Goal: Task Accomplishment & Management: Use online tool/utility

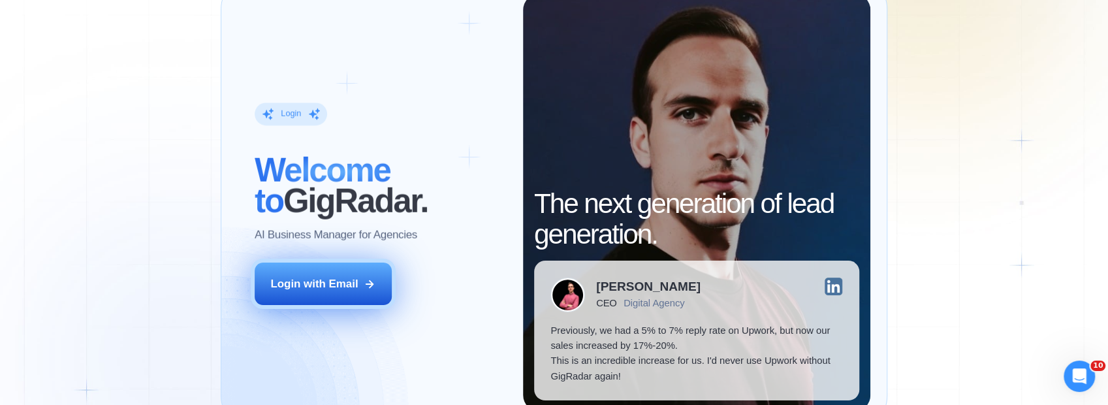
click at [324, 269] on button "Login with Email" at bounding box center [323, 284] width 137 height 43
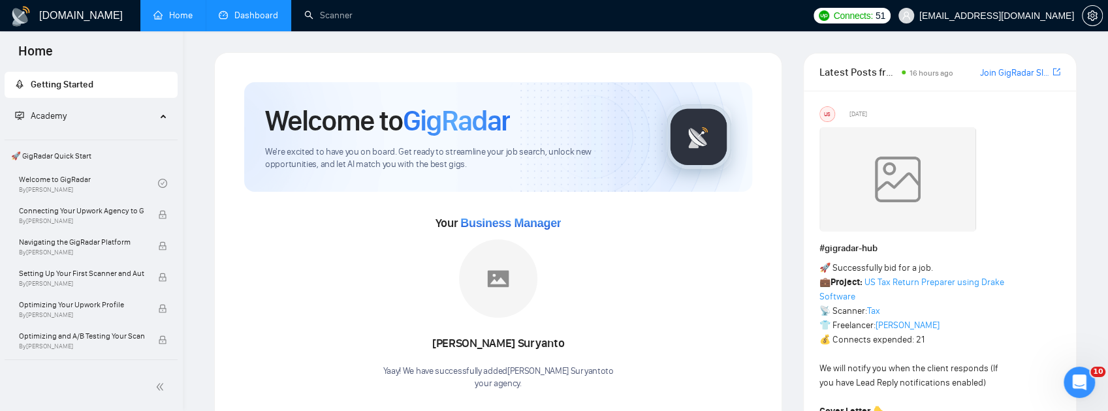
click at [278, 21] on link "Dashboard" at bounding box center [248, 15] width 59 height 11
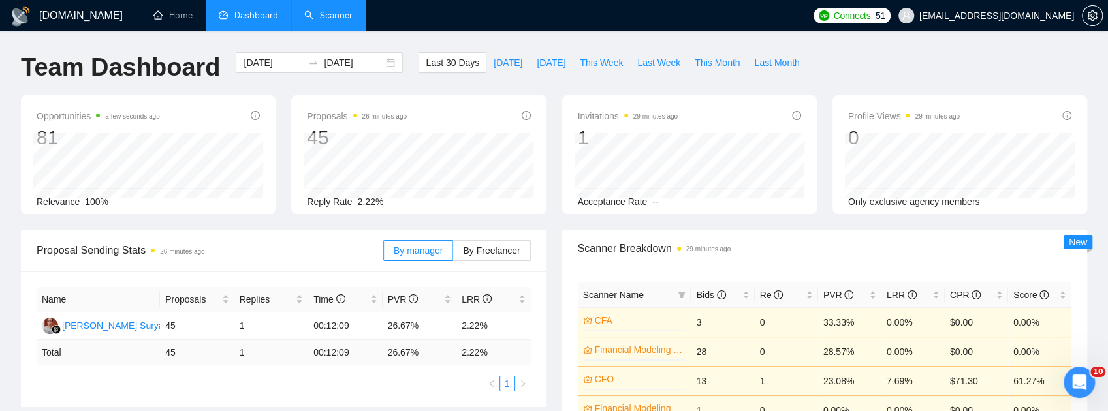
click at [328, 15] on link "Scanner" at bounding box center [328, 15] width 48 height 11
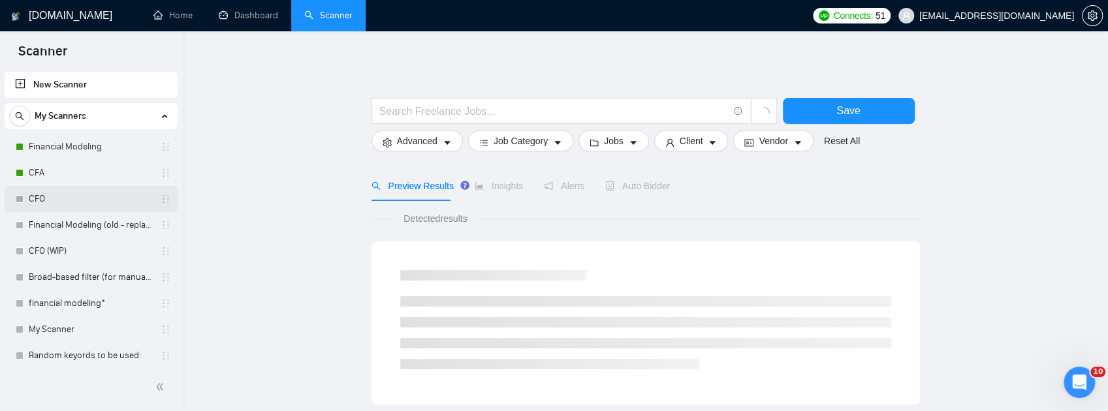
click at [43, 206] on link "CFO" at bounding box center [91, 199] width 124 height 26
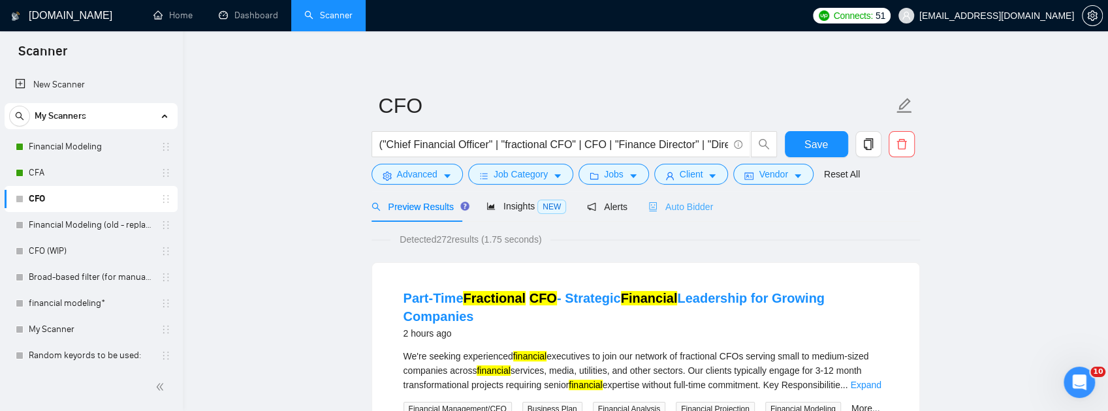
click at [661, 214] on div "Auto Bidder" at bounding box center [680, 206] width 65 height 31
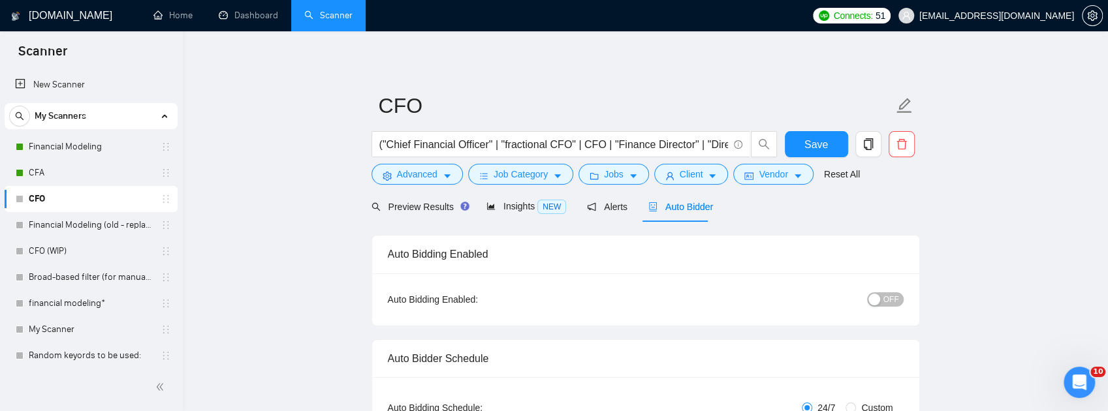
checkbox input "true"
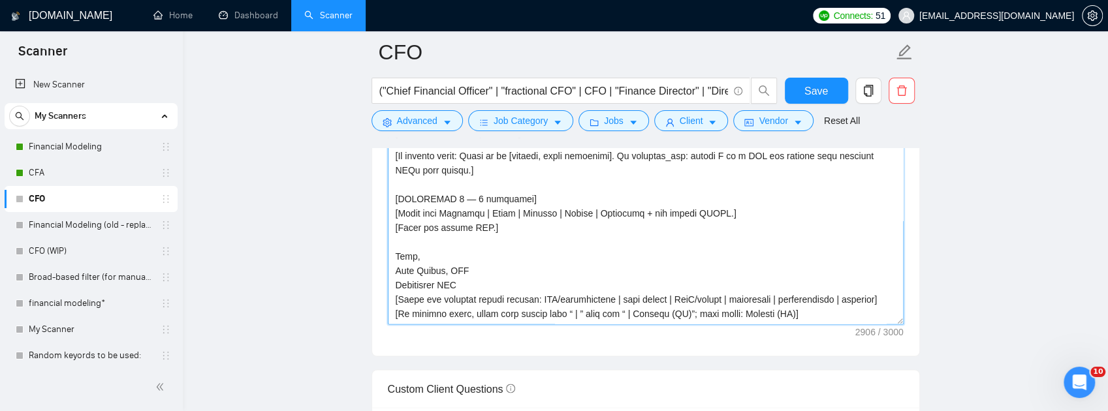
scroll to position [1648, 0]
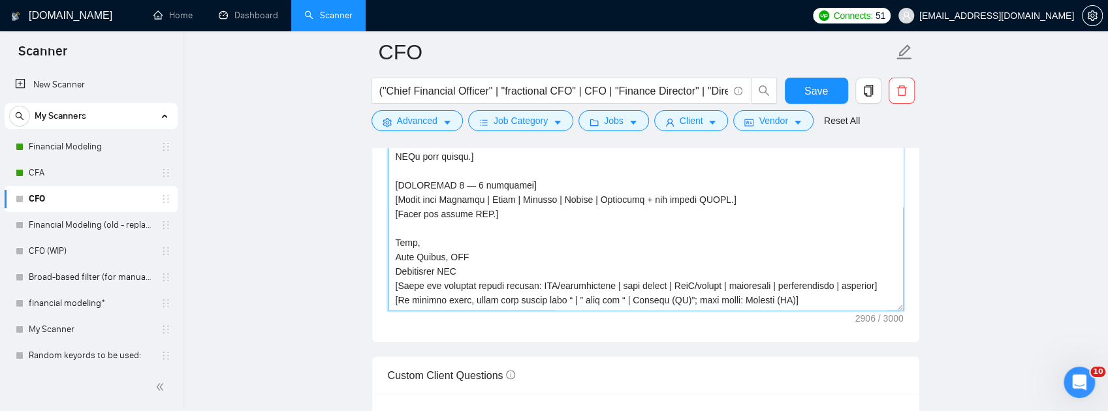
drag, startPoint x: 393, startPoint y: 235, endPoint x: 807, endPoint y: 375, distance: 437.0
click at [807, 311] on textarea "Cover letter template:" at bounding box center [646, 164] width 516 height 294
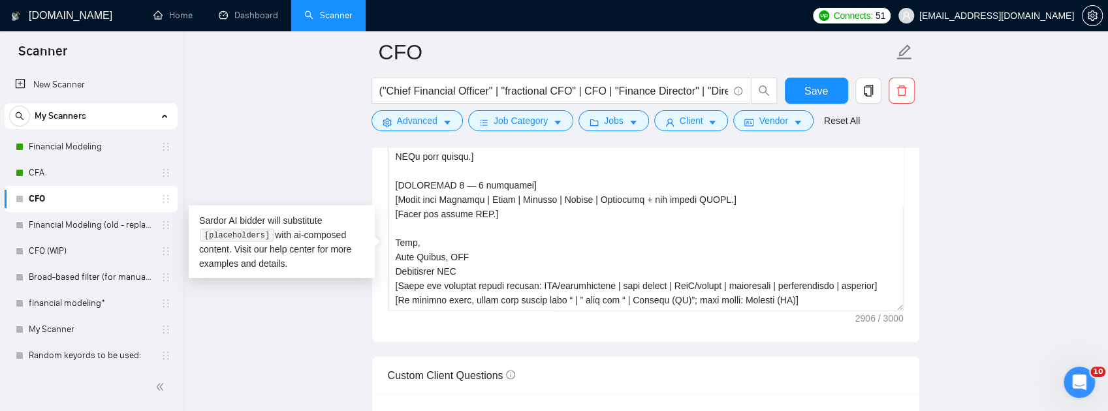
click at [323, 152] on main "CFO ("Chief Financial Officer" | "fractional CFO" | CFO | "Finance Director" | …" at bounding box center [646, 348] width 884 height 3886
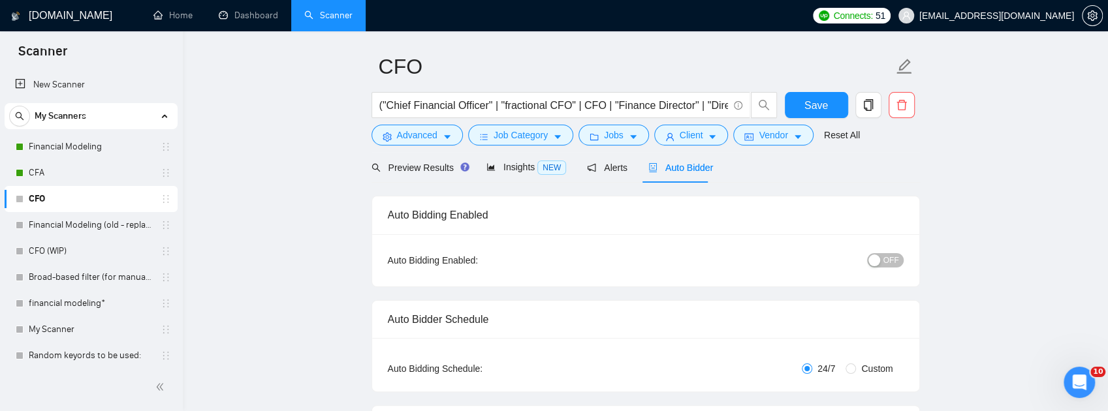
scroll to position [0, 0]
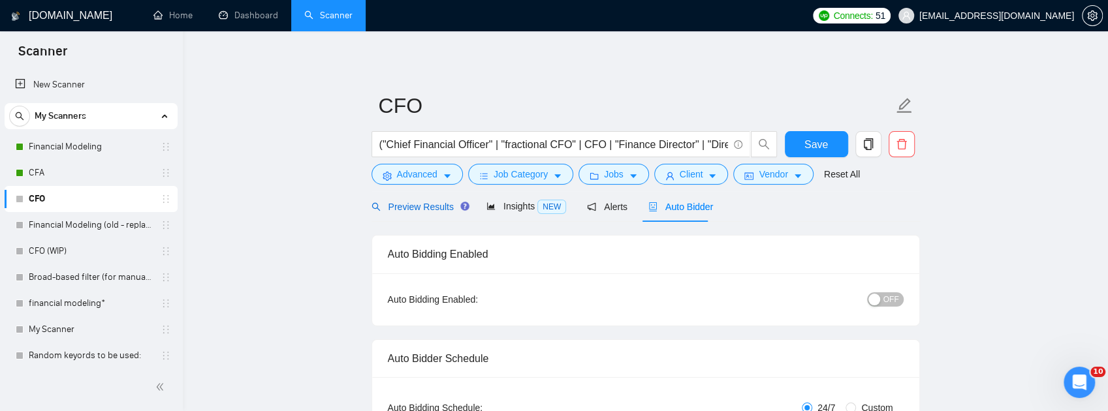
click at [413, 206] on span "Preview Results" at bounding box center [419, 207] width 94 height 10
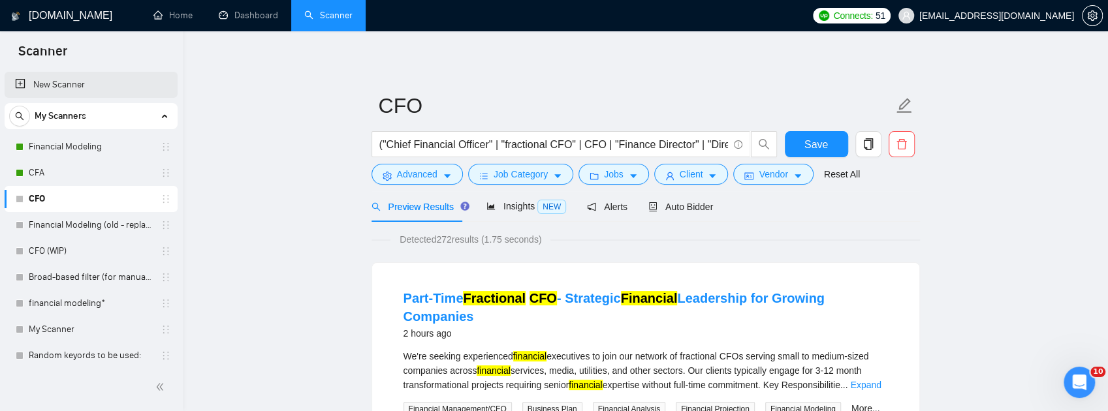
click at [56, 84] on link "New Scanner" at bounding box center [91, 85] width 152 height 26
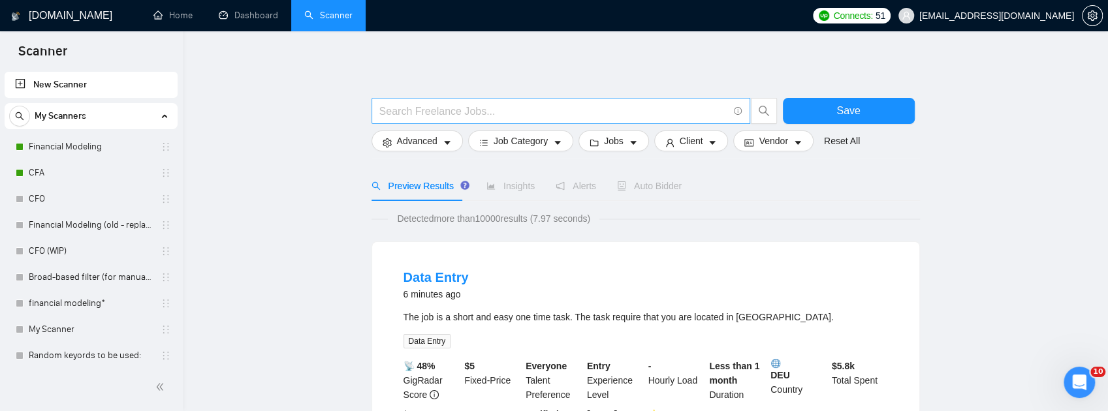
click at [496, 109] on input "text" at bounding box center [553, 111] width 349 height 16
click at [581, 110] on input "text" at bounding box center [553, 111] width 349 height 16
paste input "("Chief Financial Officer" | "fractional CFO" | CFO | "Finance Director" | "Dir…"
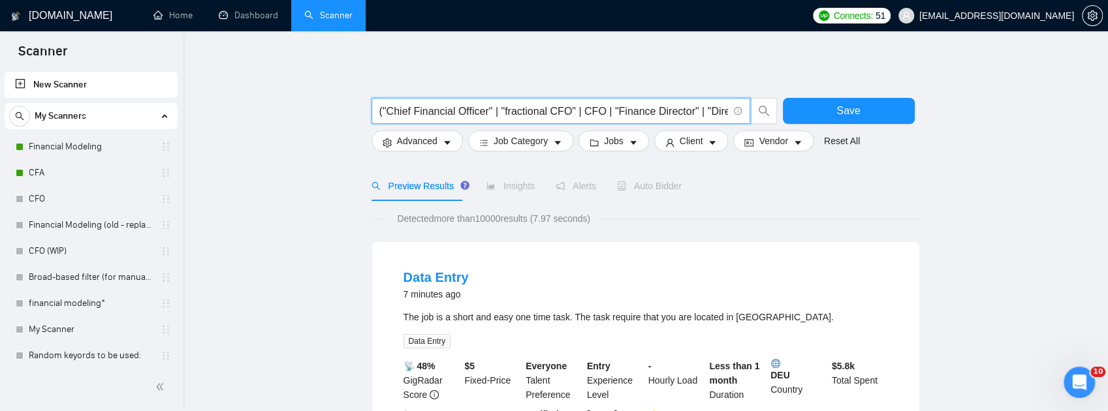
scroll to position [0, 2287]
click at [562, 109] on input "("Chief Financial Officer" | "fractional CFO" | CFO | "Finance Director" | "Dir…" at bounding box center [553, 111] width 349 height 16
click at [656, 107] on input "("Chief Financial Officer" | "fractional CFO" | CFO | "Finance Director" | "Dir…" at bounding box center [553, 111] width 349 height 16
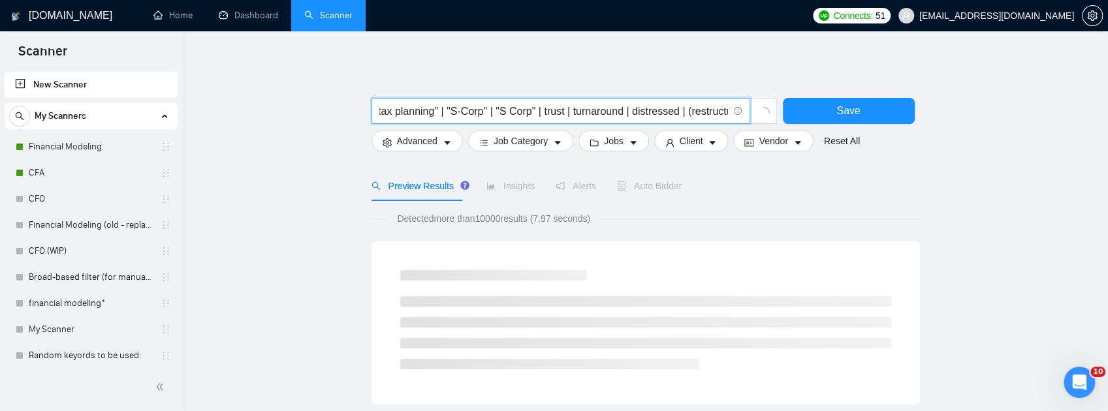
click at [703, 108] on input "("Chief Financial Officer" | "fractional CFO" | CFO | "Finance Director" | "Dir…" at bounding box center [553, 111] width 349 height 16
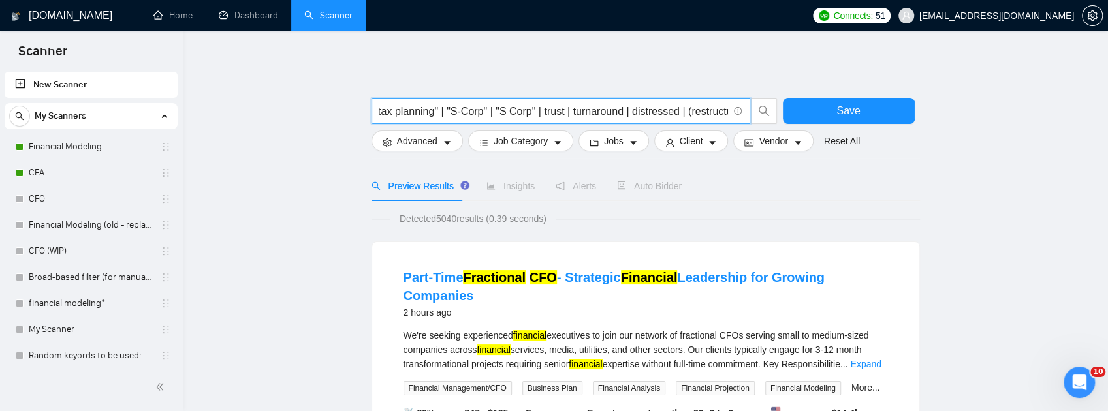
type input "("Chief Financial Officer" | "fractional CFO" | CFO | "Finance Director" | "Dir…"
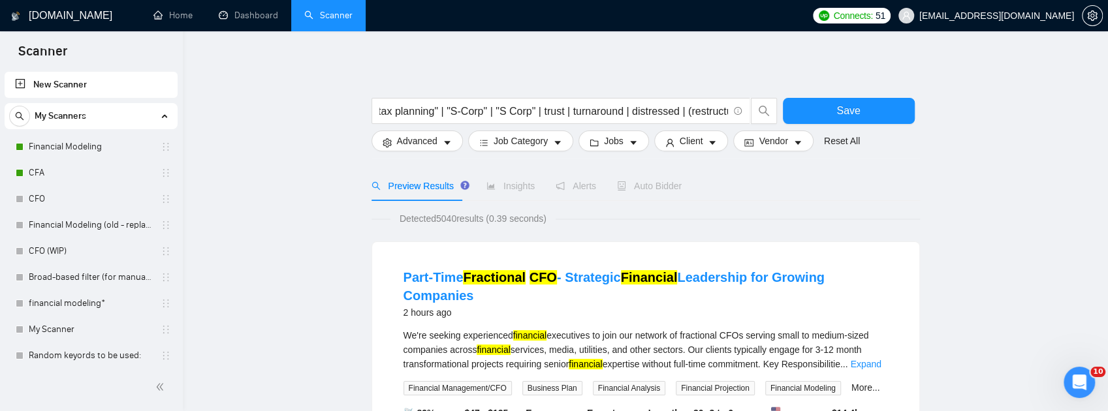
scroll to position [0, 0]
click at [421, 141] on span "Advanced" at bounding box center [417, 141] width 40 height 14
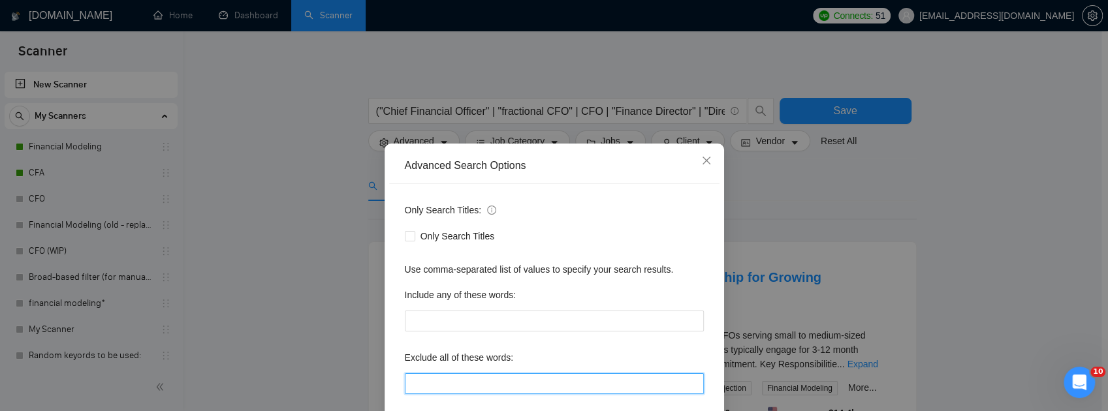
click at [483, 376] on input "text" at bounding box center [554, 384] width 299 height 21
paste input "(bloomberg)(terminal), Thai, Cantonese, Mandarin, Japanese, Korean, Vietnamese,…"
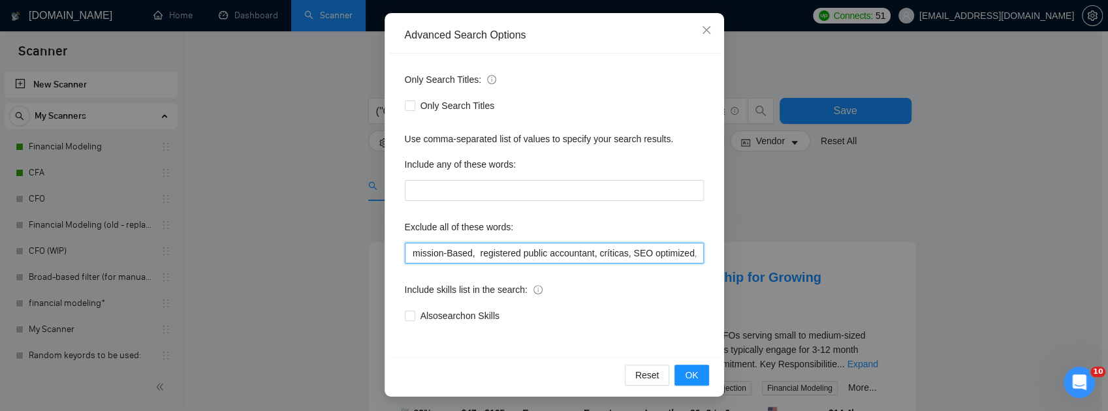
scroll to position [131, 0]
type input "(bloomberg)(terminal), Thai, Cantonese, Mandarin, Japanese, Korean, Vietnamese,…"
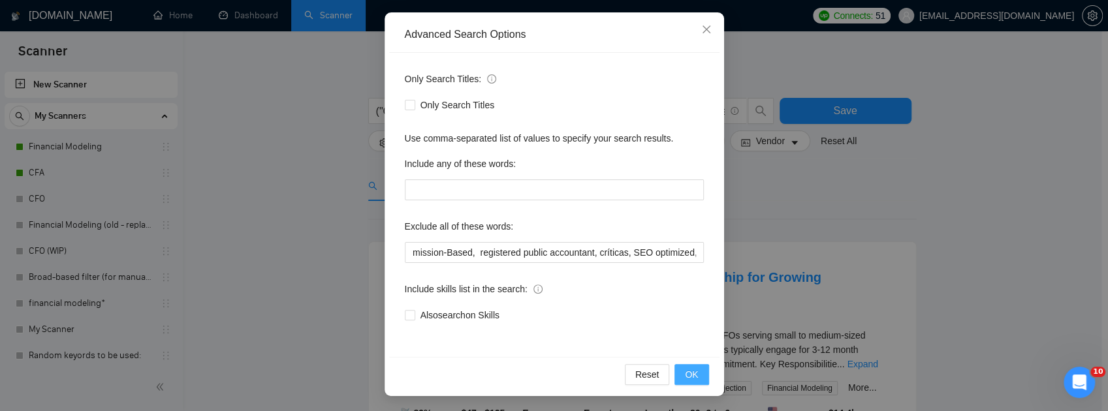
click at [695, 383] on button "OK" at bounding box center [692, 374] width 34 height 21
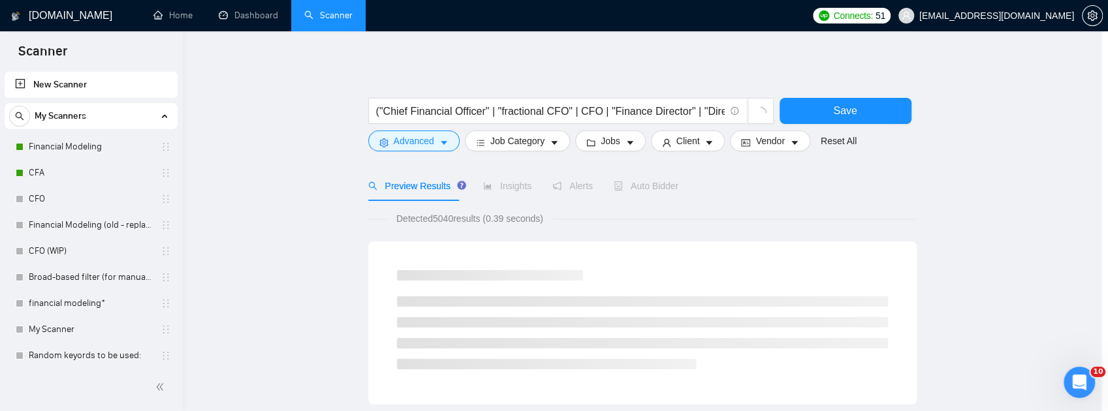
scroll to position [66, 0]
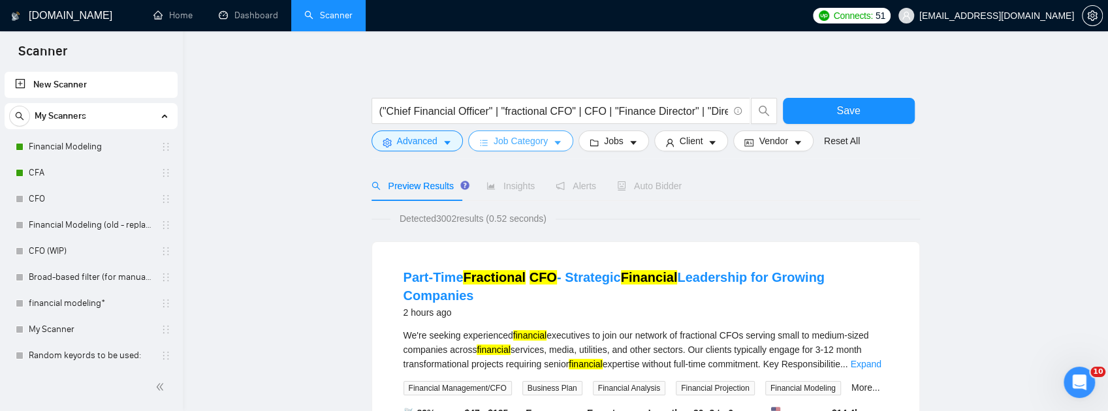
click at [509, 143] on span "Job Category" at bounding box center [521, 141] width 54 height 14
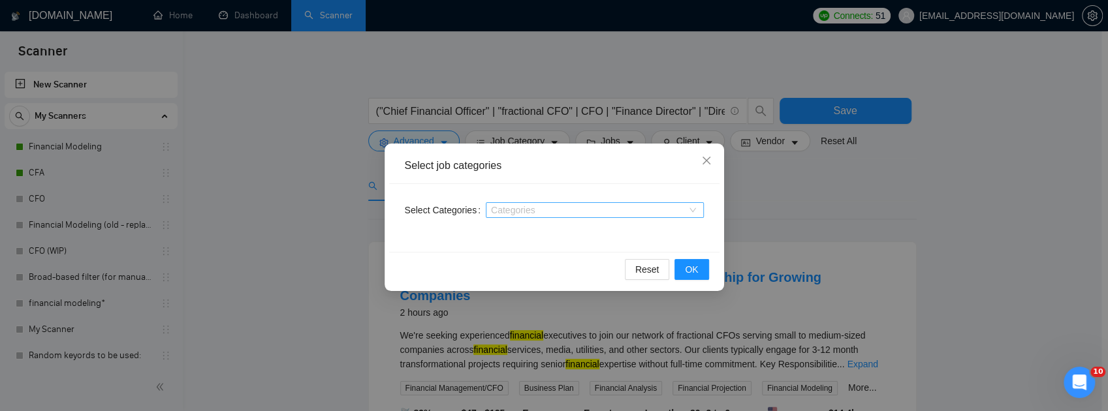
click at [554, 214] on div at bounding box center [588, 210] width 199 height 10
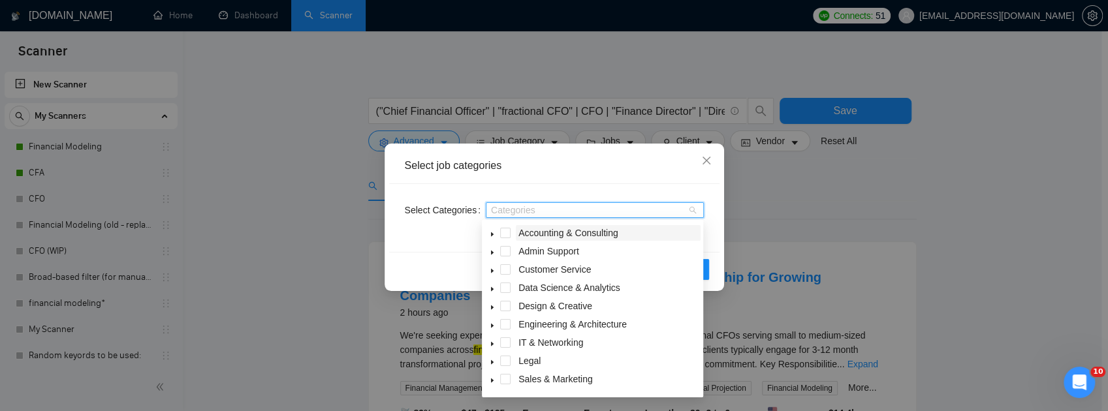
click at [591, 232] on span "Accounting & Consulting" at bounding box center [569, 233] width 100 height 10
click at [717, 240] on div "Select Categories Accounting & Consulting" at bounding box center [554, 218] width 330 height 68
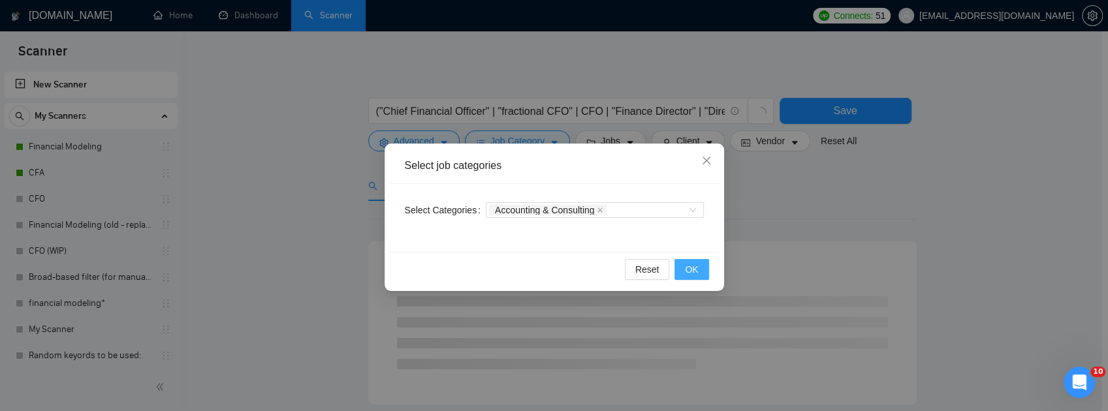
click at [696, 264] on span "OK" at bounding box center [691, 270] width 13 height 14
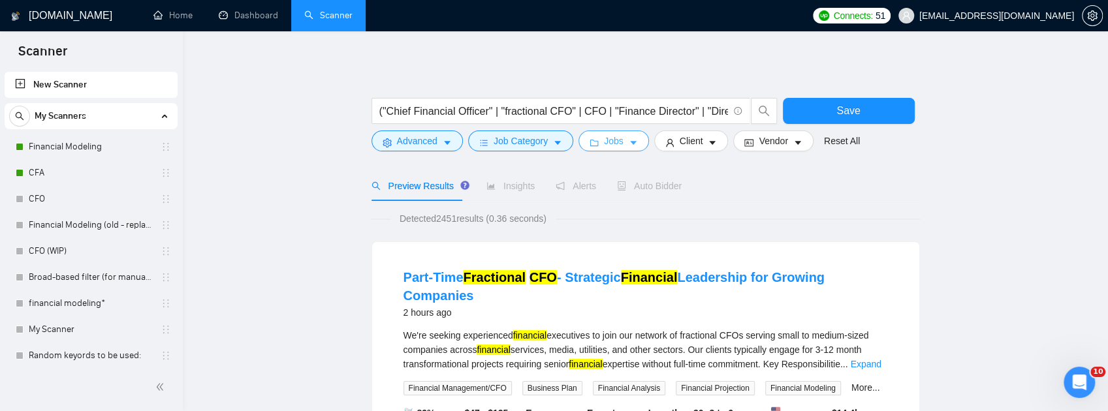
click at [593, 136] on button "Jobs" at bounding box center [614, 141] width 71 height 21
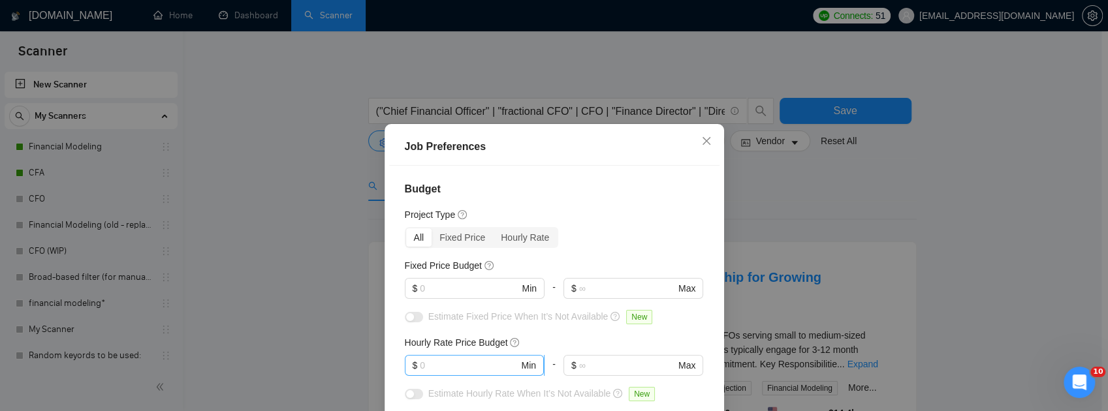
click at [436, 370] on input "text" at bounding box center [469, 366] width 99 height 14
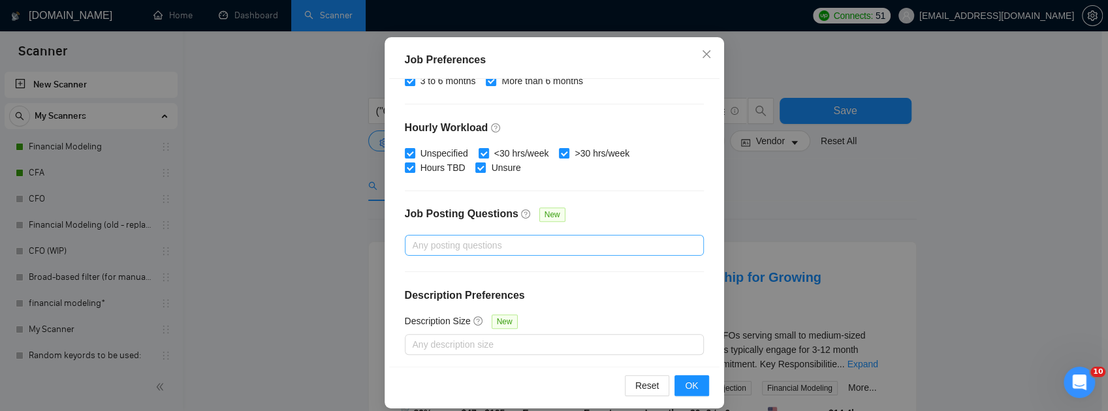
scroll to position [447, 0]
type input "30"
click at [686, 388] on span "OK" at bounding box center [691, 386] width 13 height 14
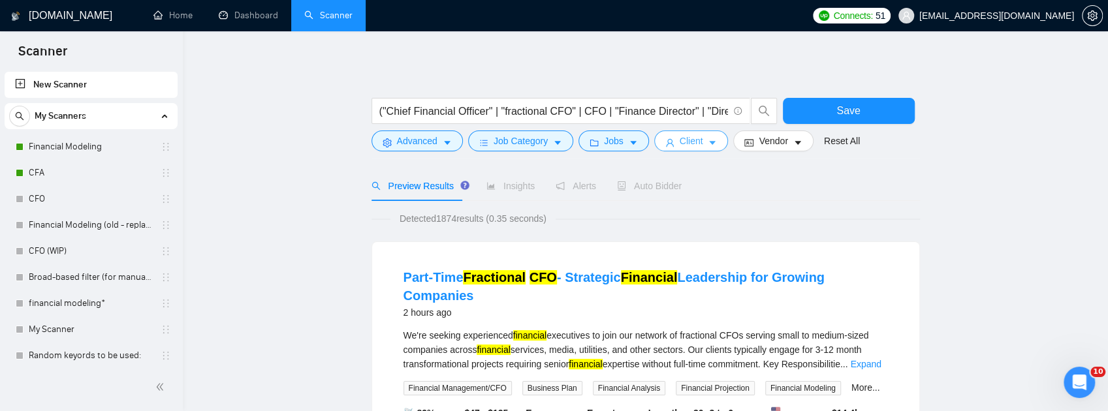
click at [688, 149] on button "Client" at bounding box center [691, 141] width 74 height 21
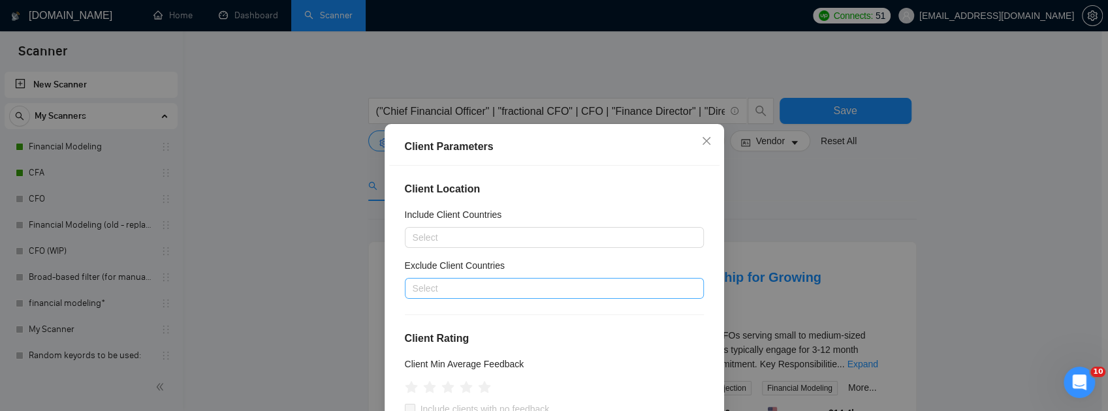
click at [528, 286] on div at bounding box center [548, 289] width 280 height 16
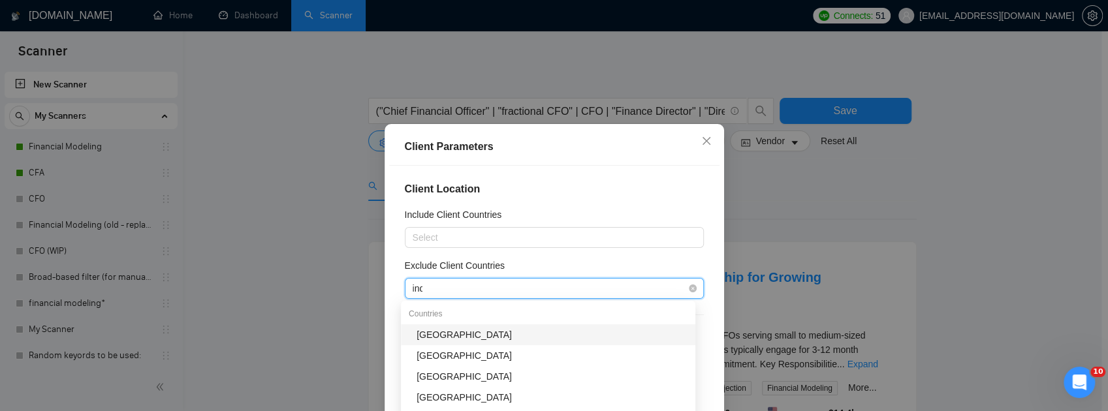
type input "indi"
click at [505, 327] on div "[GEOGRAPHIC_DATA]" at bounding box center [548, 335] width 295 height 21
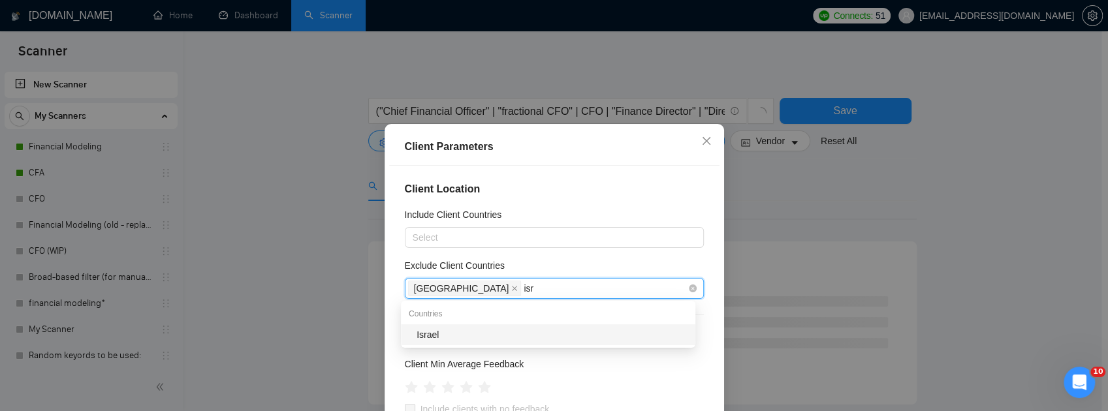
type input "isra"
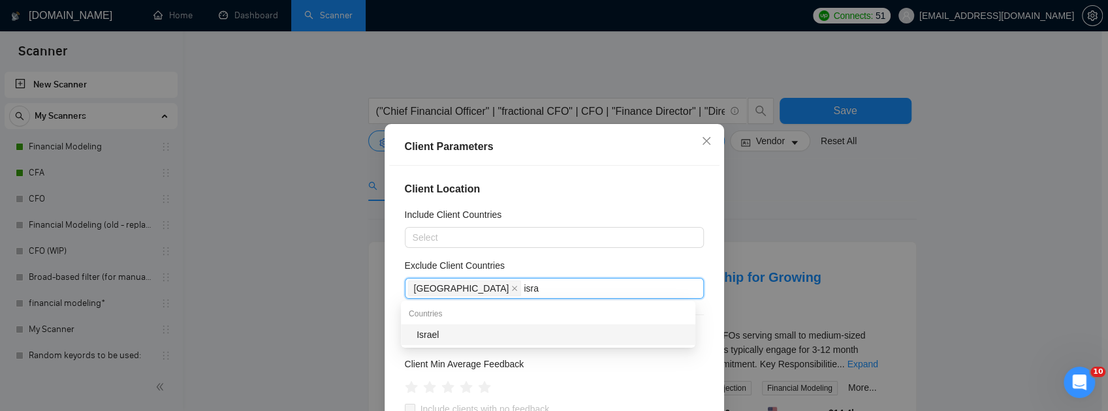
click at [519, 332] on div "Israel" at bounding box center [552, 335] width 271 height 14
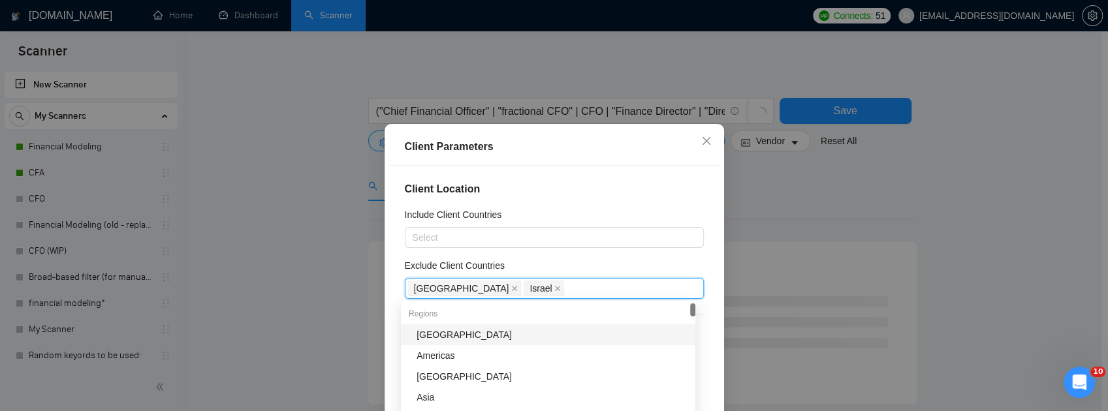
click at [679, 268] on div "Exclude Client Countries" at bounding box center [554, 269] width 299 height 20
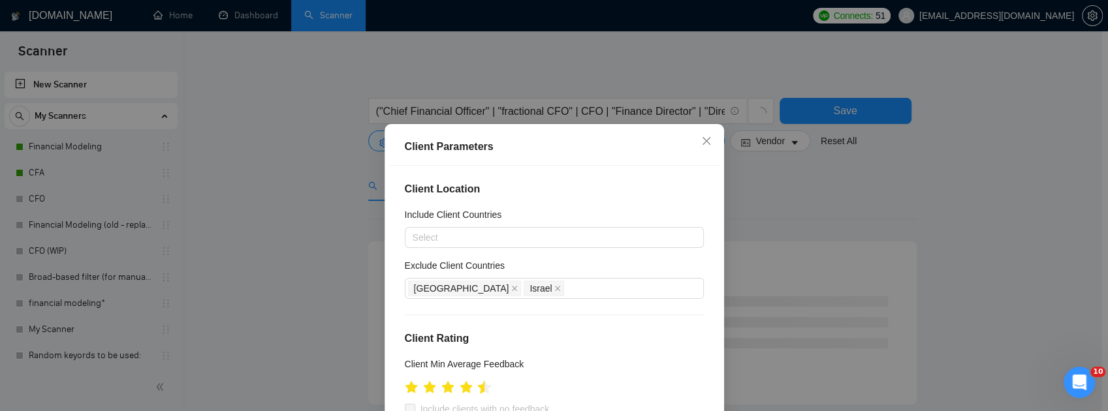
click at [479, 388] on icon "star" at bounding box center [484, 387] width 14 height 13
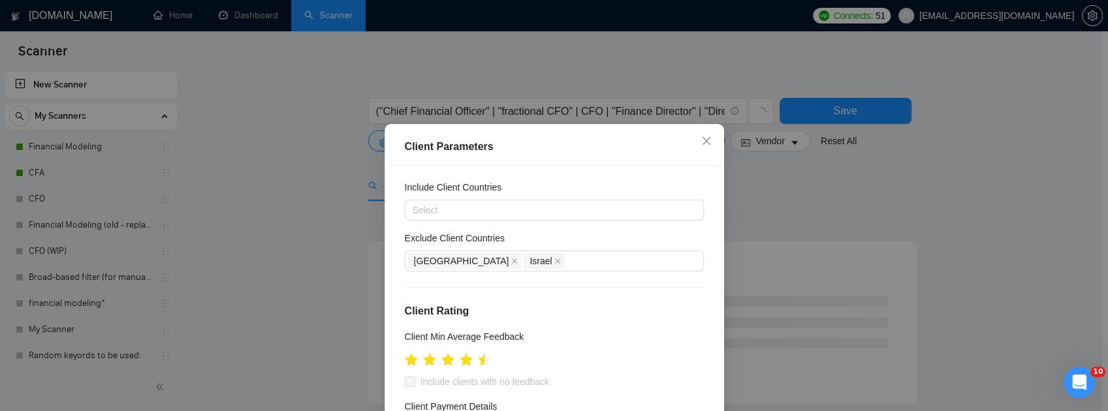
scroll to position [131, 0]
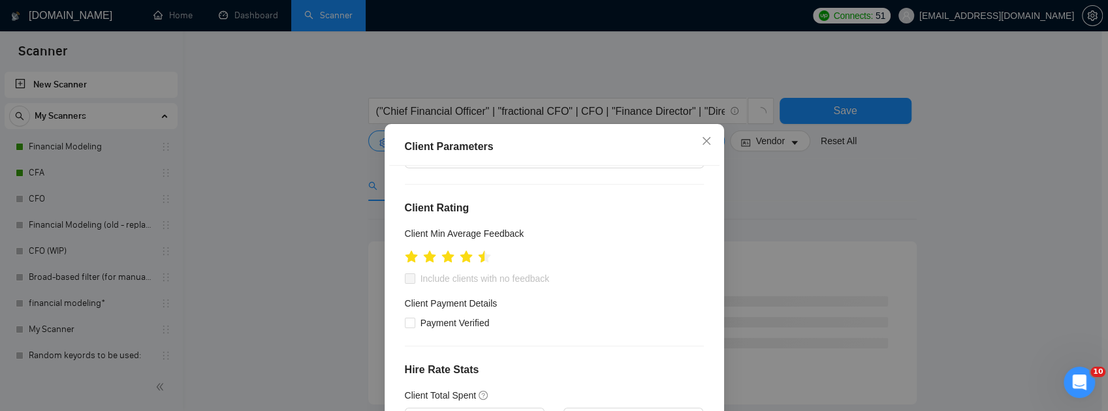
click at [405, 281] on span at bounding box center [410, 279] width 10 height 10
click at [406, 327] on input "Payment Verified" at bounding box center [409, 322] width 9 height 9
checkbox input "true"
click at [595, 290] on div "Client Location Include Client Countries Select Exclude Client Countries India …" at bounding box center [554, 310] width 330 height 288
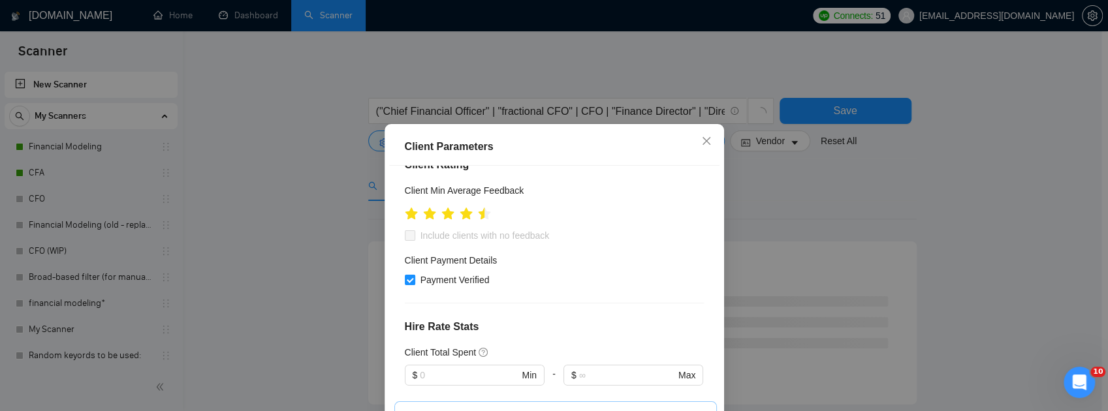
scroll to position [261, 0]
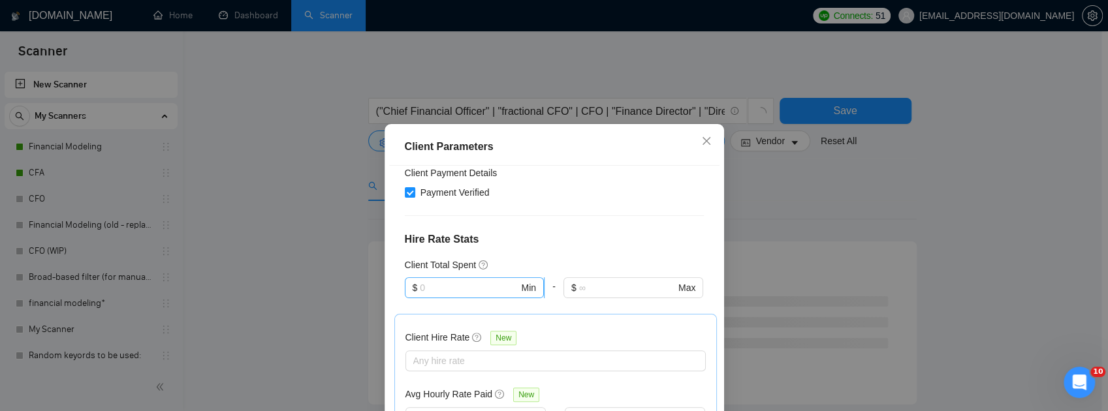
click at [485, 293] on input "text" at bounding box center [469, 288] width 99 height 14
type input "2"
type input "500"
click at [526, 253] on div "Client Location Include Client Countries Select Exclude Client Countries India …" at bounding box center [554, 310] width 330 height 288
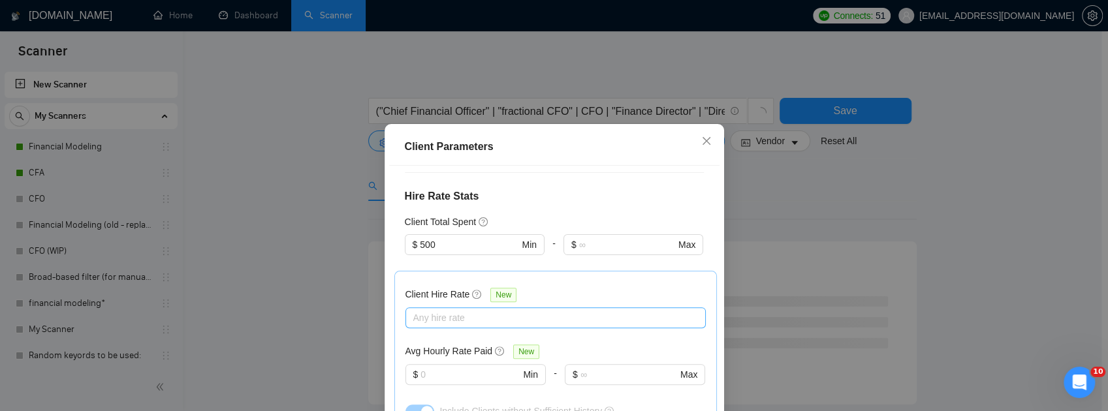
click at [521, 321] on div at bounding box center [549, 318] width 281 height 16
click at [462, 364] on span "Mid Rates" at bounding box center [445, 363] width 41 height 10
click at [419, 364] on input "Mid Rates" at bounding box center [413, 362] width 9 height 9
checkbox input "true"
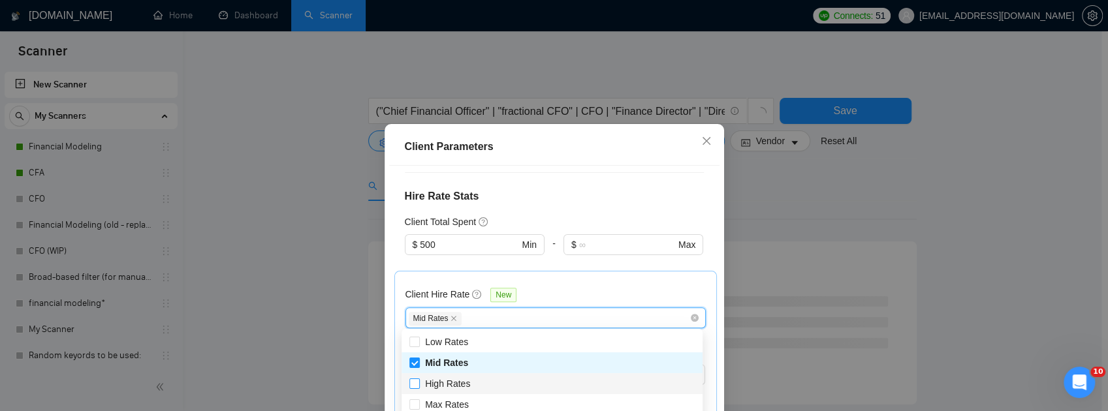
click at [450, 385] on span "High Rates" at bounding box center [447, 384] width 45 height 10
click at [419, 385] on input "High Rates" at bounding box center [413, 383] width 9 height 9
checkbox input "true"
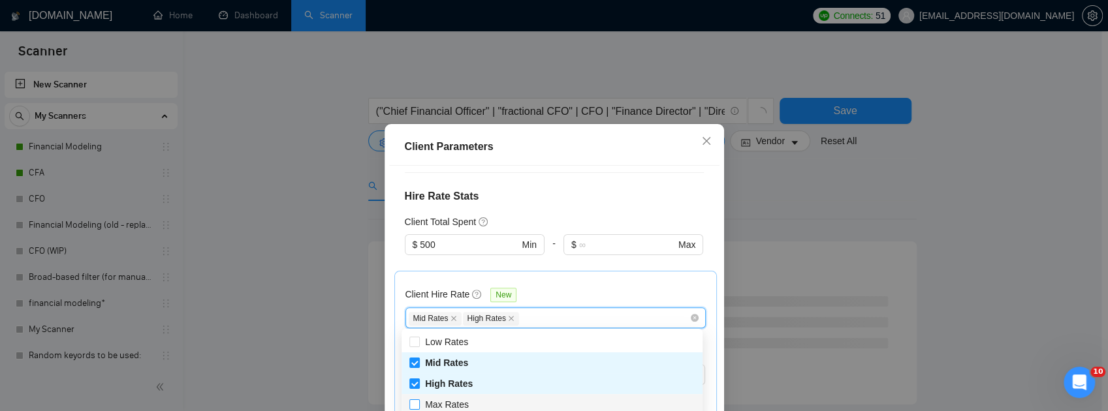
click at [449, 404] on span "Max Rates" at bounding box center [447, 405] width 44 height 10
click at [419, 404] on input "Max Rates" at bounding box center [413, 404] width 9 height 9
checkbox input "true"
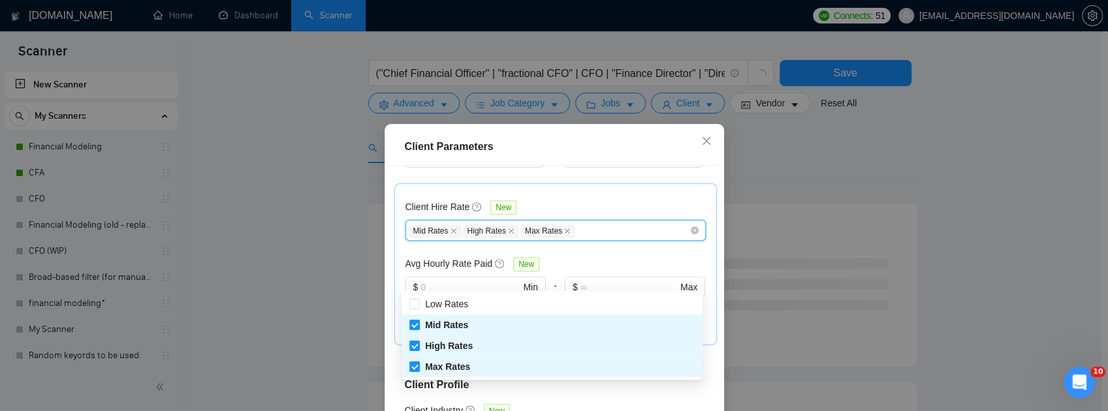
scroll to position [87, 0]
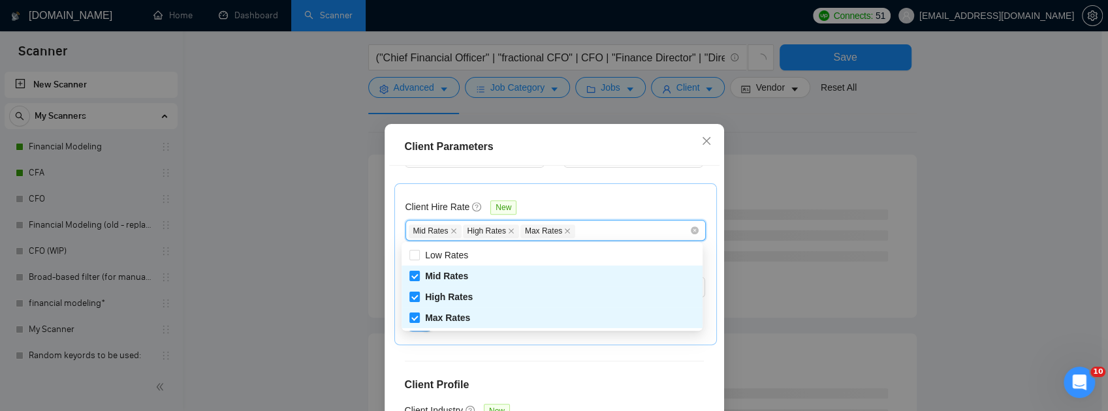
click at [656, 364] on div "Client Location Include Client Countries Select Exclude Client Countries India …" at bounding box center [554, 310] width 330 height 288
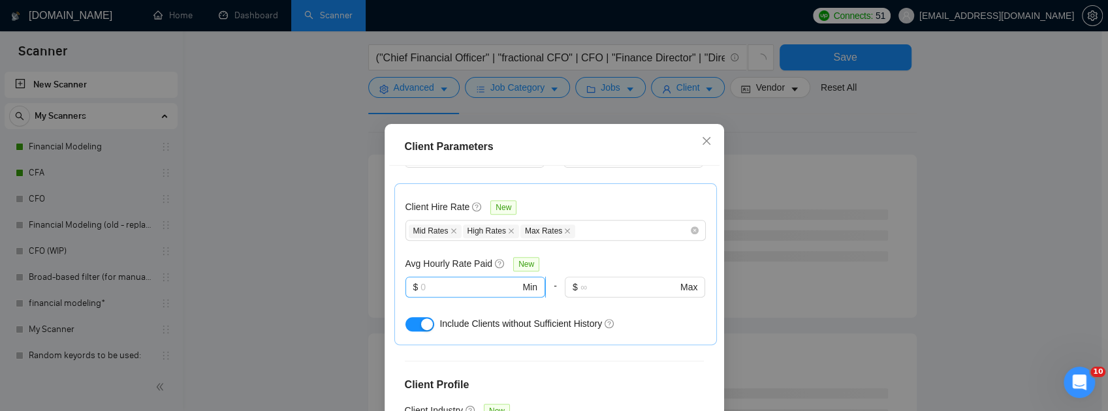
click at [468, 291] on input "text" at bounding box center [470, 287] width 99 height 14
type input "8"
click at [583, 381] on h4 "Client Profile" at bounding box center [554, 385] width 299 height 16
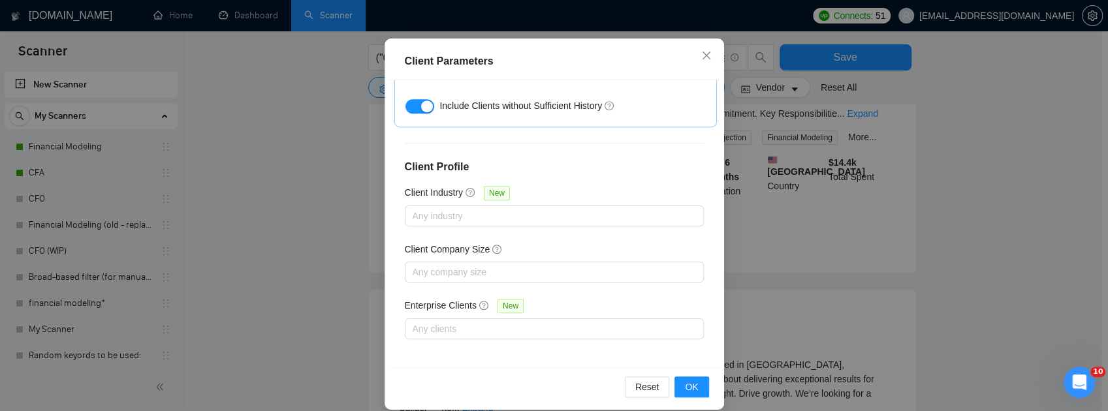
scroll to position [99, 0]
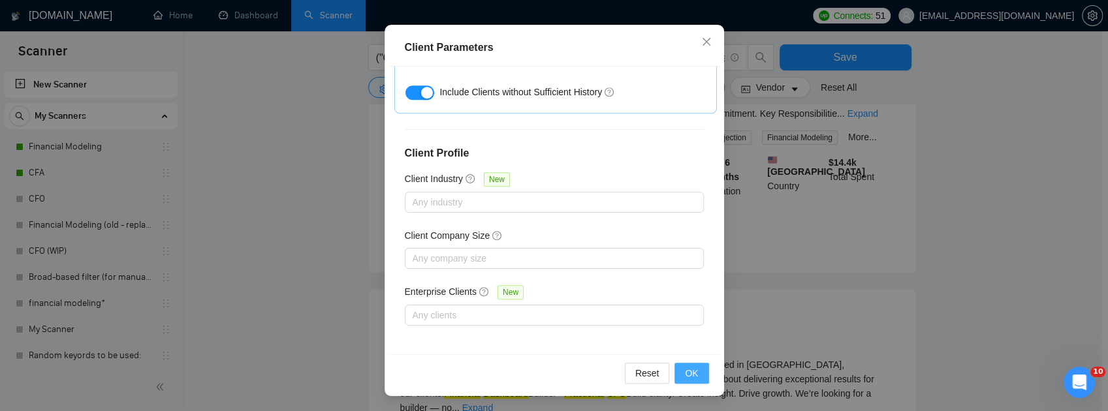
click at [689, 369] on span "OK" at bounding box center [691, 373] width 13 height 14
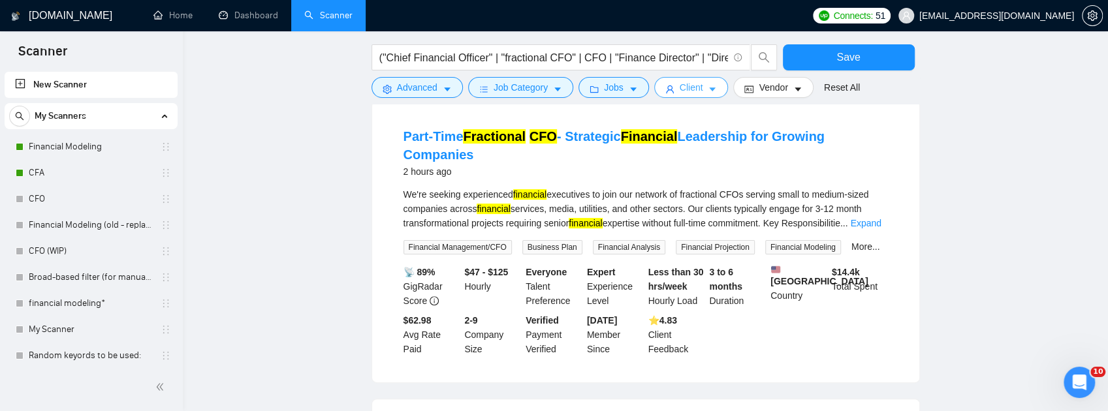
scroll to position [0, 0]
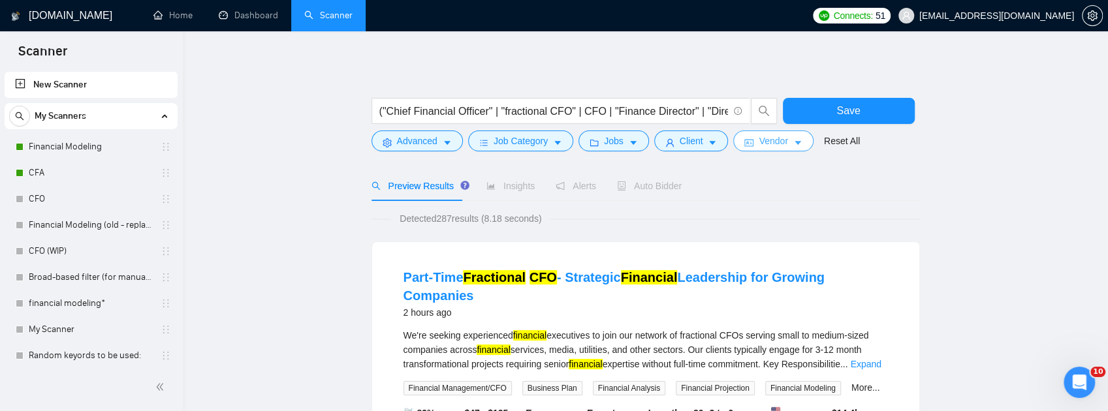
click at [770, 148] on button "Vendor" at bounding box center [773, 141] width 80 height 21
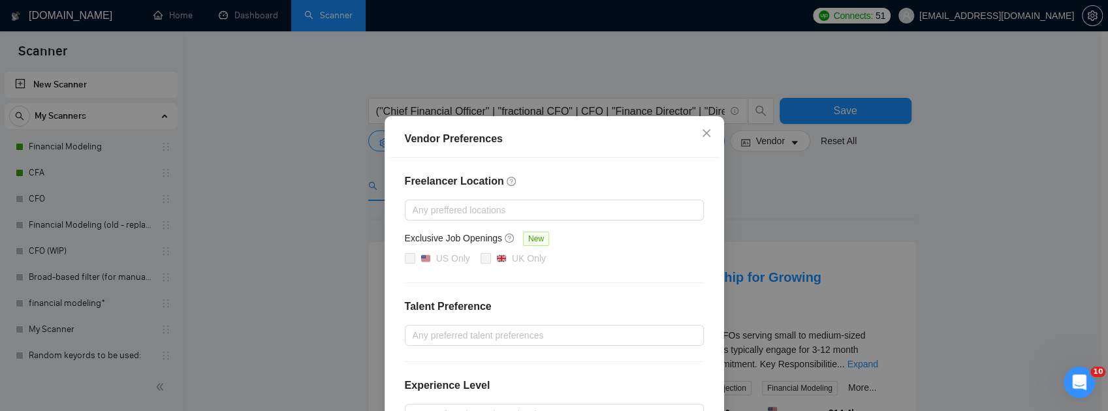
scroll to position [43, 0]
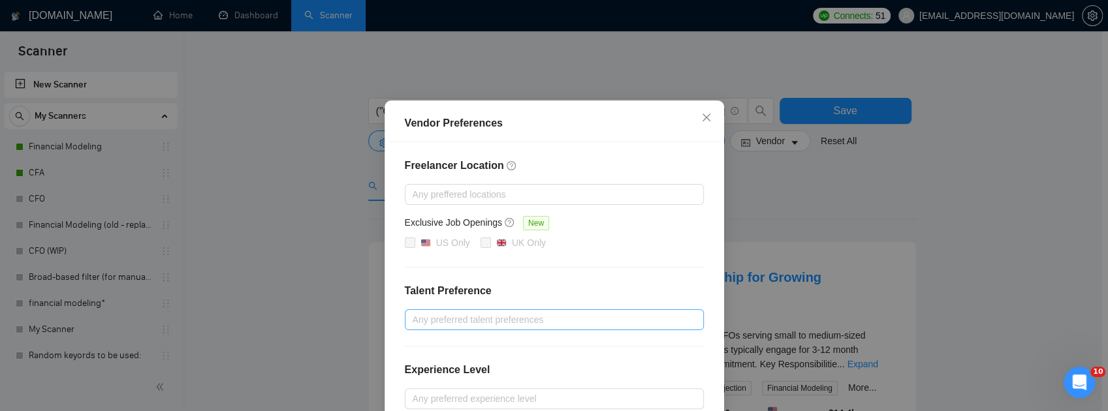
click at [507, 324] on div at bounding box center [548, 320] width 280 height 16
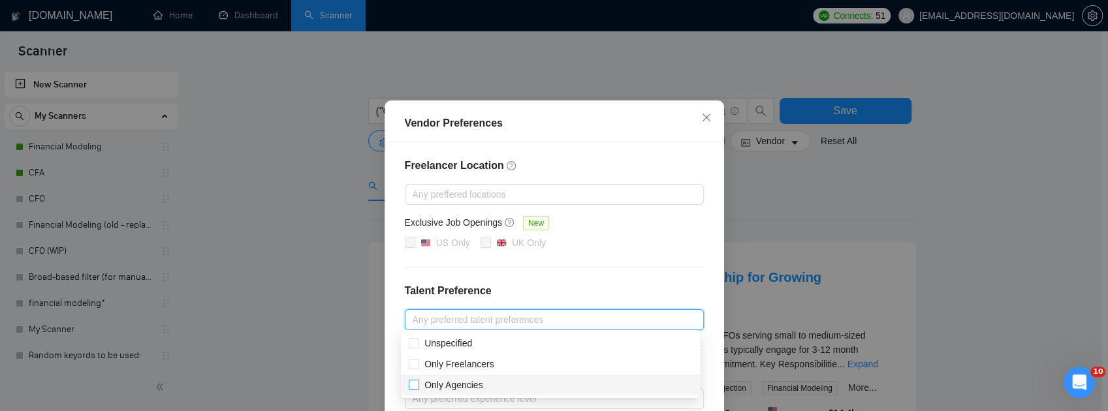
click at [464, 392] on span "Only Agencies" at bounding box center [453, 385] width 69 height 14
click at [418, 389] on input "Only Agencies" at bounding box center [413, 384] width 9 height 9
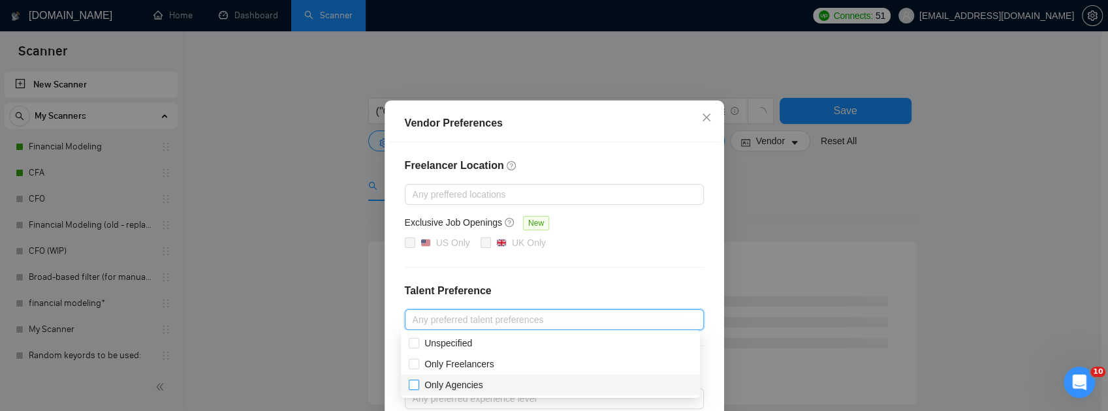
click at [413, 389] on input "Only Agencies" at bounding box center [413, 384] width 9 height 9
checkbox input "true"
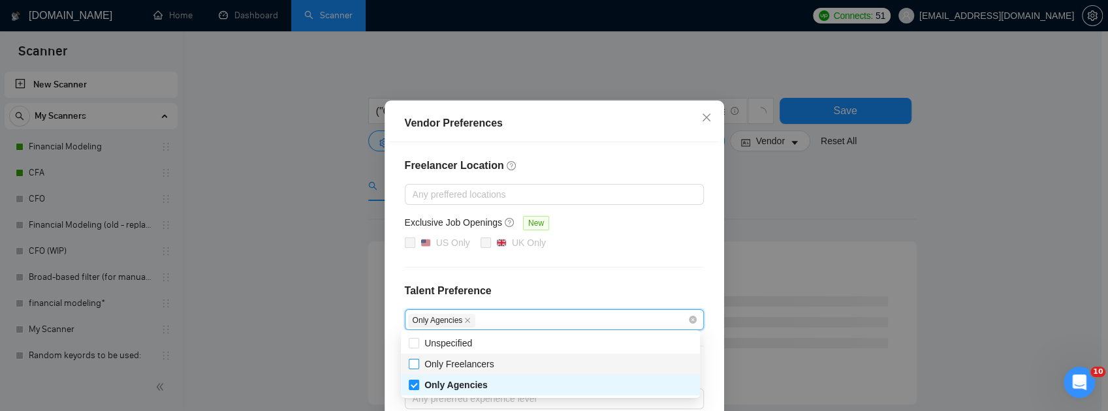
click at [415, 361] on input "Only Freelancers" at bounding box center [413, 363] width 9 height 9
checkbox input "true"
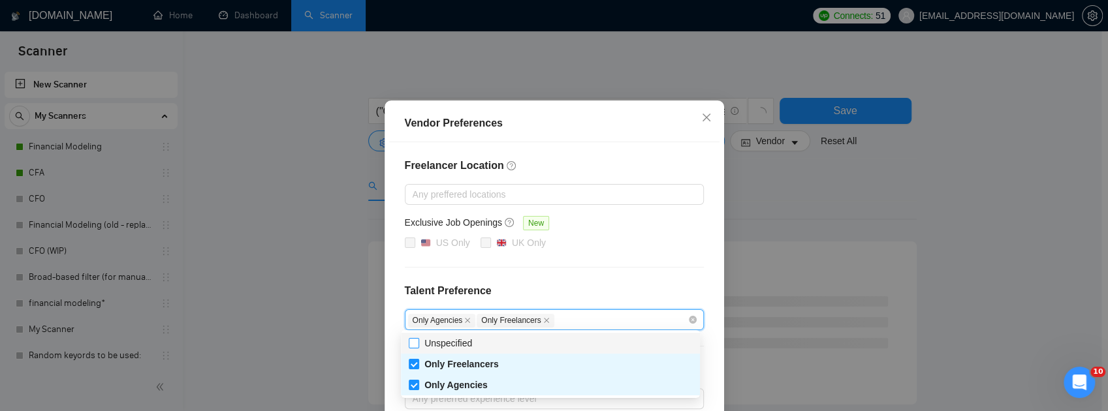
click at [413, 347] on input "Unspecified" at bounding box center [413, 342] width 9 height 9
checkbox input "true"
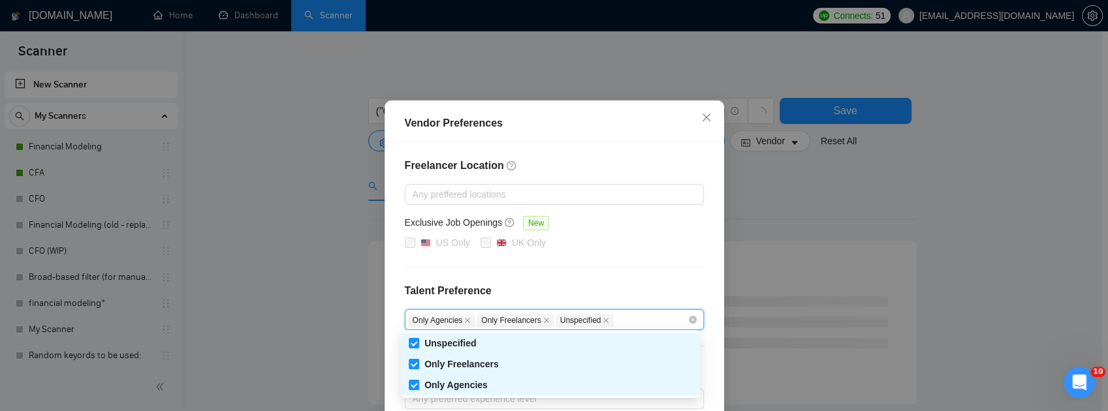
click at [696, 277] on div "Freelancer Location Any preffered locations Exclusive Job Openings New US Only …" at bounding box center [554, 323] width 330 height 362
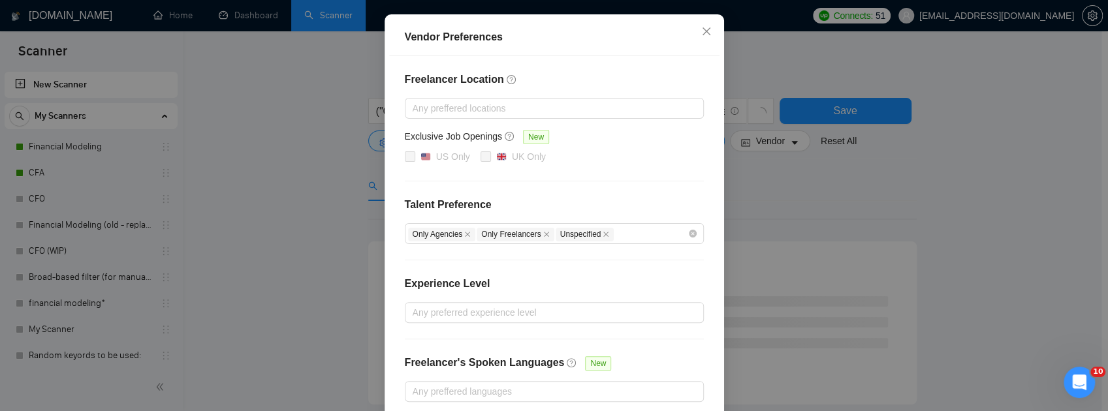
scroll to position [131, 0]
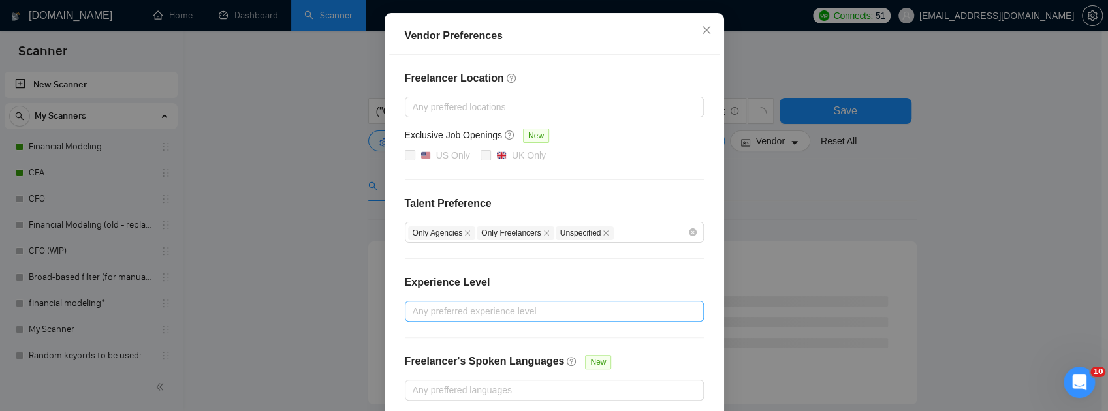
click at [478, 312] on div at bounding box center [548, 312] width 280 height 16
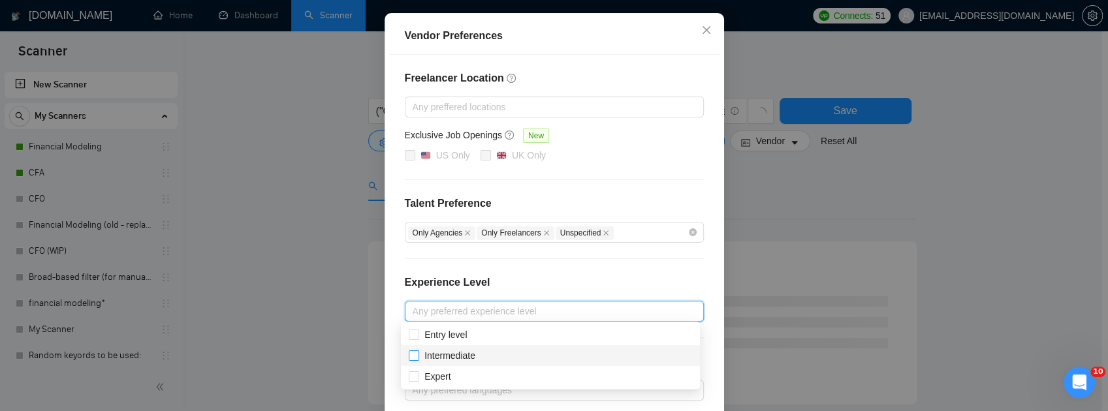
click at [473, 357] on span "Intermediate" at bounding box center [449, 356] width 51 height 10
click at [418, 357] on input "Intermediate" at bounding box center [413, 355] width 9 height 9
checkbox input "true"
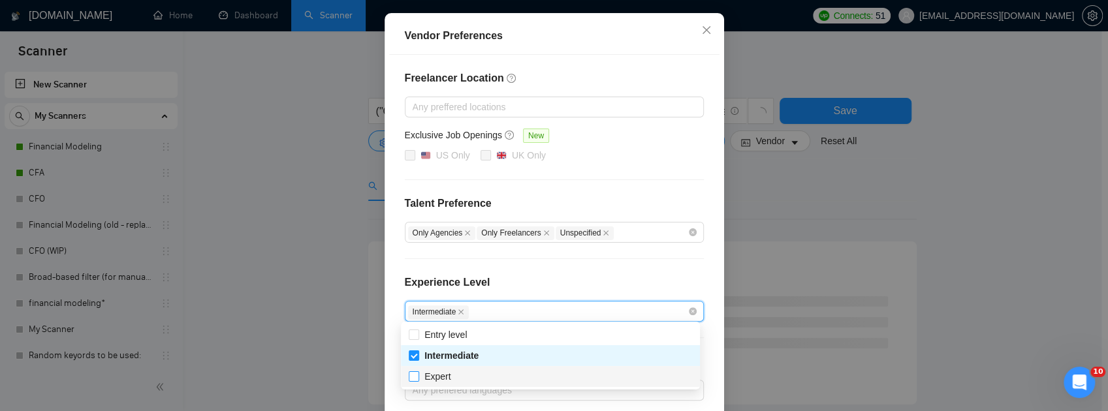
click at [423, 380] on span "Expert" at bounding box center [437, 377] width 37 height 14
click at [418, 380] on input "Expert" at bounding box center [413, 376] width 9 height 9
click at [417, 374] on input "Expert" at bounding box center [413, 376] width 9 height 9
checkbox input "true"
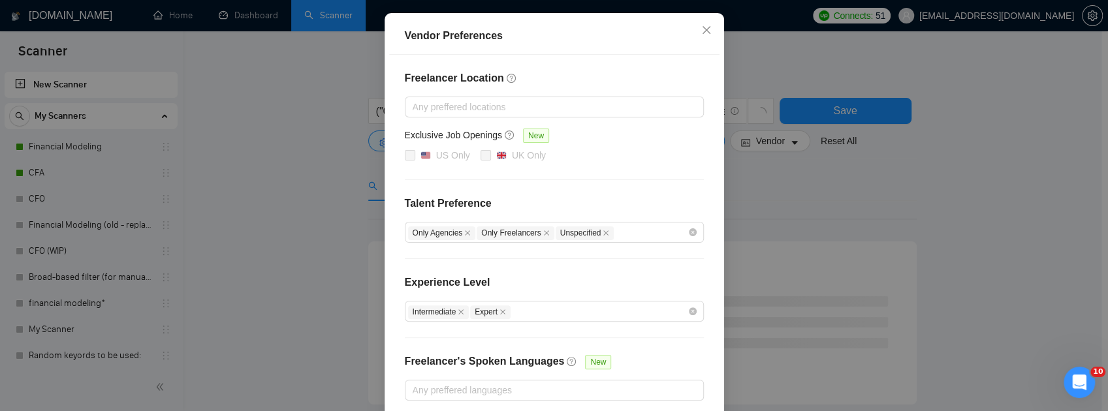
click at [711, 332] on div "Freelancer Location Any preffered locations Exclusive Job Openings New US Only …" at bounding box center [554, 236] width 330 height 362
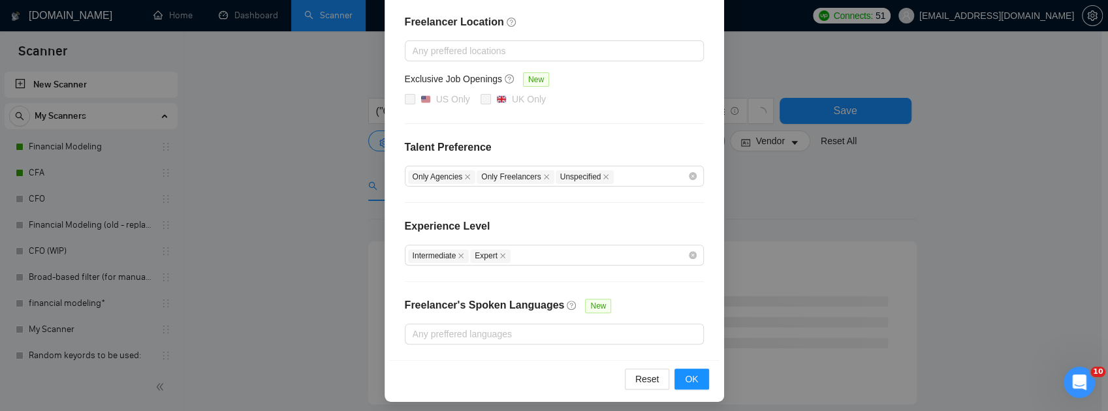
scroll to position [190, 0]
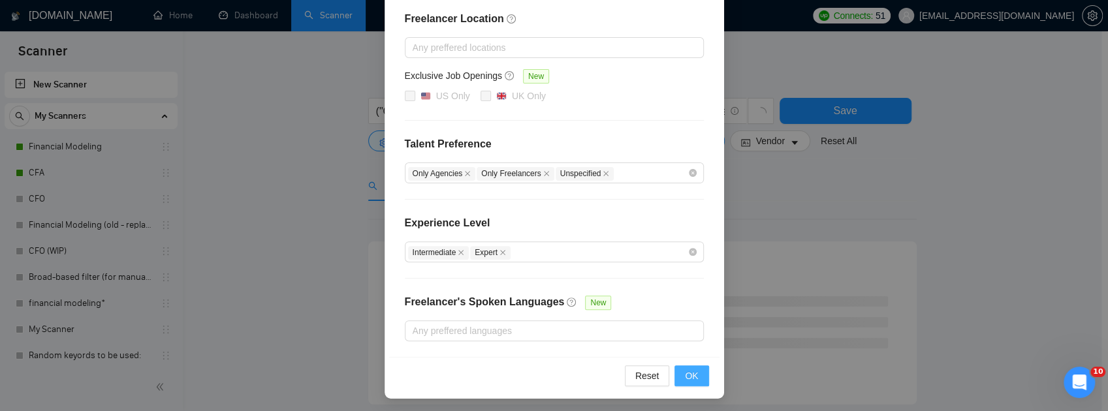
click at [687, 375] on span "OK" at bounding box center [691, 376] width 13 height 14
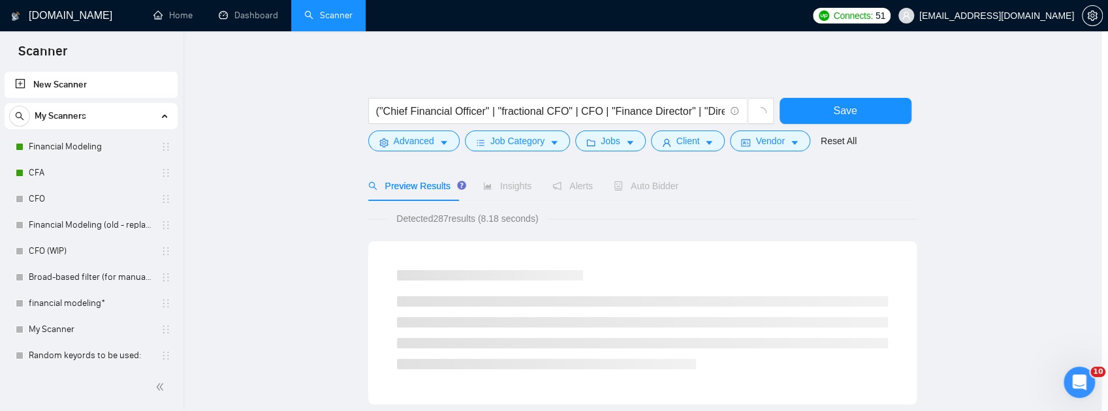
scroll to position [125, 0]
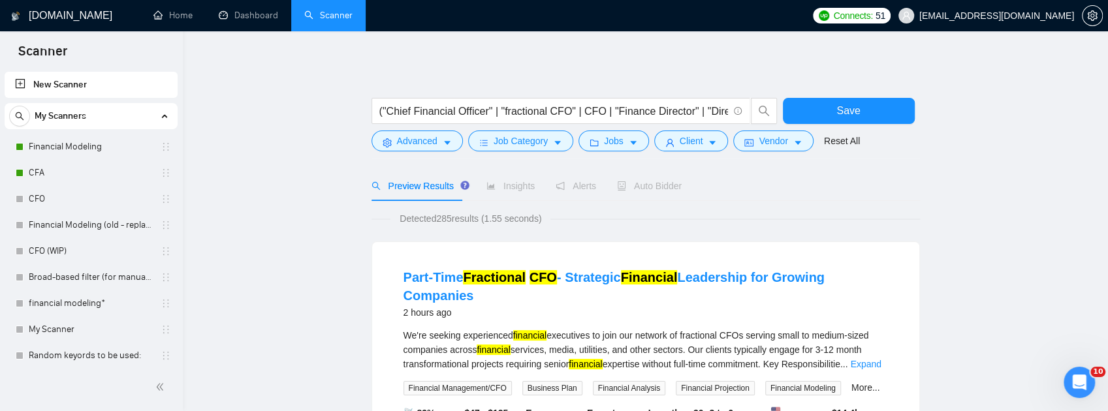
click at [488, 88] on div at bounding box center [646, 91] width 549 height 13
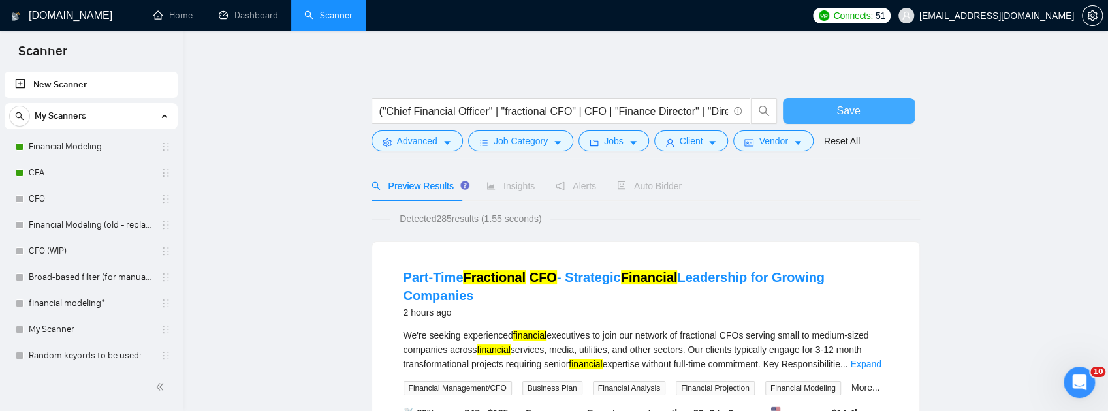
click at [861, 112] on button "Save" at bounding box center [849, 111] width 132 height 26
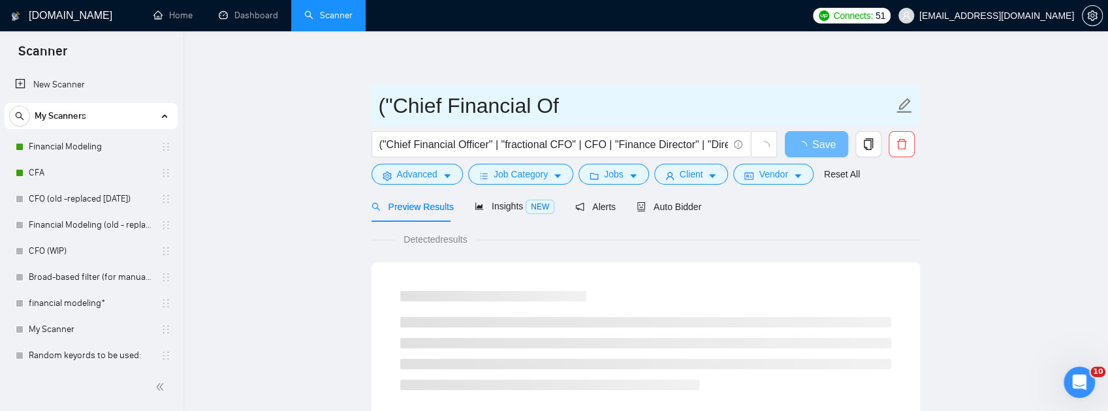
click at [560, 111] on input "("Chief Financial Of" at bounding box center [636, 105] width 515 height 33
drag, startPoint x: 577, startPoint y: 108, endPoint x: 277, endPoint y: 98, distance: 300.6
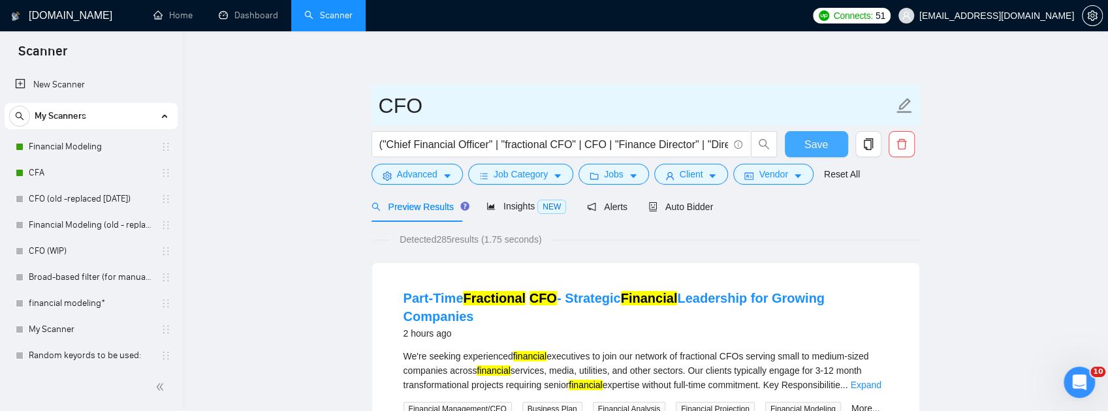
type input "CFO"
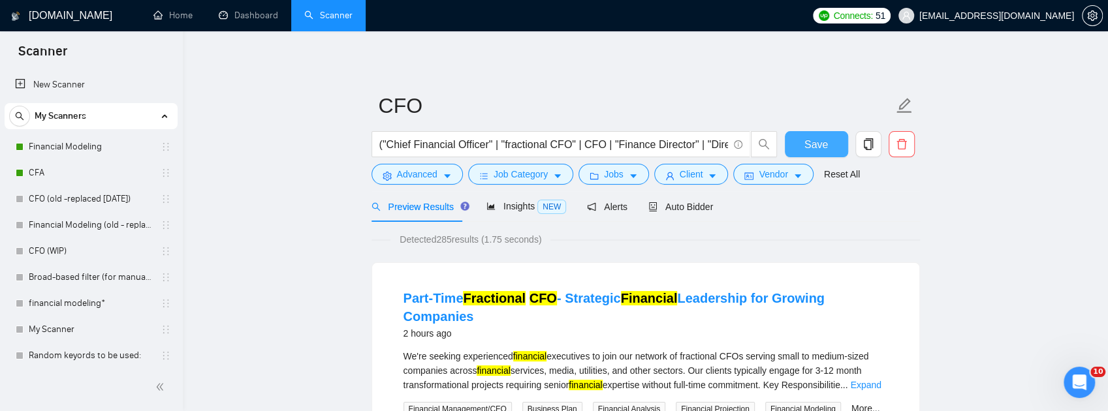
click at [812, 146] on span "Save" at bounding box center [817, 144] width 24 height 16
click at [821, 145] on span "Save" at bounding box center [817, 144] width 24 height 16
click at [679, 210] on span "Auto Bidder" at bounding box center [680, 207] width 65 height 10
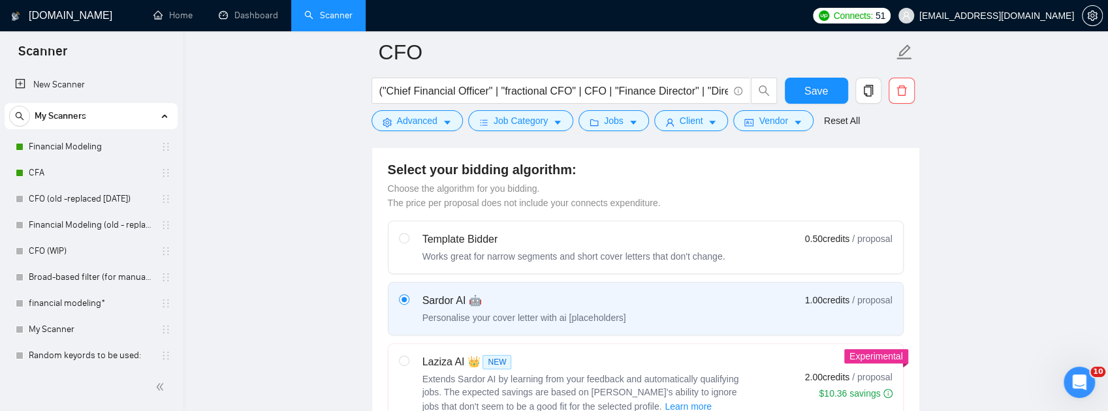
scroll to position [522, 0]
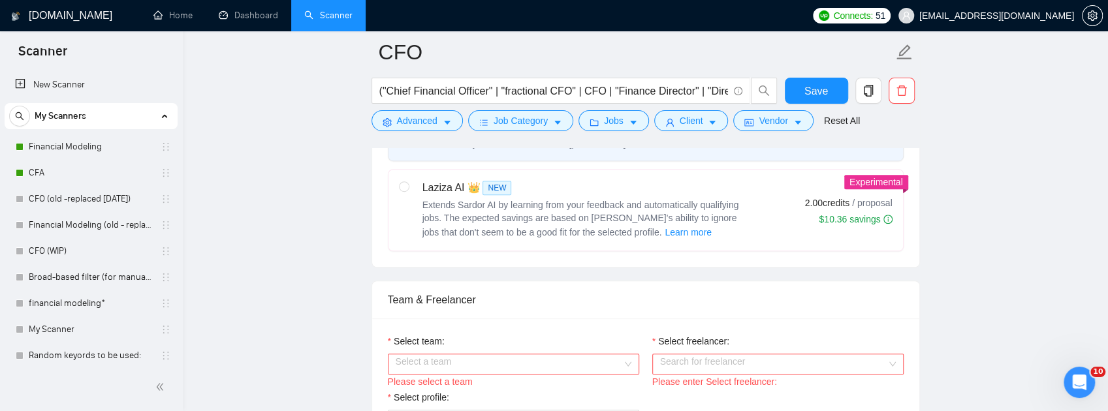
click at [611, 240] on div "Extends Sardor AI by learning from your feedback and automatically qualifying j…" at bounding box center [586, 220] width 327 height 42
click at [408, 191] on input "radio" at bounding box center [403, 186] width 9 height 9
radio input "true"
radio input "false"
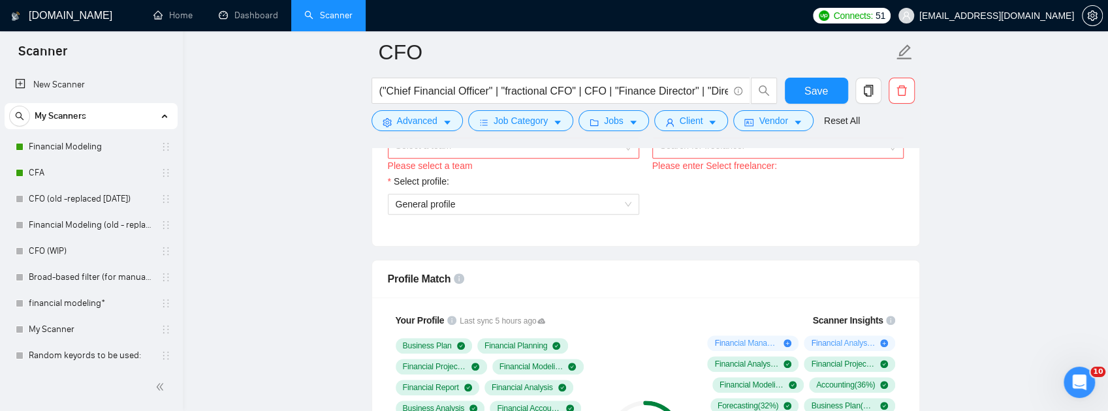
scroll to position [740, 0]
click at [636, 157] on div "Select a team" at bounding box center [513, 146] width 251 height 21
click at [502, 255] on div "UM Advisory" at bounding box center [513, 249] width 236 height 14
click at [786, 157] on input "Select freelancer:" at bounding box center [773, 147] width 227 height 20
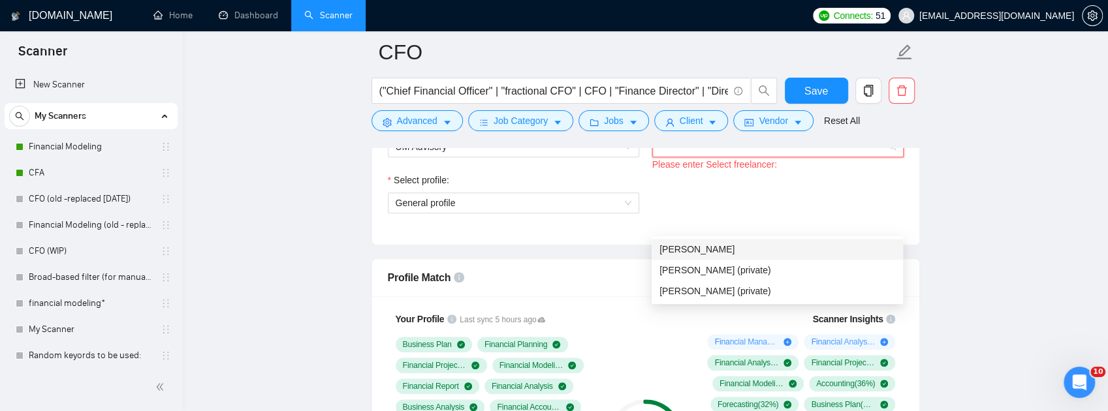
click at [738, 256] on div "[PERSON_NAME]" at bounding box center [778, 249] width 236 height 14
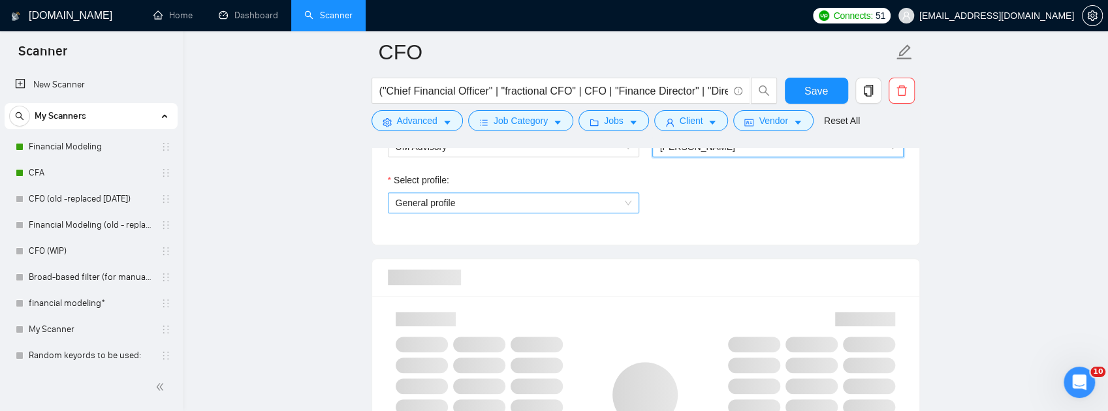
click at [611, 213] on span "General profile" at bounding box center [514, 203] width 236 height 20
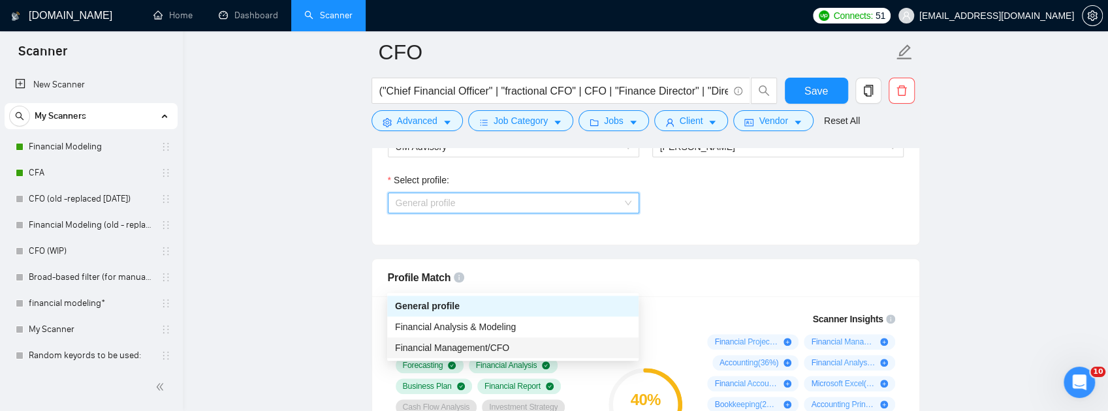
click at [520, 345] on div "Financial Management/CFO" at bounding box center [513, 348] width 236 height 14
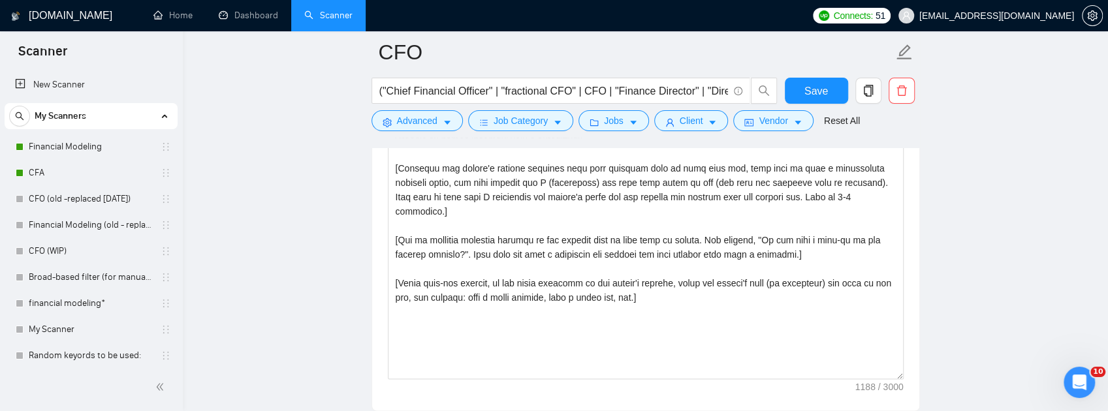
scroll to position [1654, 0]
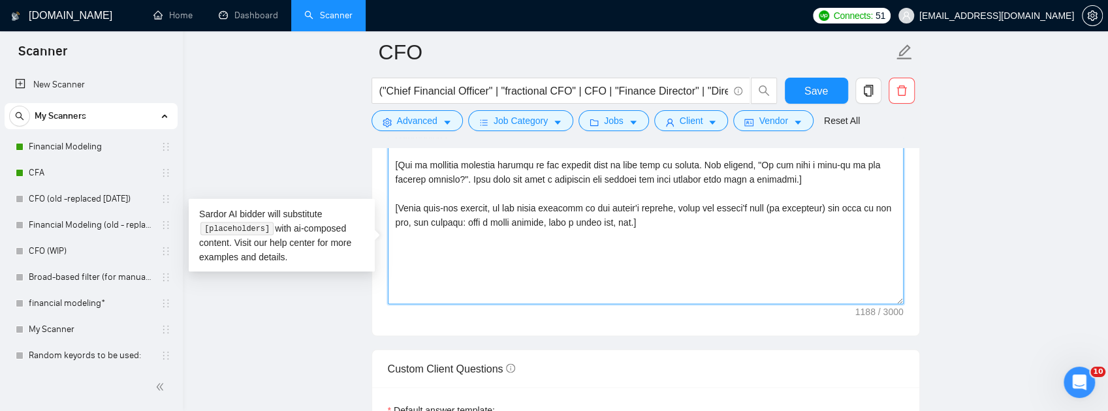
drag, startPoint x: 659, startPoint y: 296, endPoint x: 387, endPoint y: 111, distance: 328.6
click at [372, 86] on div "CFO ("Chief Financial Officer" | "fractional CFO" | CFO | "Finance Director" | …" at bounding box center [646, 162] width 549 height 3528
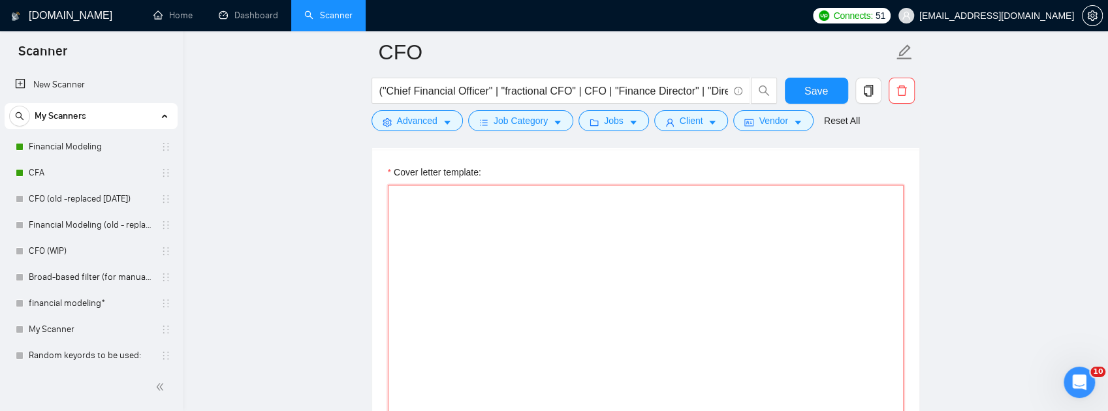
paste textarea "[Do not output bracketed text. 150–170 words incl. signature. EXACTLY 3 paragra…"
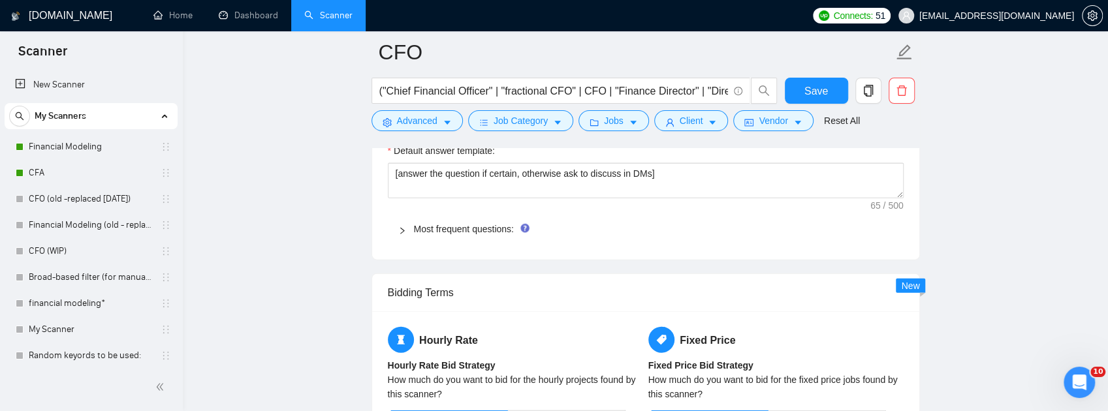
scroll to position [1938, 0]
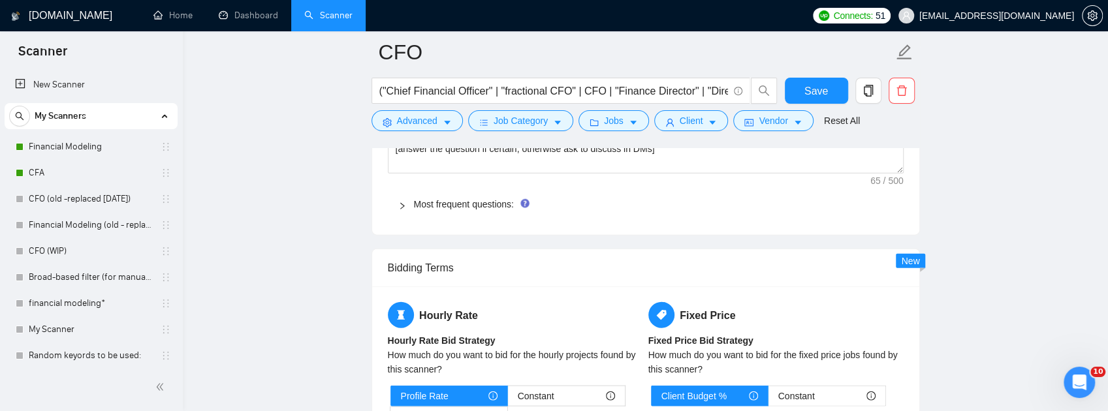
type textarea "[Do not output bracketed text. 150–170 words incl. signature. EXACTLY 3 paragra…"
click at [491, 210] on link "Most frequent questions:" at bounding box center [464, 204] width 100 height 10
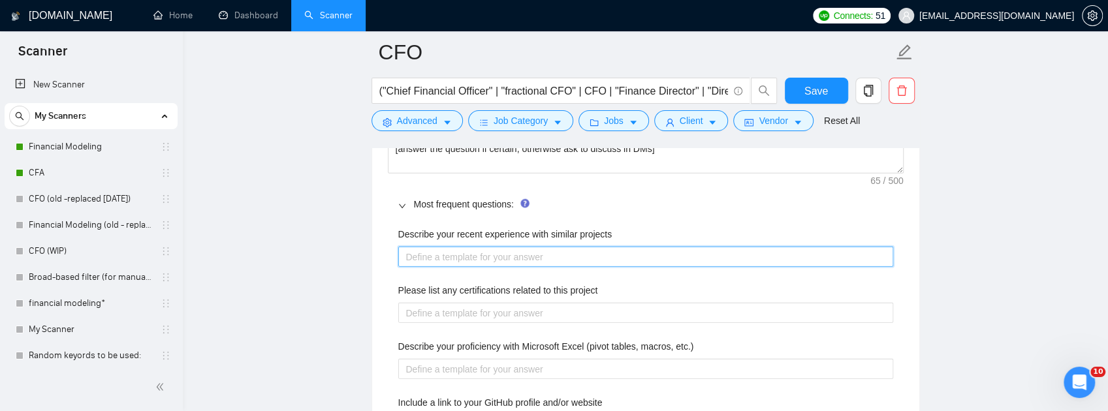
click at [543, 267] on projects "Describe your recent experience with similar projects" at bounding box center [645, 257] width 495 height 20
paste projects "I’ve worked on multiple projects like this, focusing on [specific task]. For ex…"
type projects "I’ve worked on multiple projects like this, focusing on [specific task]. For ex…"
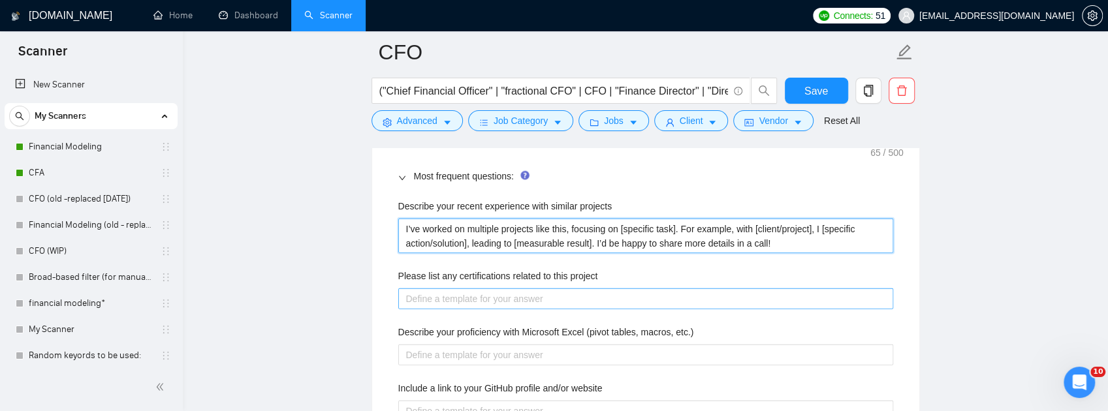
scroll to position [1982, 0]
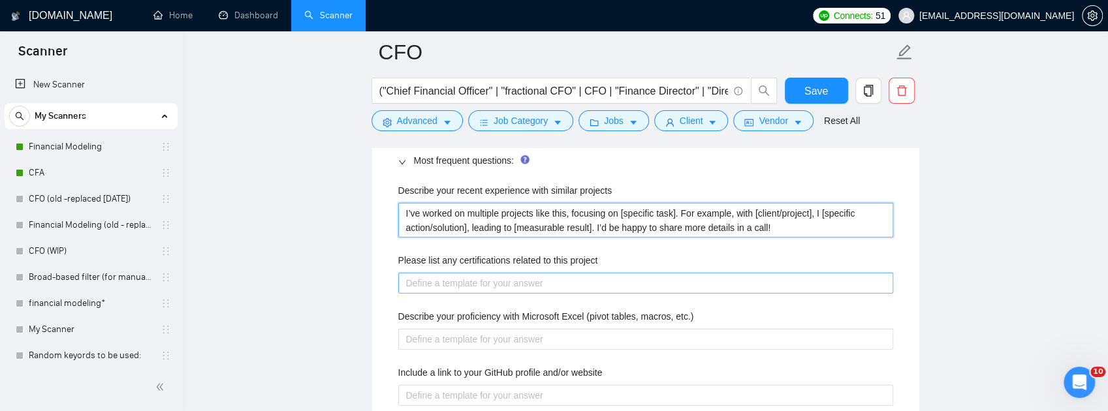
type projects "I’ve worked on multiple projects like this, focusing on [specific task]. For ex…"
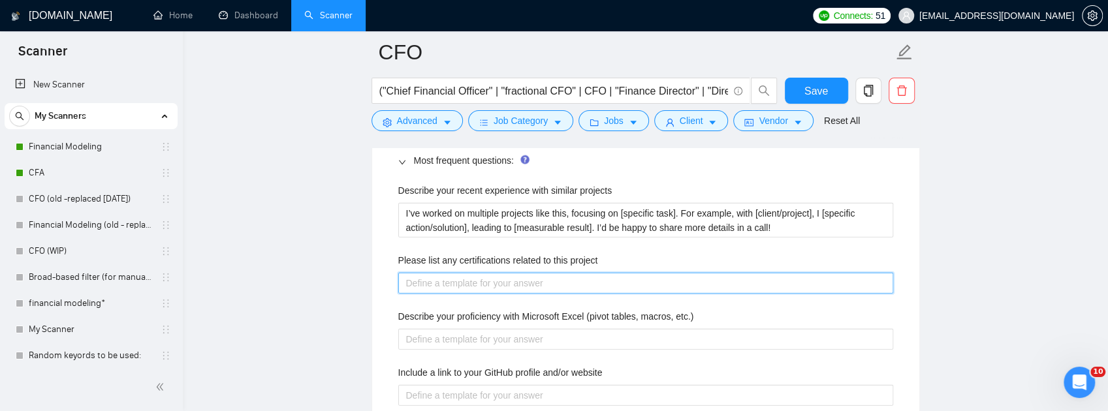
click at [530, 293] on project "Please list any certifications related to this project" at bounding box center [645, 283] width 495 height 20
click at [549, 293] on project "Please list any certifications related to this project" at bounding box center [645, 283] width 495 height 20
paste project "I’m a CFA charterholder and hold certifications in [specific tools]. I have han…"
type project "I’m a CFA charterholder and hold certifications in [specific tools]. I have han…"
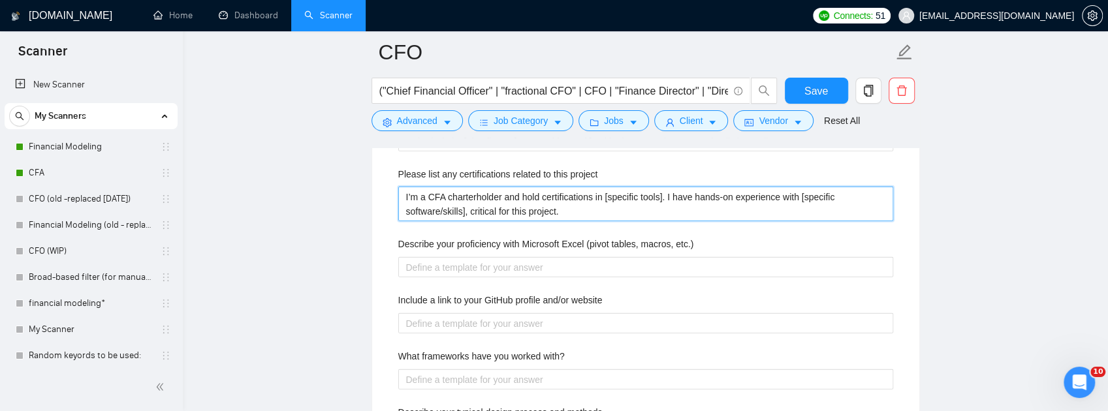
scroll to position [2069, 0]
type project "I’m a CFA charterholder and hold certifications in [specific tools]. I have han…"
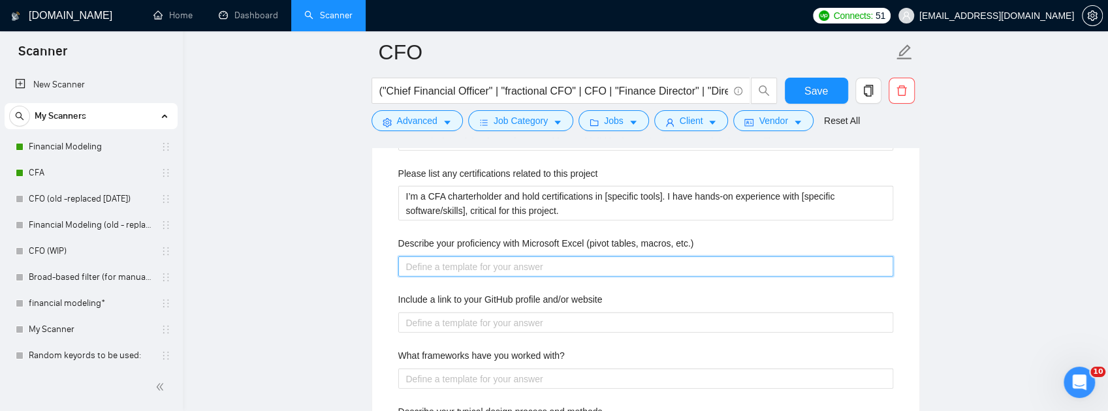
click at [569, 277] on etc\ "Describe your proficiency with Microsoft Excel (pivot tables, macros, etc.)" at bounding box center [645, 267] width 495 height 20
click at [550, 277] on etc\ "Describe your proficiency with Microsoft Excel (pivot tables, macros, etc.)" at bounding box center [645, 267] width 495 height 20
paste etc\ "I’m highly proficient in Excel, regularly using pivot tables, advanced formulas…"
type etc\ "I’m highly proficient in Excel, regularly using pivot tables, advanced formulas…"
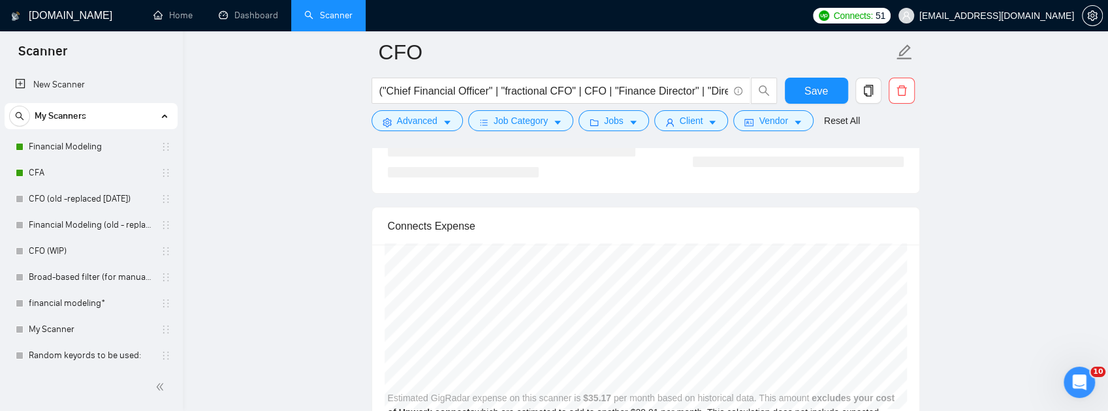
scroll to position [3157, 0]
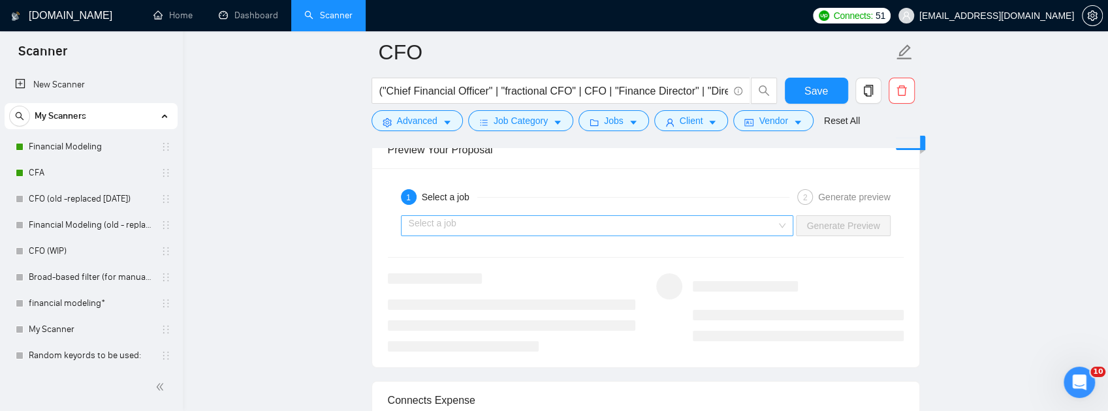
type etc\ "I’m highly proficient in Excel, regularly using pivot tables, advanced formulas…"
click at [707, 236] on input "search" at bounding box center [593, 226] width 368 height 20
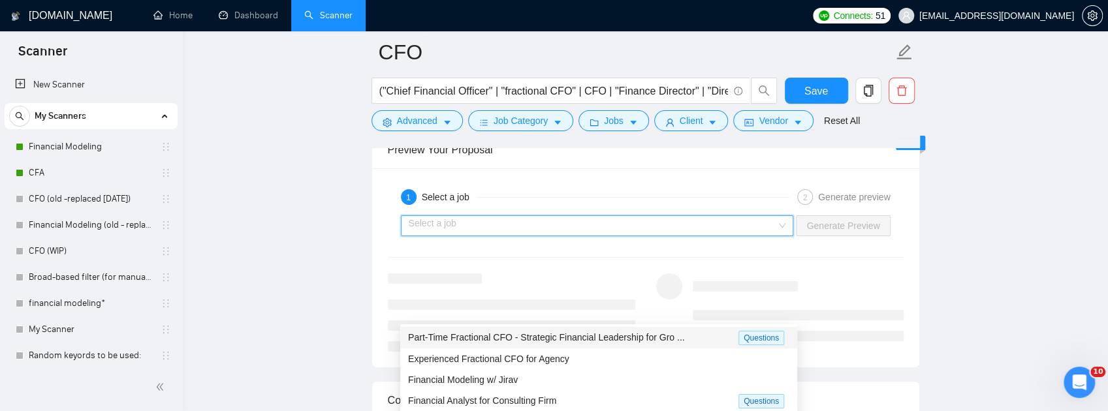
click at [528, 340] on span "Part-Time Fractional CFO - Strategic Financial Leadership for Gro ..." at bounding box center [546, 337] width 277 height 10
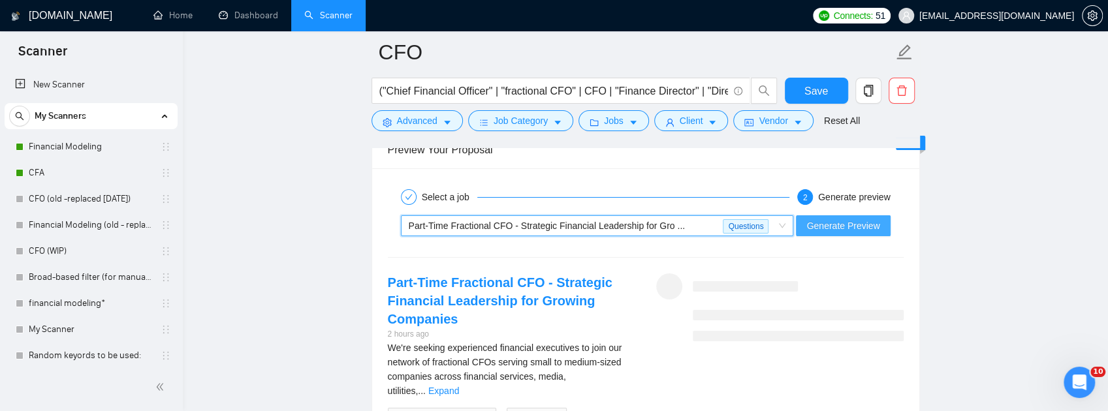
click at [879, 233] on span "Generate Preview" at bounding box center [843, 226] width 73 height 14
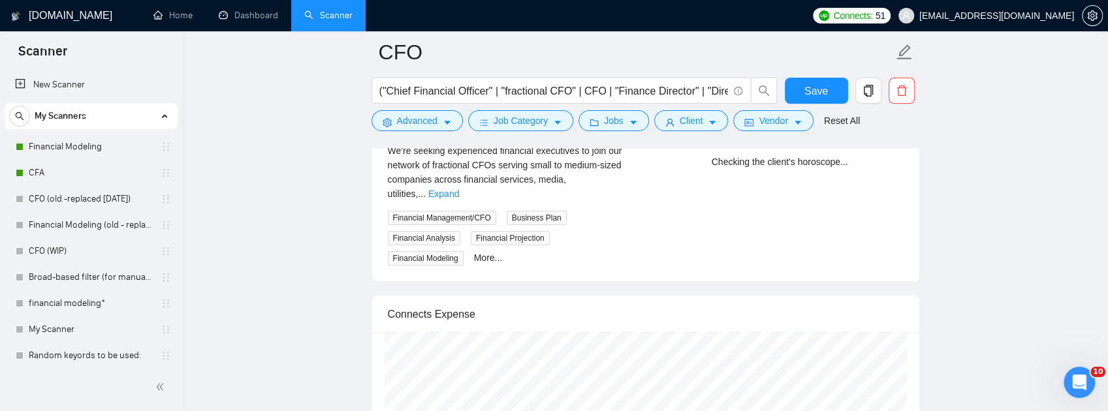
scroll to position [3375, 0]
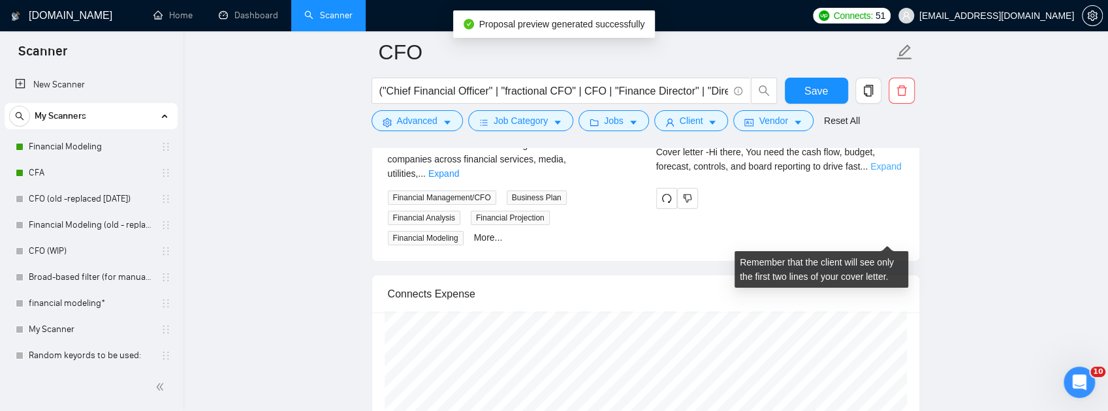
click at [876, 172] on link "Expand" at bounding box center [885, 166] width 31 height 10
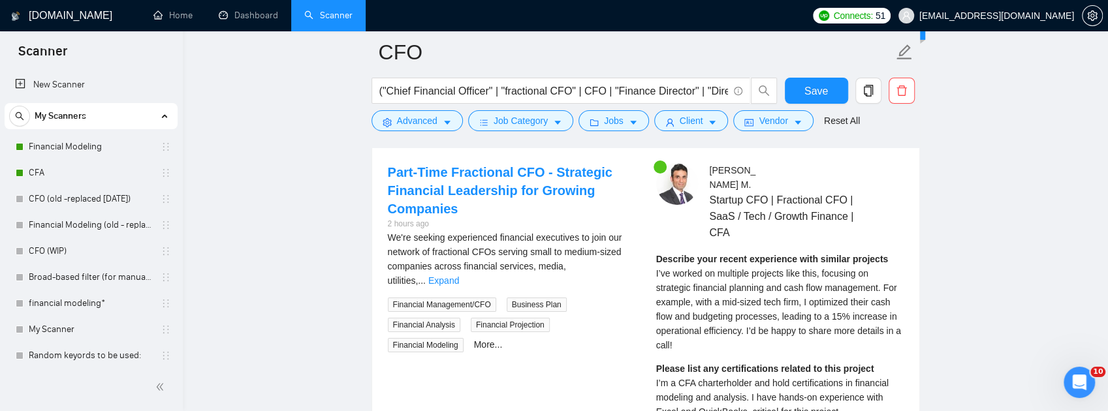
scroll to position [3157, 0]
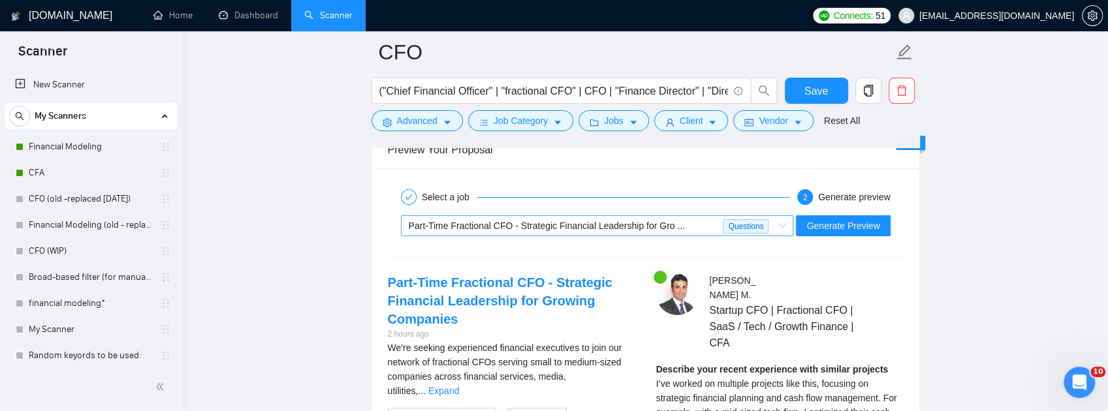
click at [643, 231] on span "Part-Time Fractional CFO - Strategic Financial Leadership for Gro ..." at bounding box center [547, 226] width 277 height 10
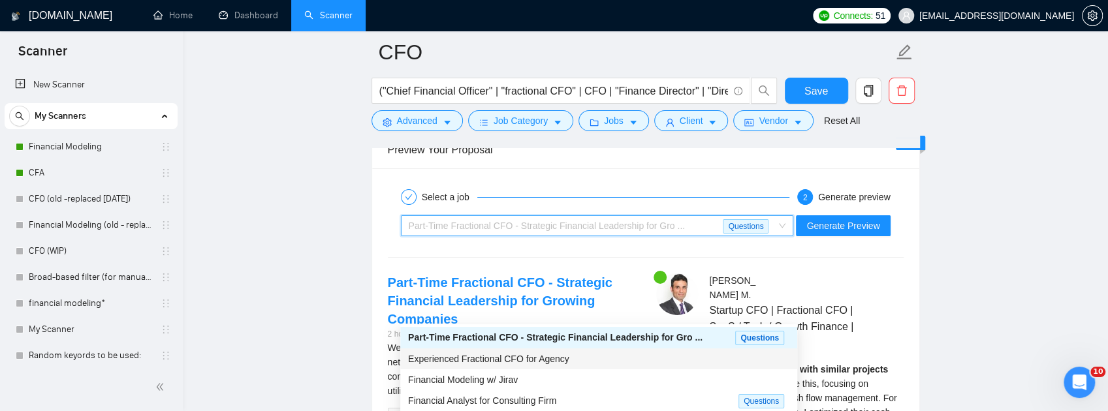
click at [563, 360] on span "Experienced Fractional CFO for Agency" at bounding box center [488, 359] width 161 height 10
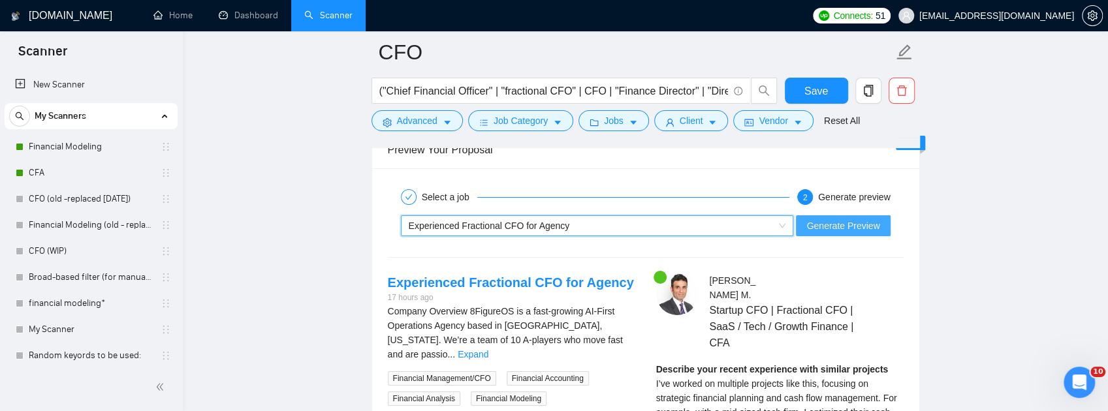
click at [859, 233] on span "Generate Preview" at bounding box center [843, 226] width 73 height 14
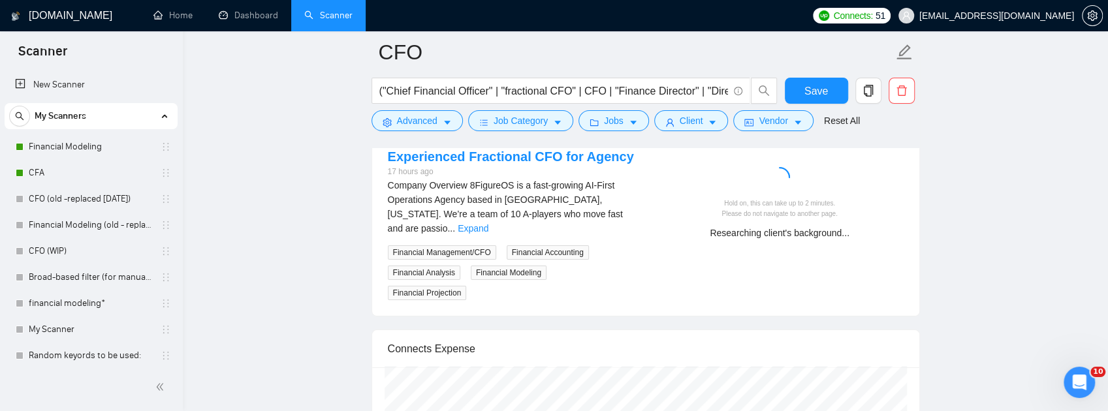
scroll to position [3288, 0]
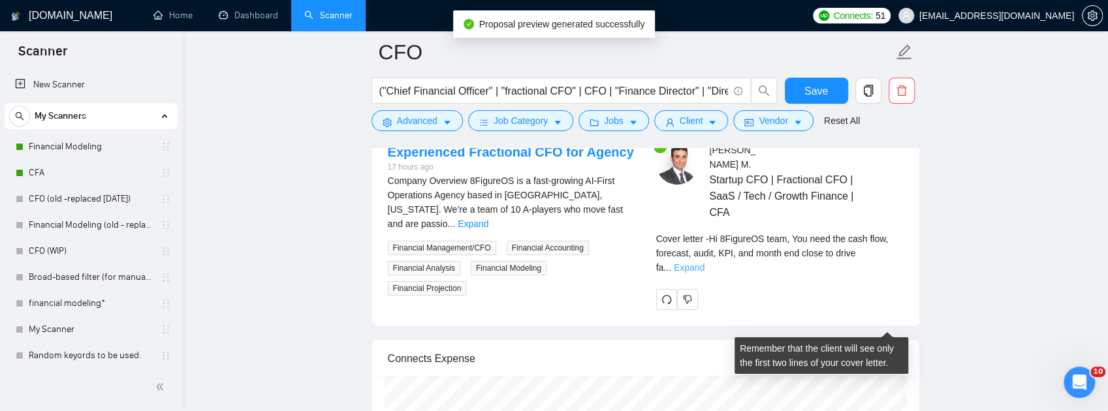
click at [705, 273] on link "Expand" at bounding box center [689, 268] width 31 height 10
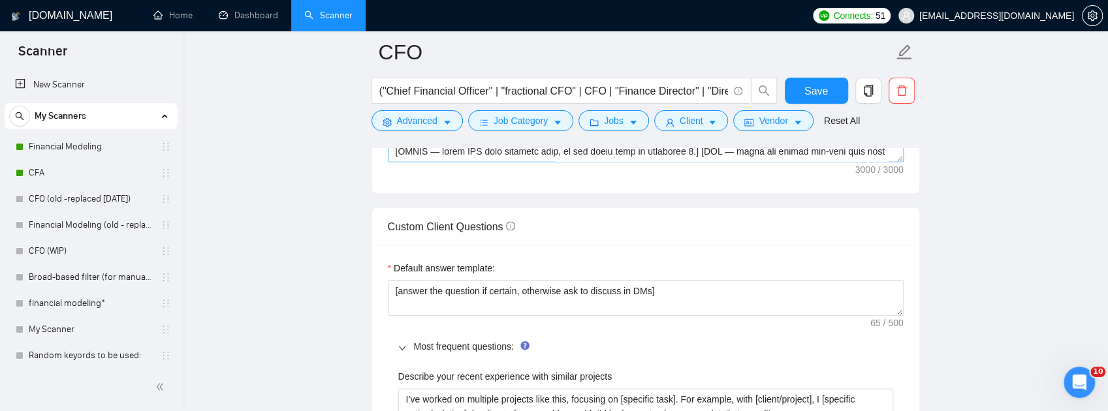
scroll to position [1721, 0]
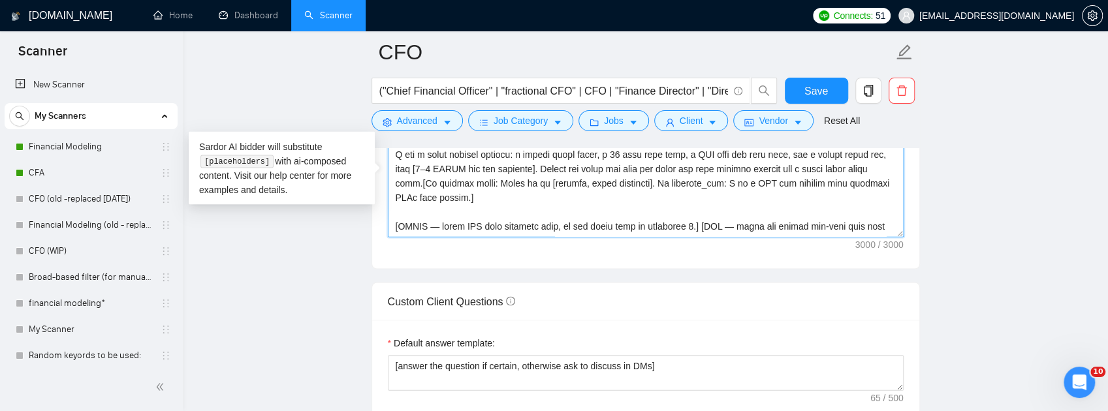
click at [603, 238] on textarea "Cover letter template:" at bounding box center [646, 91] width 516 height 294
drag, startPoint x: 457, startPoint y: 314, endPoint x: 377, endPoint y: 167, distance: 168.0
click at [507, 238] on textarea "Cover letter template:" at bounding box center [646, 91] width 516 height 294
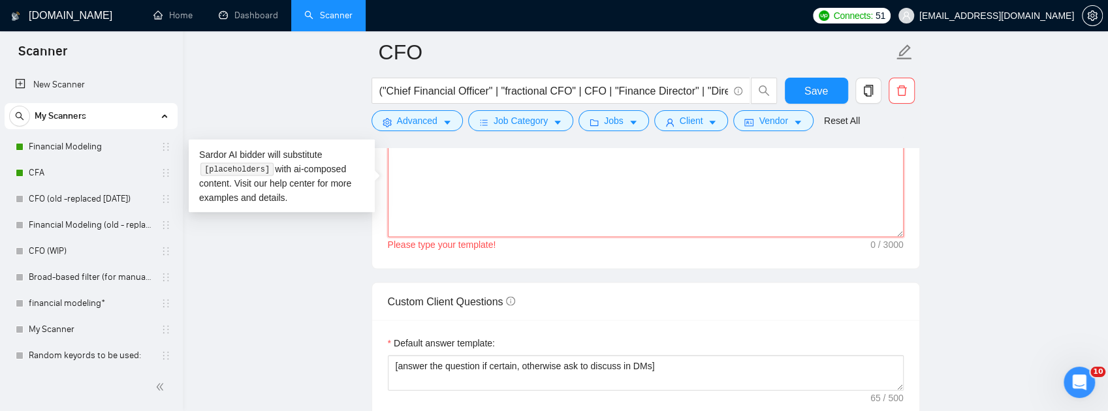
scroll to position [0, 0]
click at [537, 230] on textarea "Cover letter template:" at bounding box center [646, 91] width 516 height 294
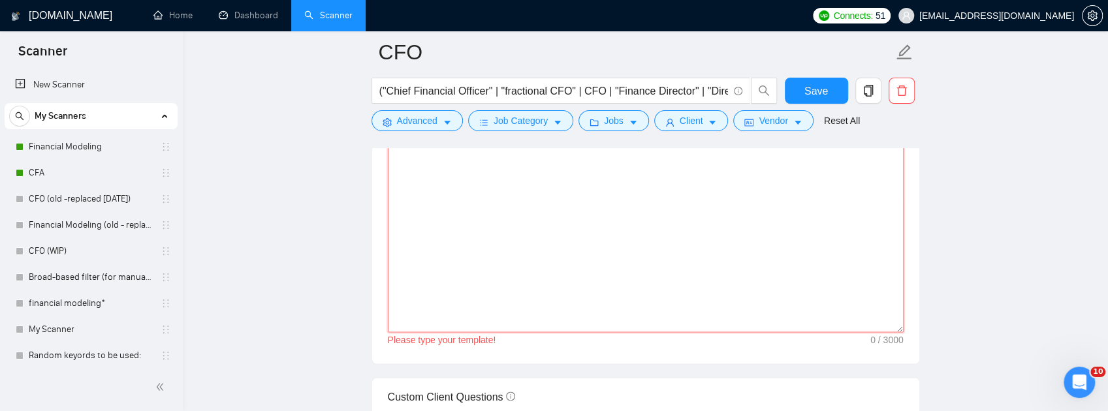
scroll to position [1503, 0]
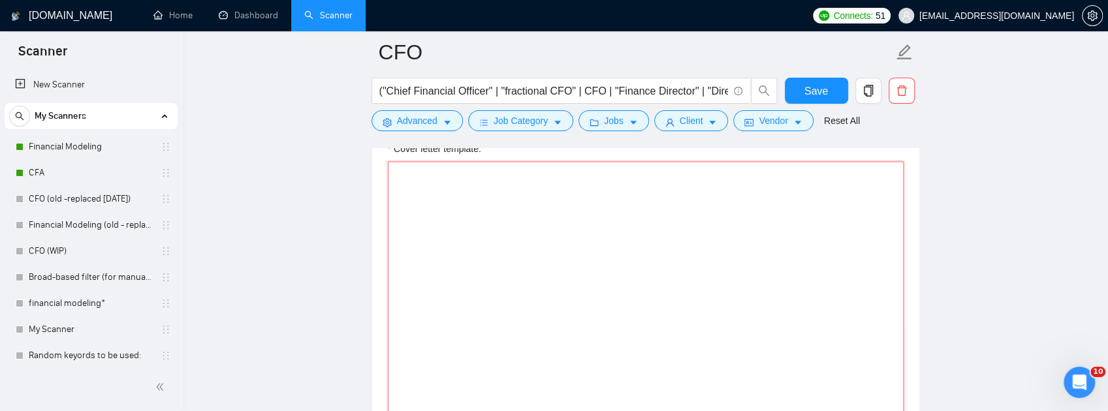
click at [468, 293] on textarea "Cover letter template:" at bounding box center [646, 308] width 516 height 294
paste textarea "[Do not output bracketed text. 150–170 words incl. signature. EXACTLY 3 paragra…"
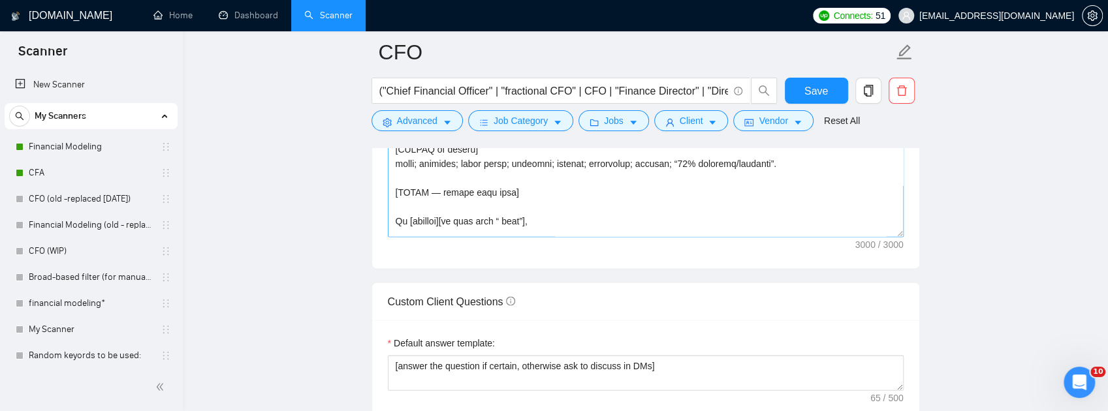
scroll to position [415, 0]
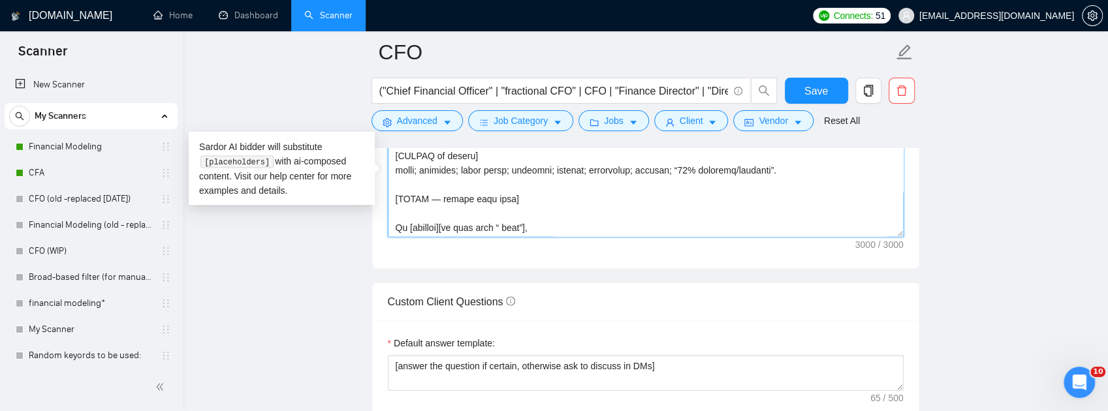
click at [775, 238] on textarea "Cover letter template:" at bounding box center [646, 91] width 516 height 294
drag, startPoint x: 776, startPoint y: 245, endPoint x: 372, endPoint y: 230, distance: 404.5
click at [372, 230] on div "Cover letter template:" at bounding box center [645, 89] width 547 height 360
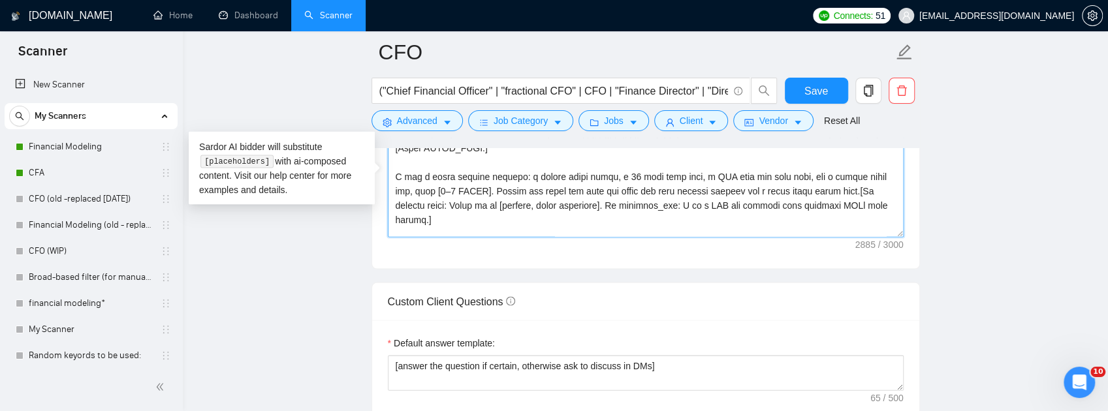
scroll to position [503, 0]
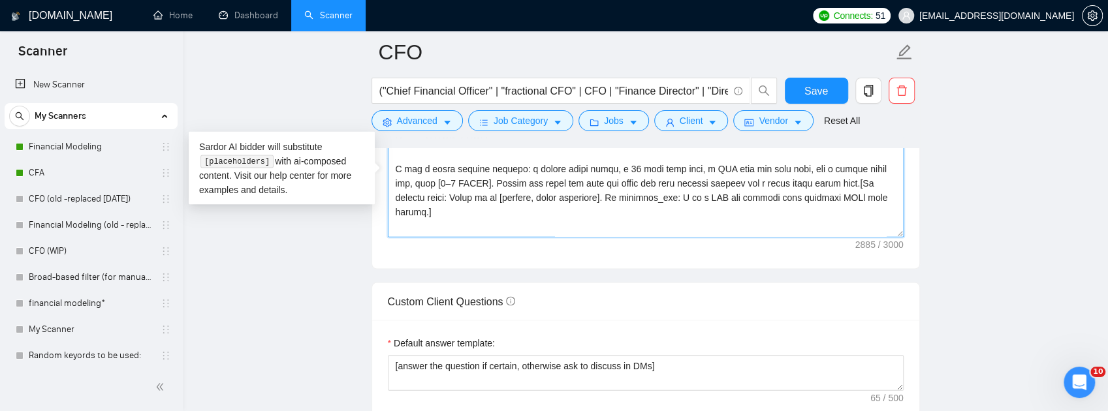
drag, startPoint x: 562, startPoint y: 314, endPoint x: 831, endPoint y: 316, distance: 269.1
click at [831, 238] on textarea "Cover letter template:" at bounding box center [646, 91] width 516 height 294
paste textarea "s and deliverable.] Best, Umar Manzar, CFA Fractional CFO [Print ONE: AEC/const…"
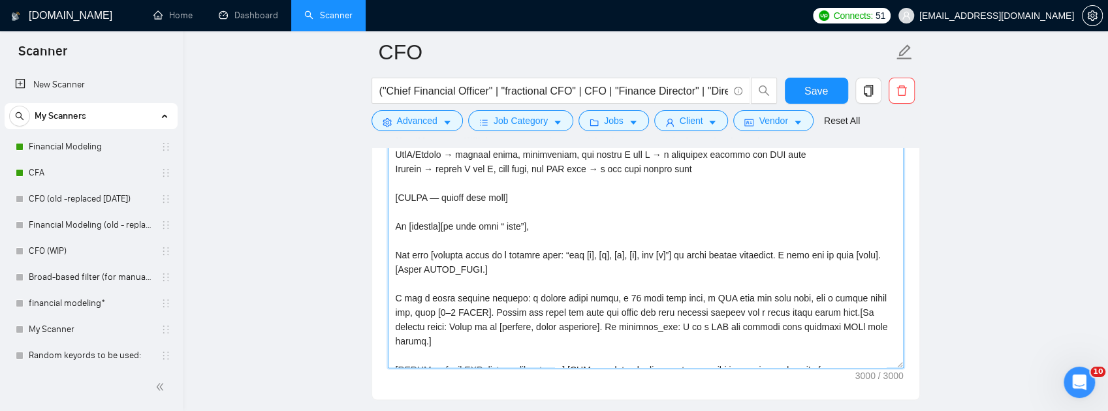
scroll to position [589, 0]
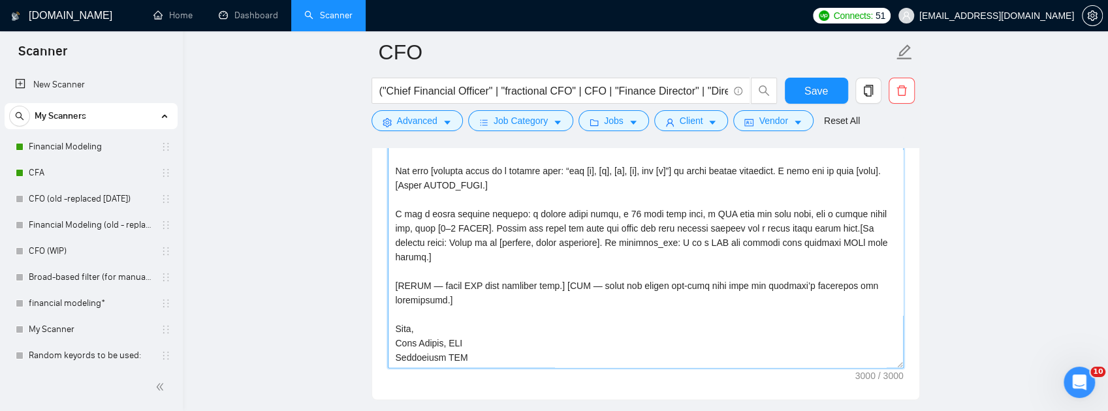
type textarea "[Do not output bracketed text. 150–170 words incl. signature. EXACTLY 3 paragra…"
click at [729, 255] on textarea "Cover letter template:" at bounding box center [646, 221] width 516 height 294
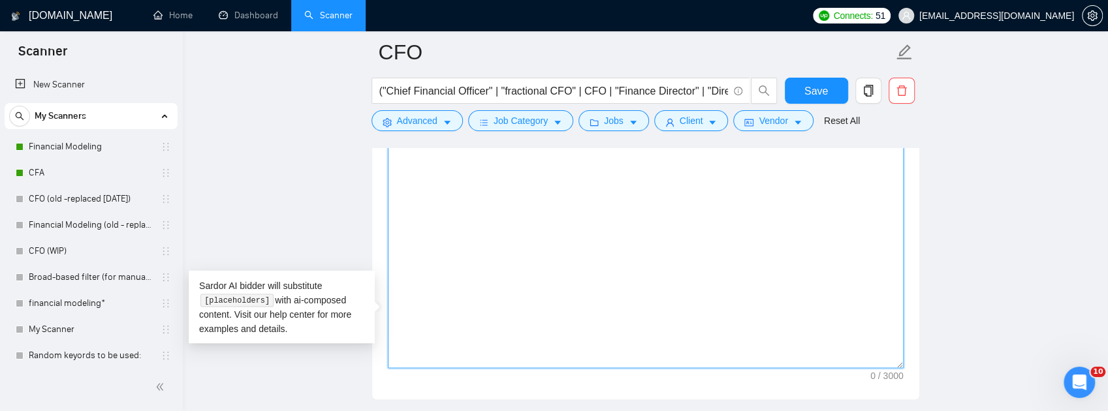
scroll to position [0, 0]
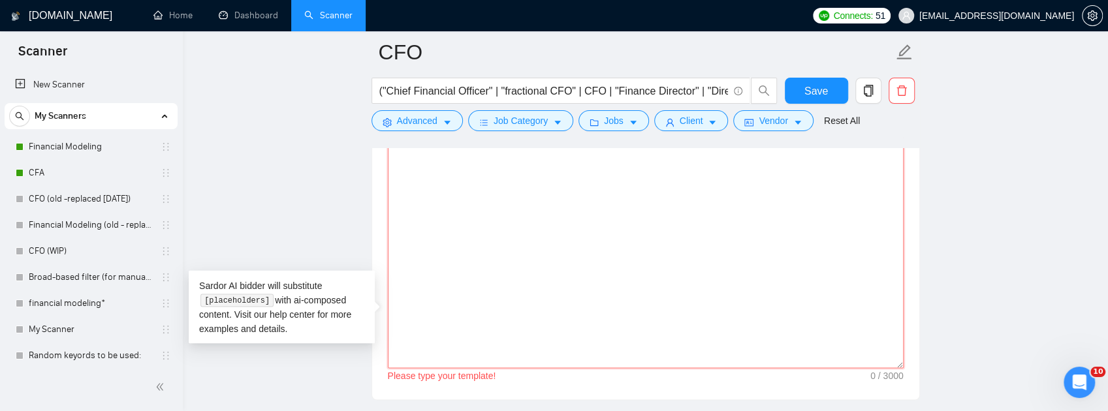
paste textarea "[Do not output bracketed text. 150–170 words incl. signature. EXACTLY 3 paragra…"
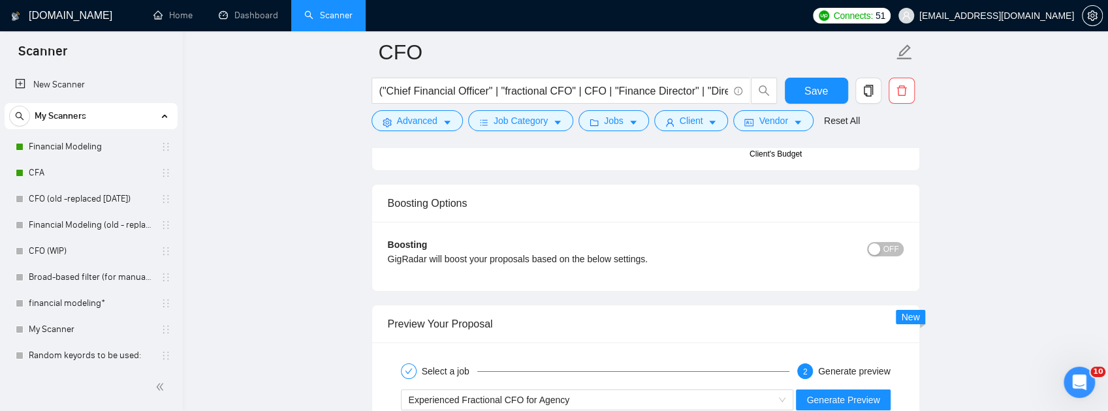
scroll to position [3288, 0]
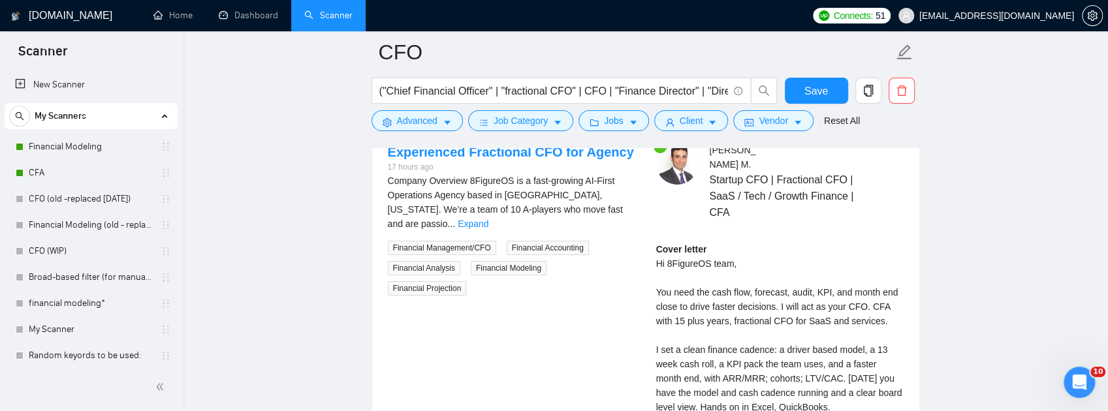
click at [624, 105] on div "Experienced Fractional CFO for Agency" at bounding box center [592, 96] width 366 height 20
type textarea "[Do not output bracketed text. 150–170 words incl. signature. EXACTLY 3 paragra…"
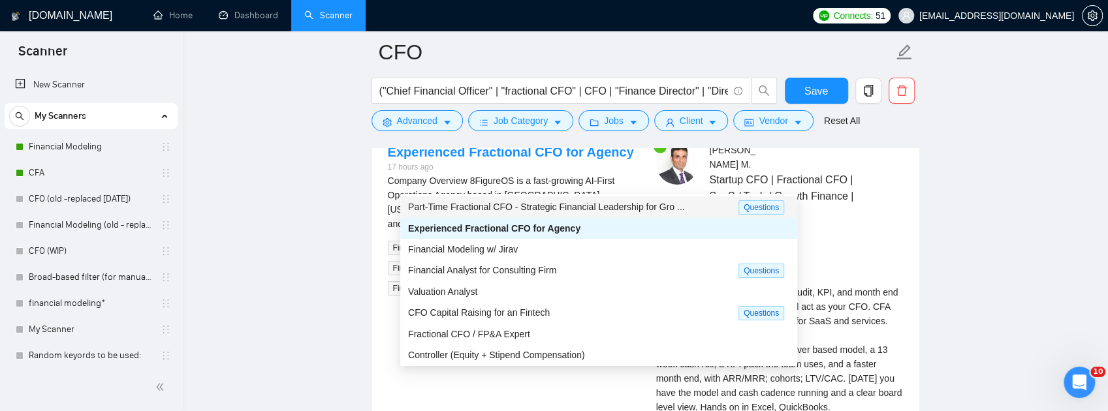
click at [555, 210] on span "Part-Time Fractional CFO - Strategic Financial Leadership for Gro ..." at bounding box center [546, 207] width 277 height 10
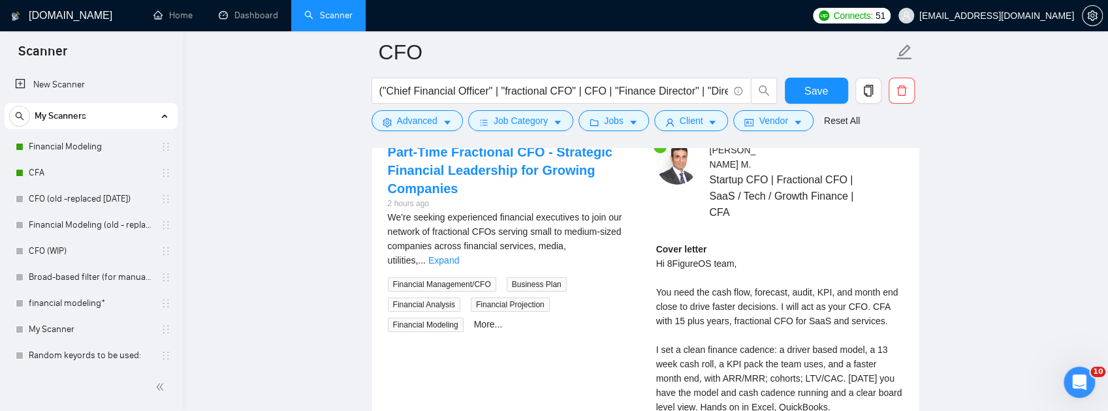
click at [840, 103] on span "Generate Preview" at bounding box center [843, 95] width 73 height 14
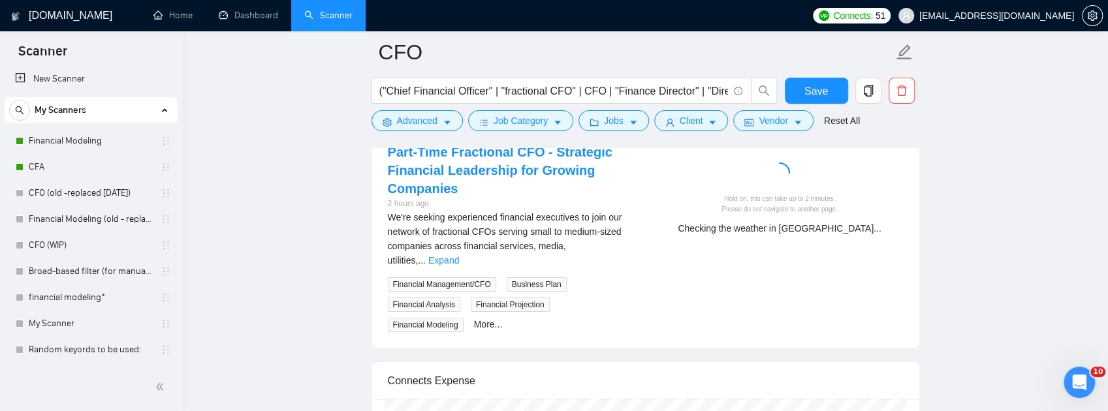
scroll to position [3, 0]
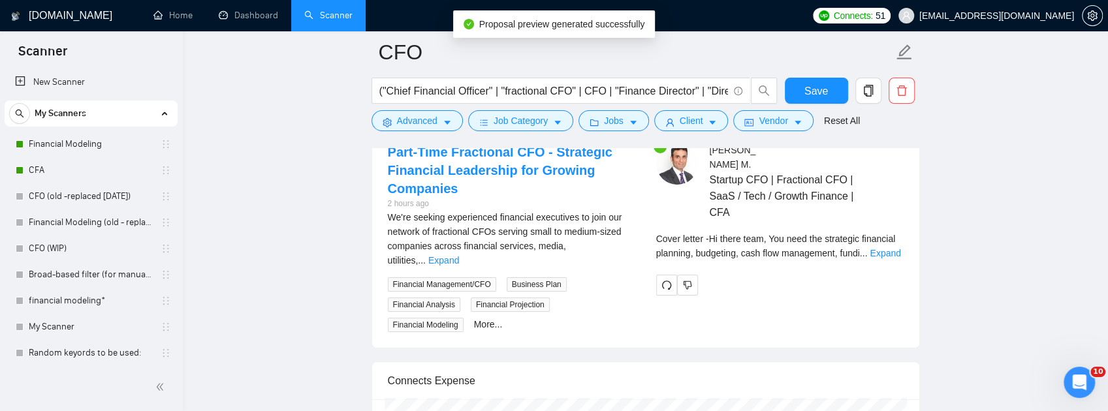
click at [881, 270] on div "Cover letter - Hi there team, You need the strategic financial planning, budget…" at bounding box center [780, 251] width 248 height 38
click at [881, 259] on link "Expand" at bounding box center [885, 253] width 31 height 10
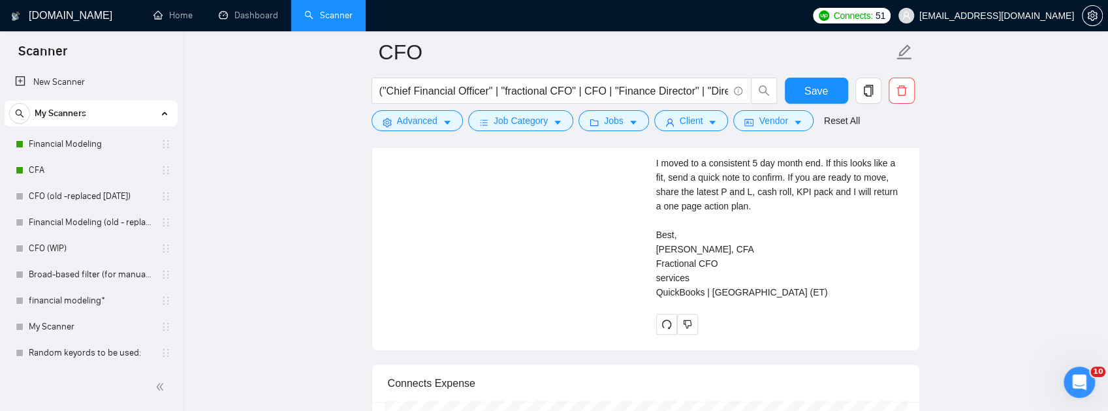
scroll to position [3767, 0]
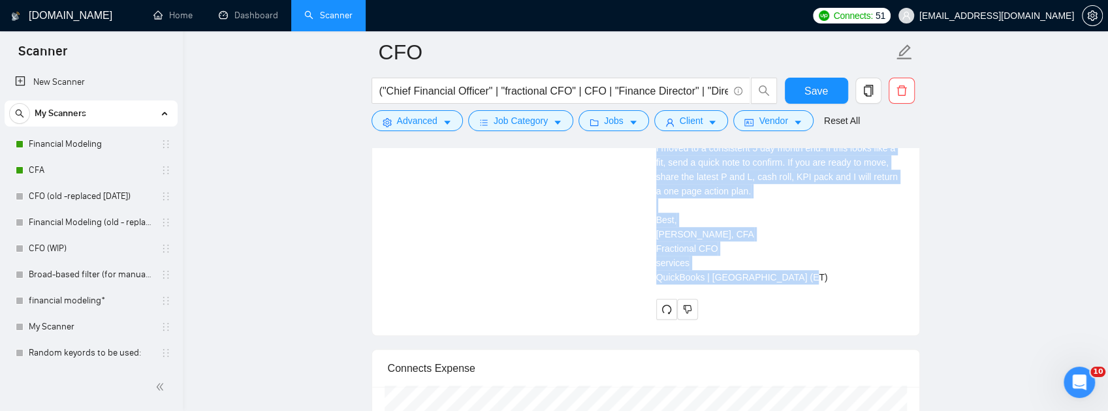
drag, startPoint x: 763, startPoint y: 348, endPoint x: 641, endPoint y: 191, distance: 198.3
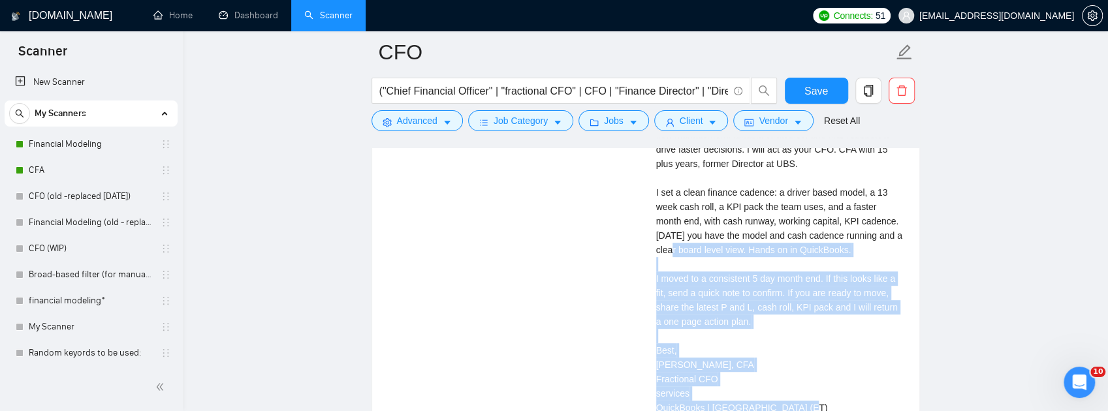
scroll to position [3593, 0]
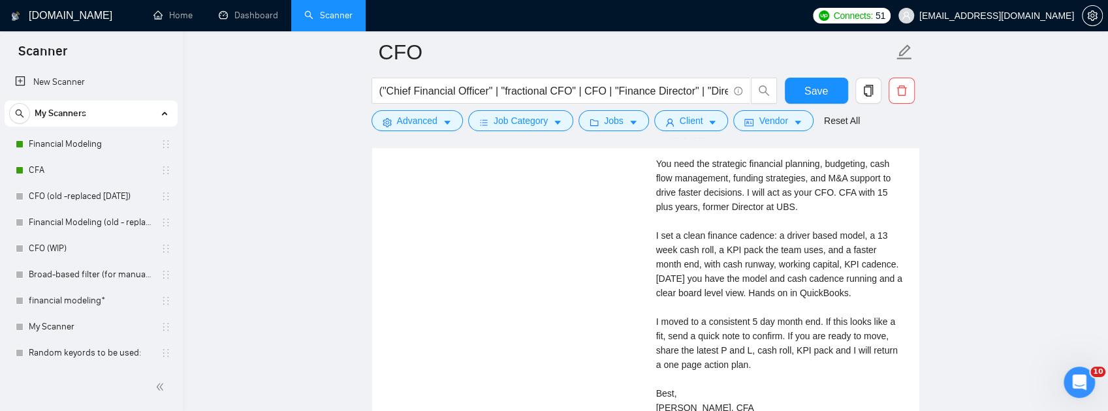
click at [654, 197] on div "Umar M . Startup CFO | Fractional CFO | SaaS / Tech / Growth Finance | CFA Desc…" at bounding box center [780, 165] width 268 height 655
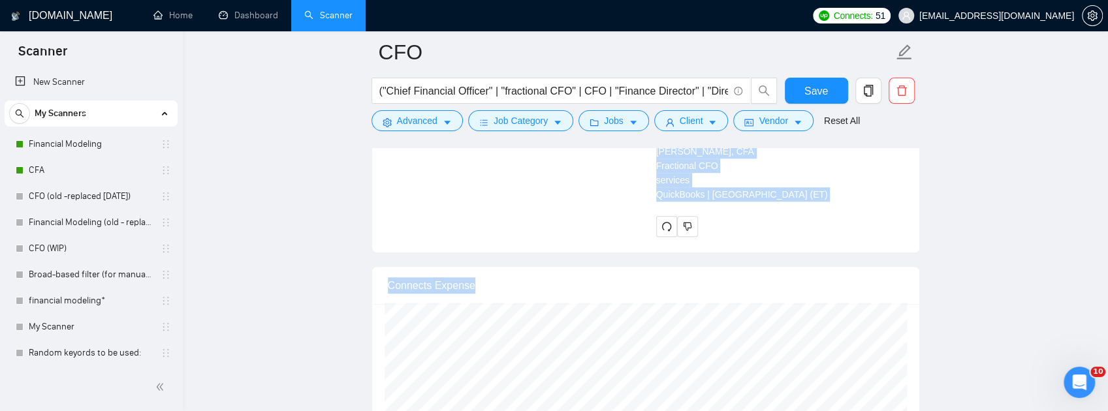
scroll to position [3877, 0]
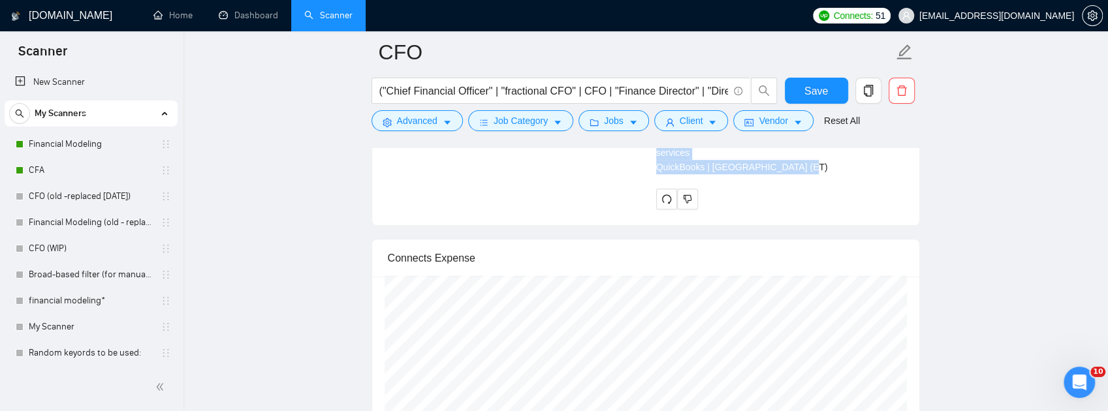
drag, startPoint x: 656, startPoint y: 206, endPoint x: 769, endPoint y: 237, distance: 117.9
click at [769, 174] on div "Cover letter Hi there team, You need the strategic financial planning, budgetin…" at bounding box center [780, 2] width 248 height 345
copy div "Hi there team, You need the strategic financial planning, budgeting, cash flow …"
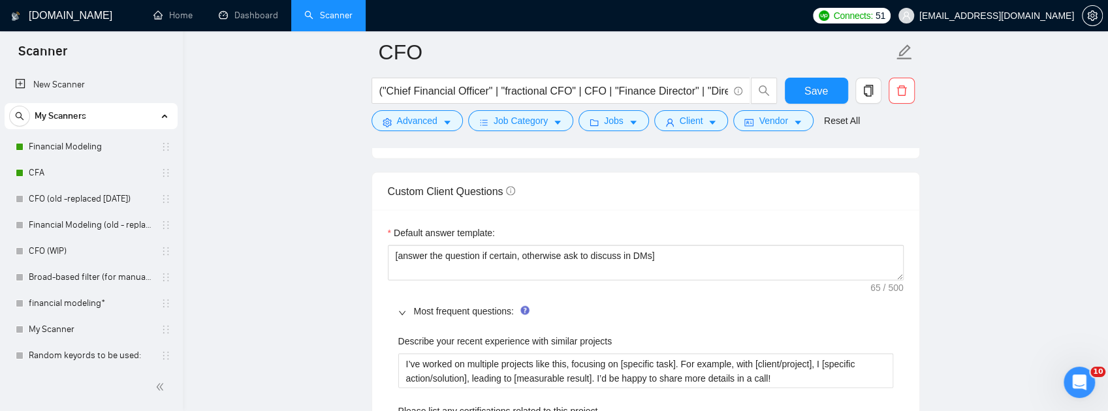
scroll to position [1613, 0]
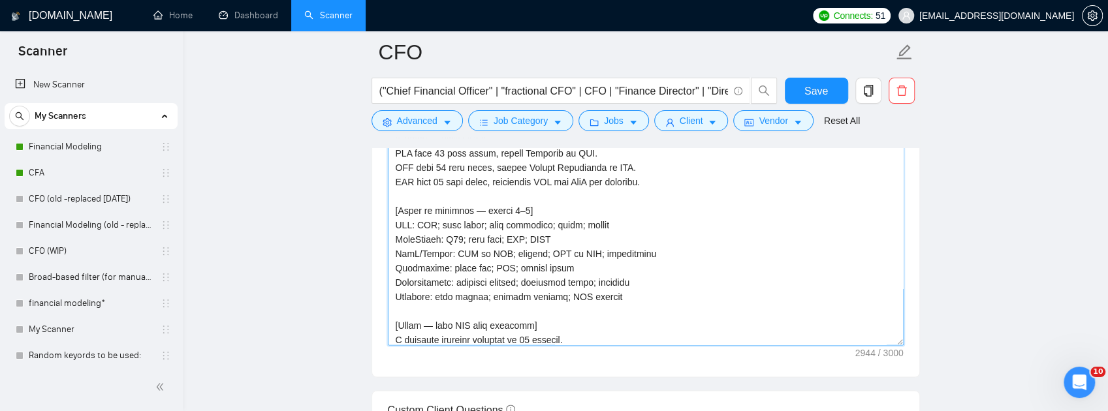
click at [665, 260] on textarea "Cover letter template:" at bounding box center [646, 199] width 516 height 294
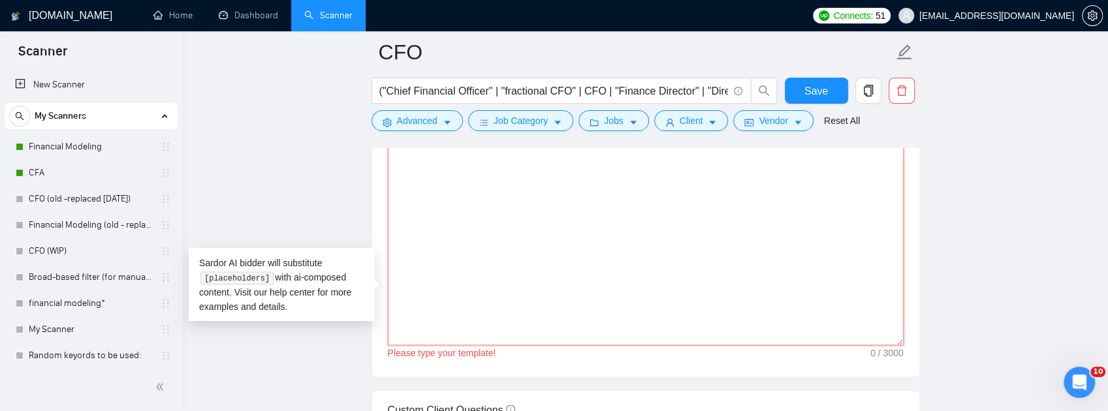
scroll to position [0, 0]
paste textarea "[Do not output bracketed text. 150–170 words incl. signature. EXACTLY 3 paragra…"
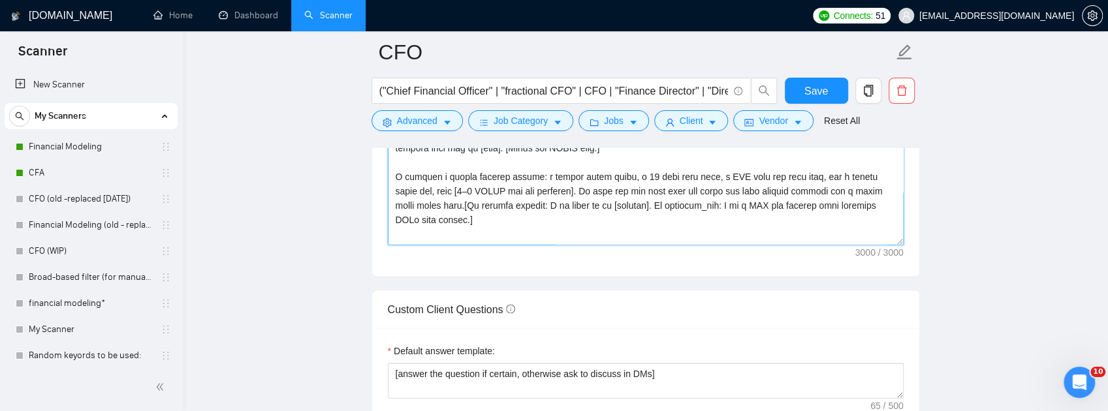
scroll to position [1808, 0]
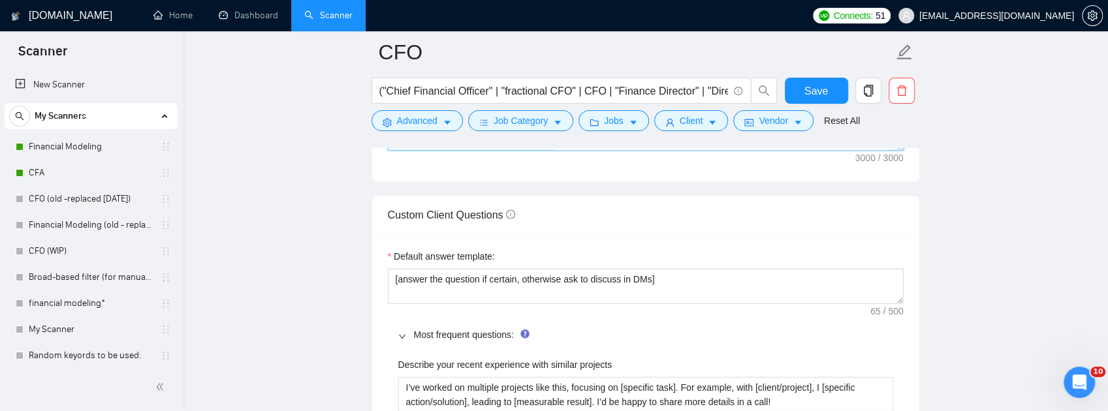
type textarea "[Do not output bracketed text. 150–170 words incl. signature. EXACTLY 3 paragra…"
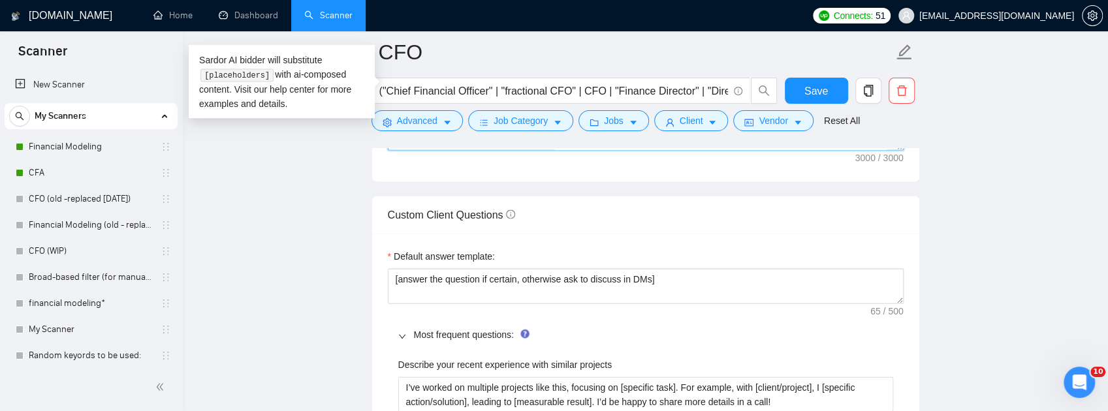
click at [703, 151] on textarea "Cover letter template:" at bounding box center [646, 4] width 516 height 294
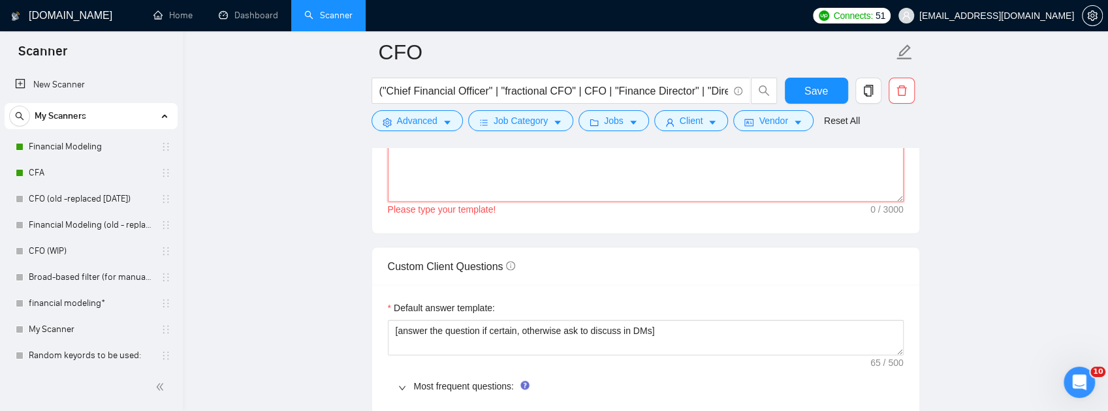
paste textarea "[Do not output bracketed text. 150–170 words incl. signature. EXACTLY 3 paragra…"
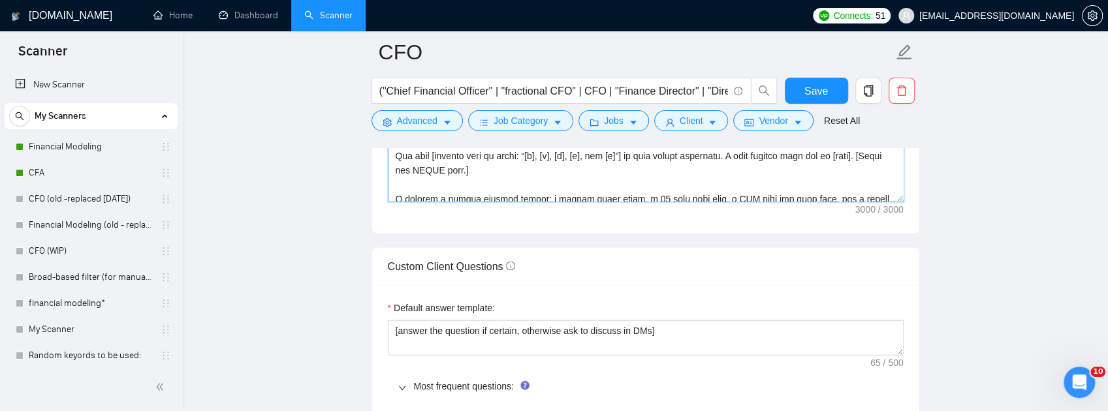
scroll to position [526, 0]
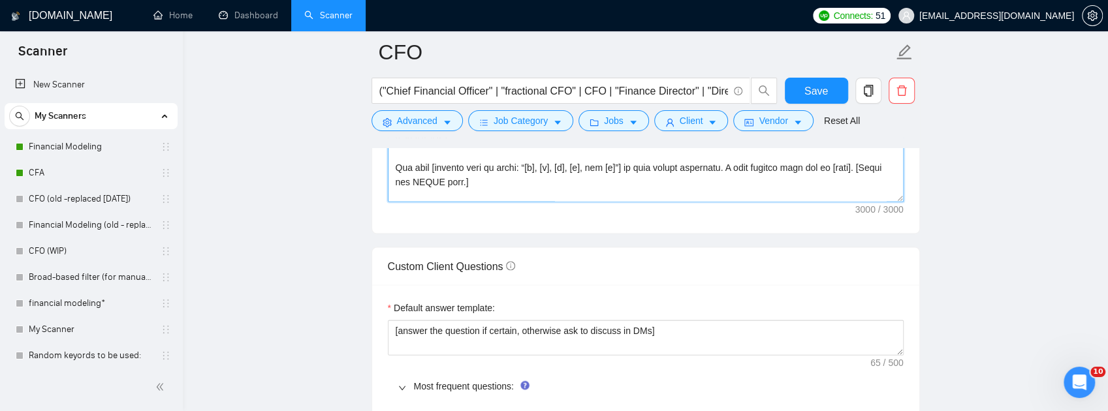
type textarea "[Do not output bracketed text. 150–170 words incl. signature. EXACTLY 3 paragra…"
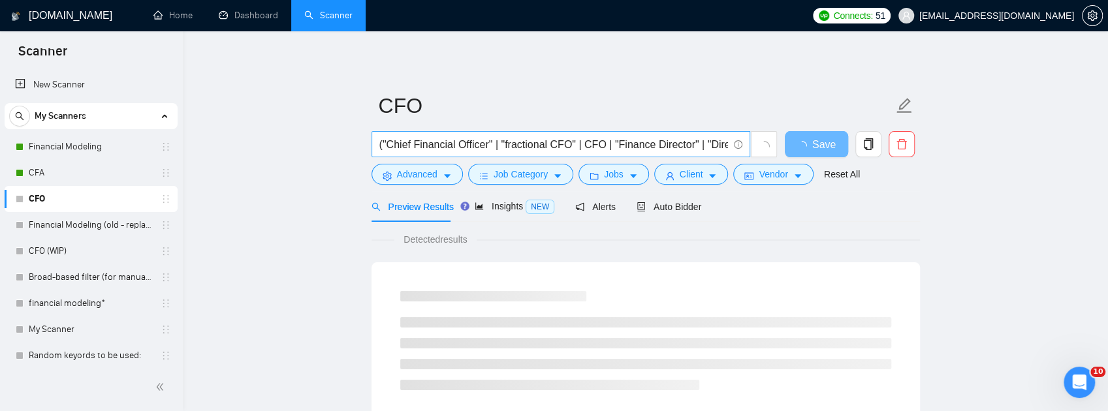
click at [546, 142] on input "("Chief Financial Officer" | "fractional CFO" | CFO | "Finance Director" | "Dir…" at bounding box center [553, 144] width 349 height 16
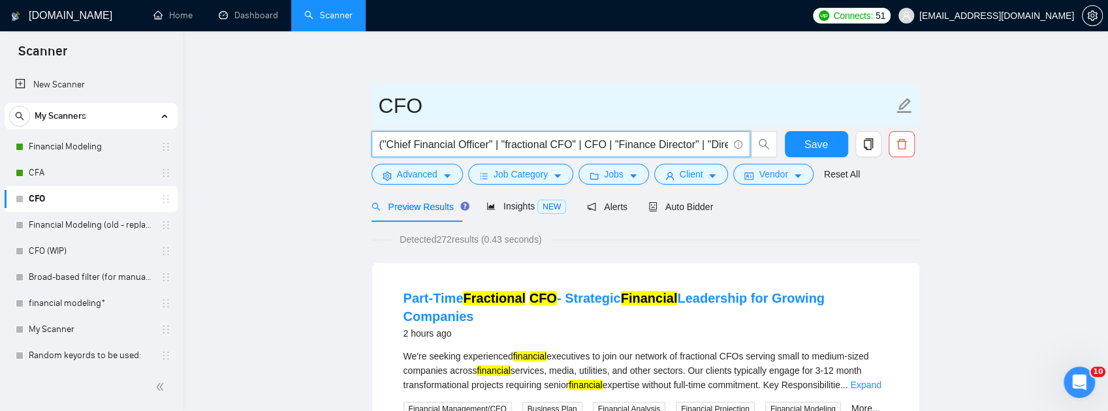
click at [714, 116] on input "CFO" at bounding box center [636, 105] width 515 height 33
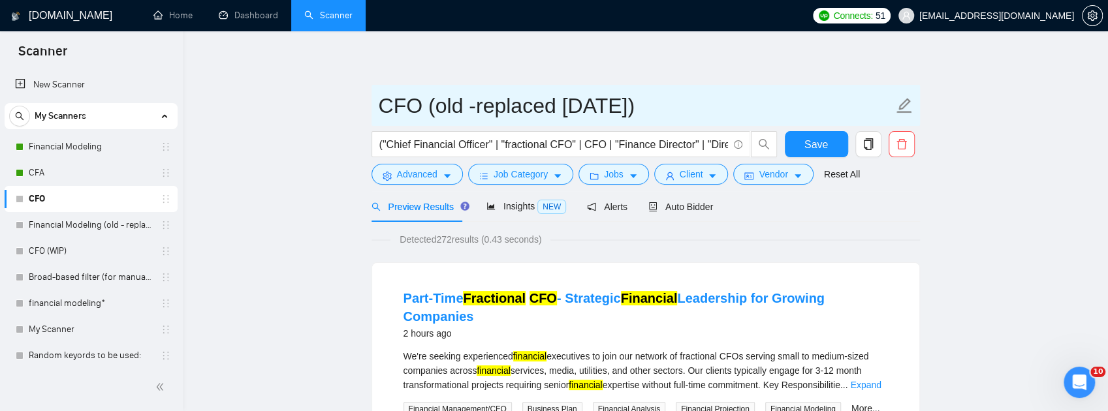
type input "CFO (old -replaced [DATE])"
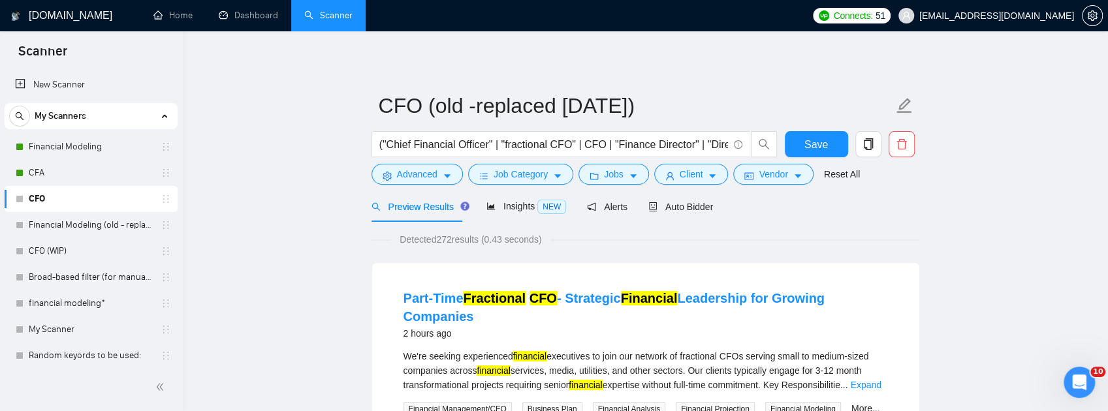
click at [812, 150] on span "Save" at bounding box center [817, 144] width 24 height 16
click at [586, 145] on input "("Chief Financial Officer" | "fractional CFO" | CFO | "Finance Director" | "Dir…" at bounding box center [553, 144] width 349 height 16
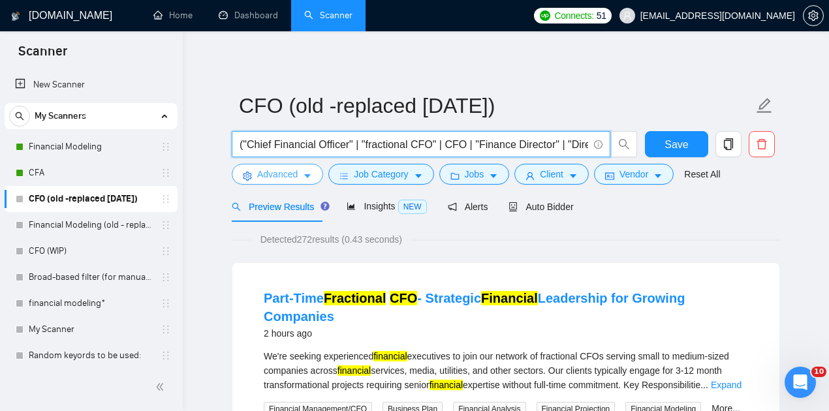
click at [278, 170] on span "Advanced" at bounding box center [277, 174] width 40 height 14
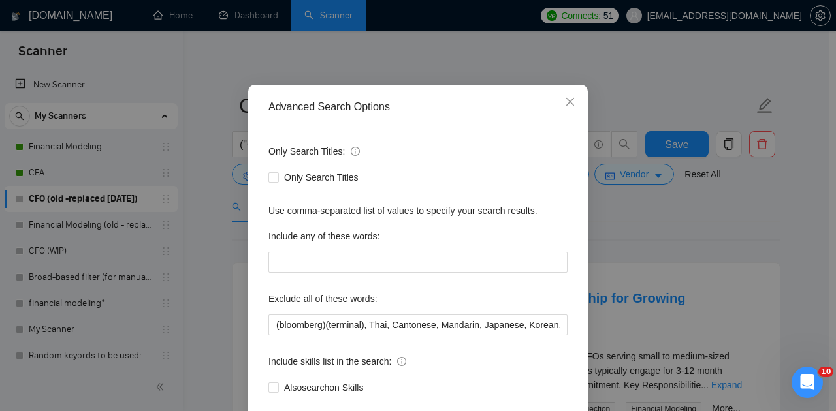
scroll to position [131, 0]
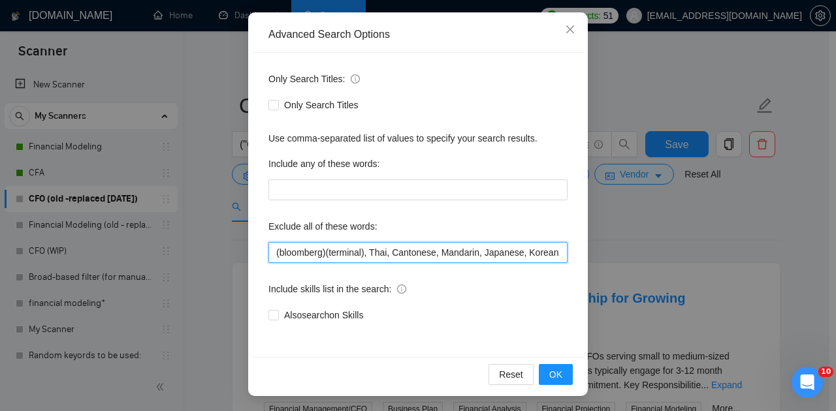
click at [316, 250] on input "(bloomberg)(terminal), Thai, Cantonese, Mandarin, Japanese, Korean, Vietnamese,…" at bounding box center [417, 252] width 299 height 21
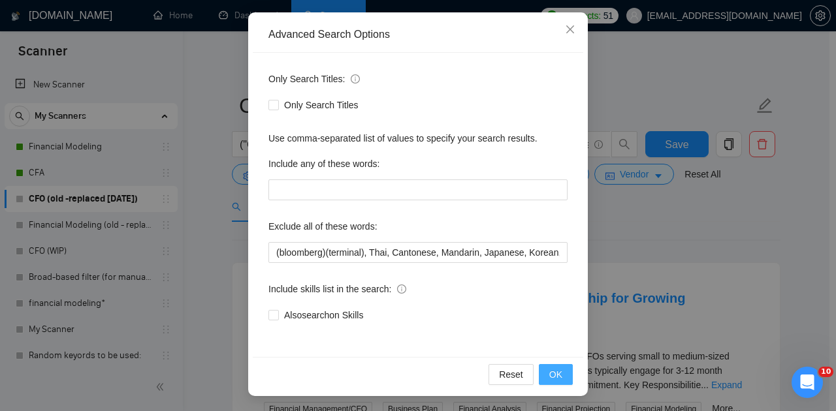
click at [558, 379] on span "OK" at bounding box center [555, 375] width 13 height 14
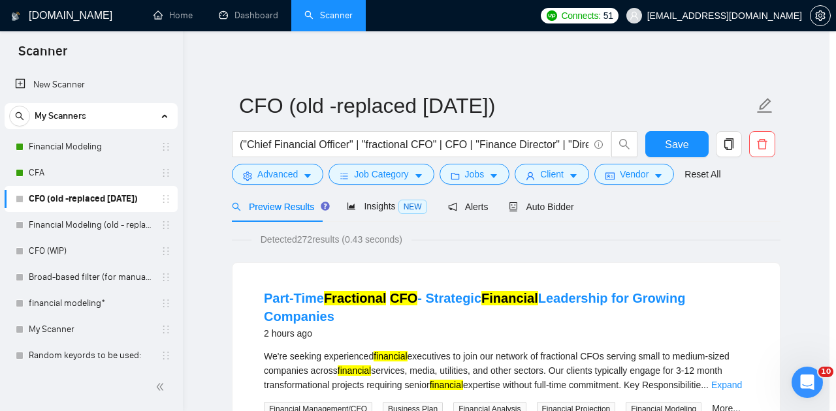
scroll to position [66, 0]
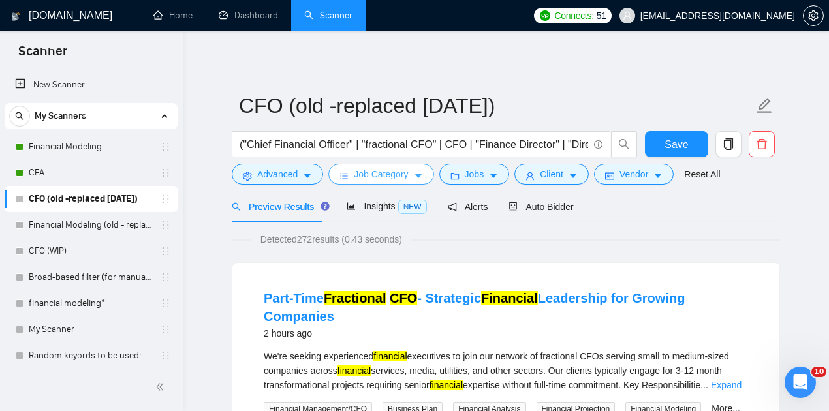
click at [359, 174] on span "Job Category" at bounding box center [381, 174] width 54 height 14
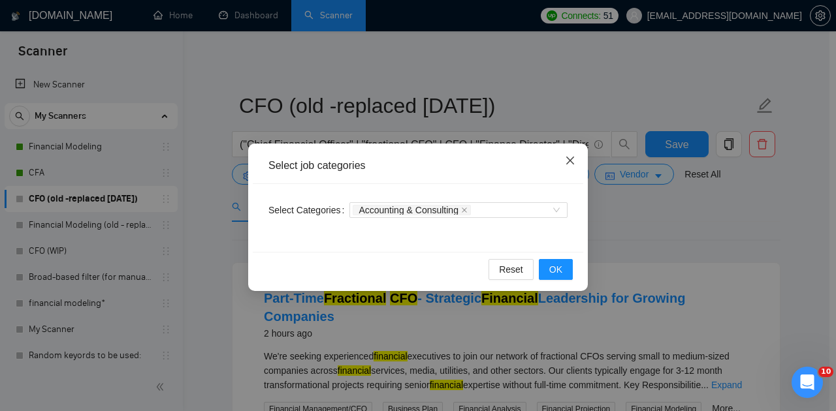
click at [566, 153] on span "Close" at bounding box center [569, 161] width 35 height 35
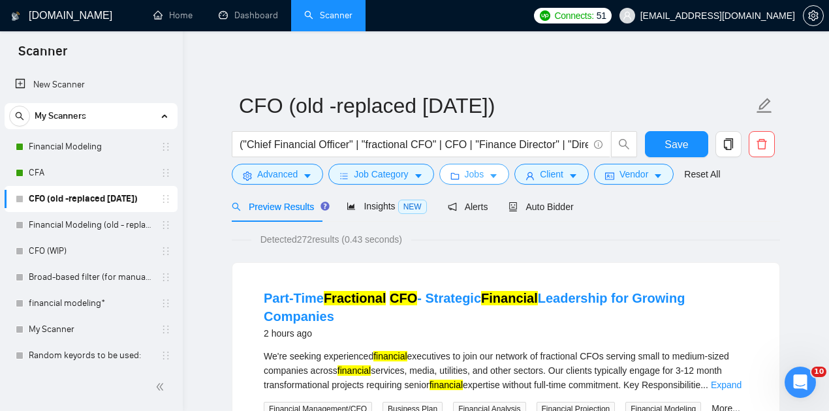
click at [452, 178] on icon "folder" at bounding box center [455, 176] width 9 height 9
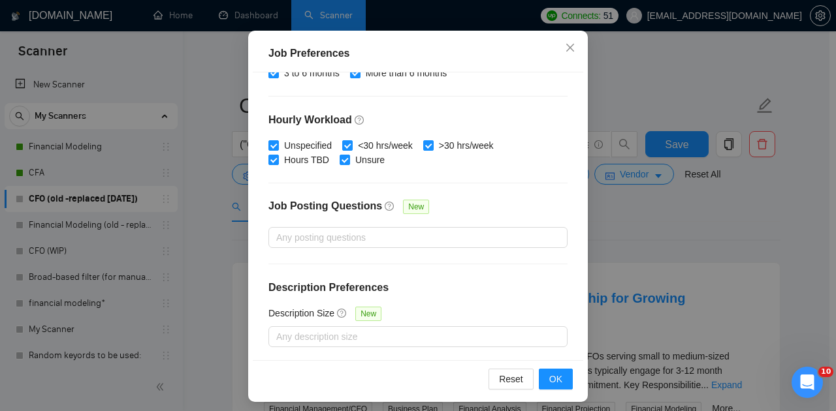
scroll to position [99, 0]
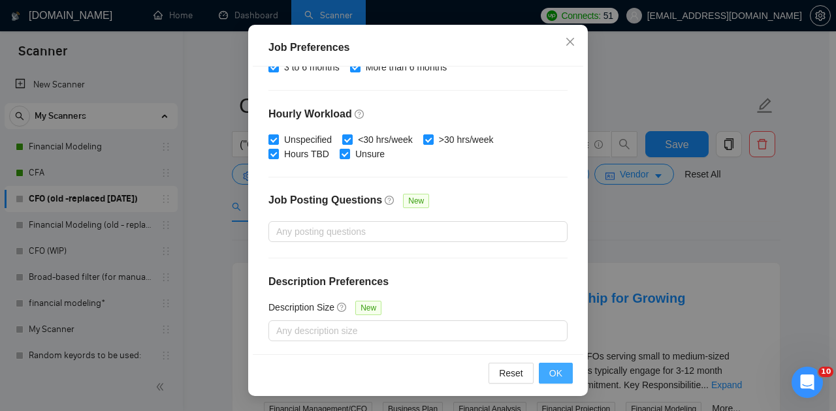
click at [562, 375] on button "OK" at bounding box center [556, 373] width 34 height 21
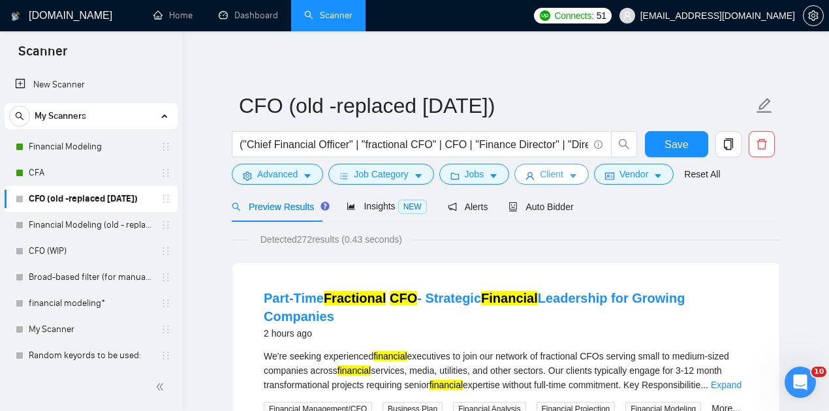
click at [526, 180] on icon "user" at bounding box center [530, 176] width 9 height 9
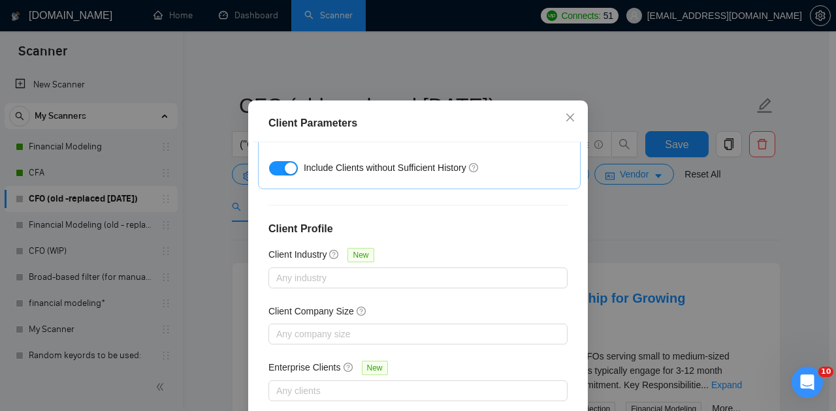
scroll to position [99, 0]
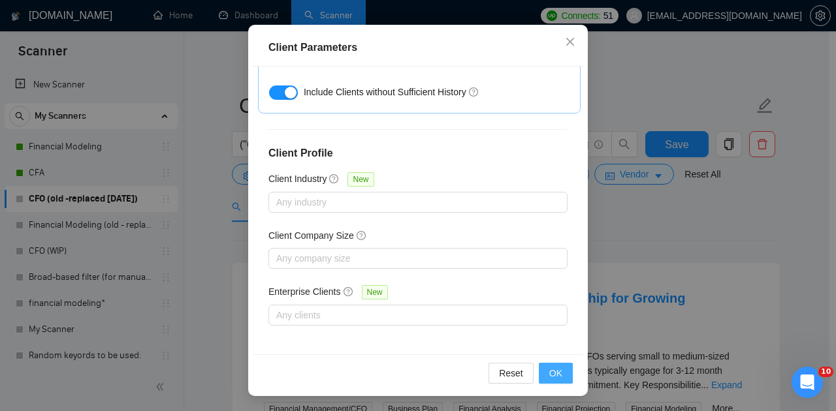
click at [543, 372] on button "OK" at bounding box center [556, 373] width 34 height 21
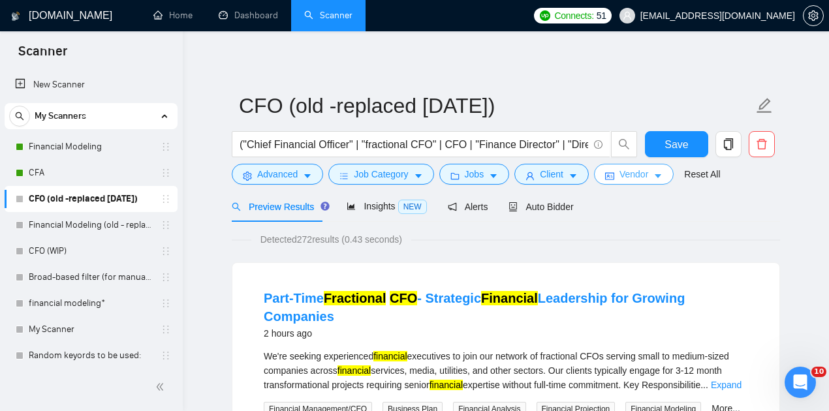
click at [641, 171] on span "Vendor" at bounding box center [634, 174] width 29 height 14
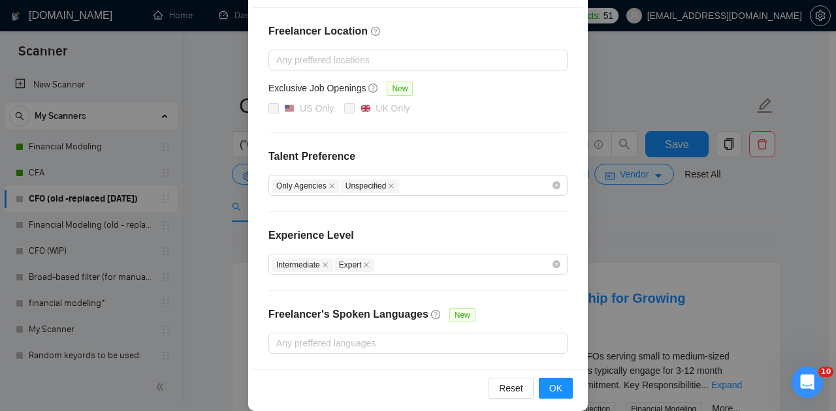
scroll to position [190, 0]
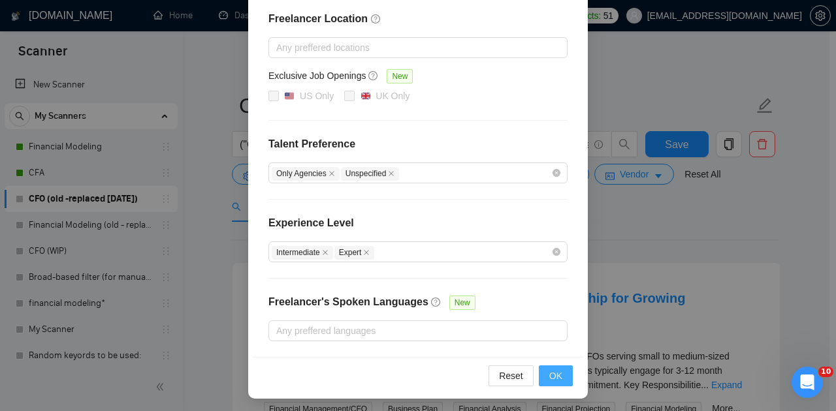
click at [554, 372] on span "OK" at bounding box center [555, 376] width 13 height 14
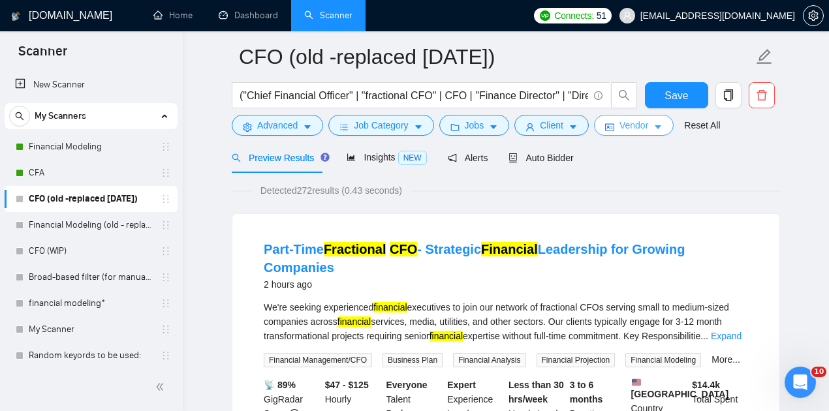
scroll to position [0, 0]
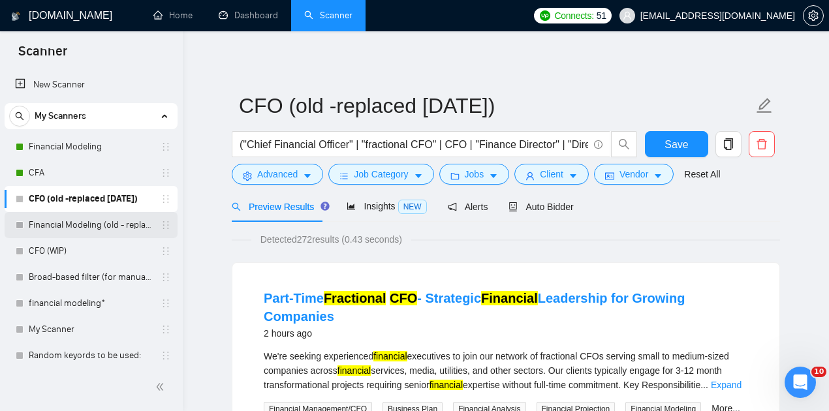
drag, startPoint x: 530, startPoint y: 199, endPoint x: 37, endPoint y: 231, distance: 494.8
click at [530, 199] on div "Auto Bidder" at bounding box center [541, 206] width 65 height 31
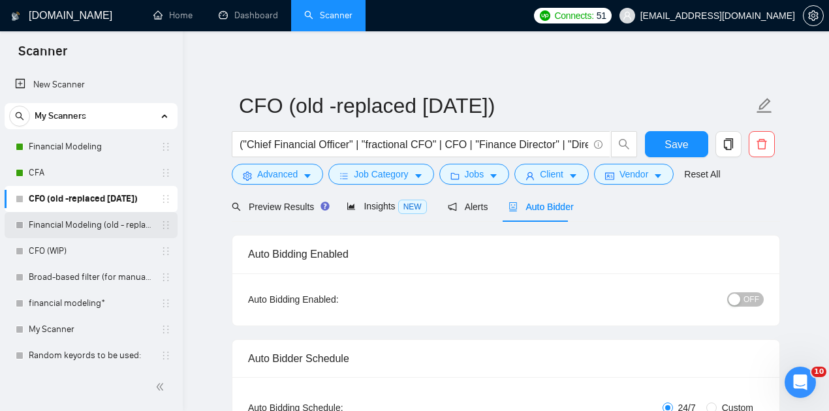
checkbox input "true"
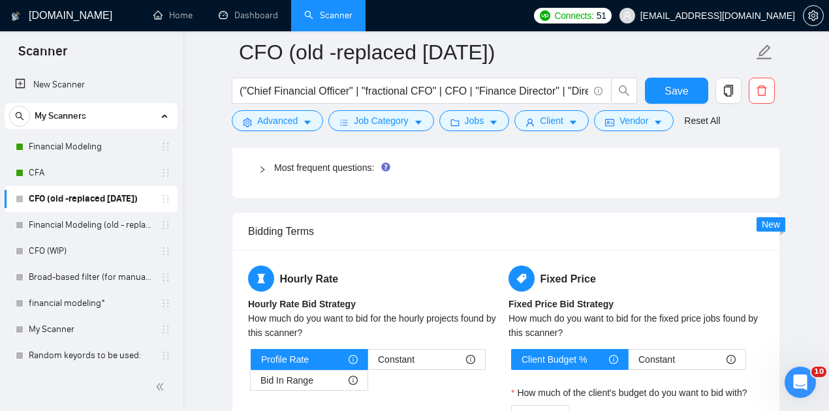
scroll to position [1959, 0]
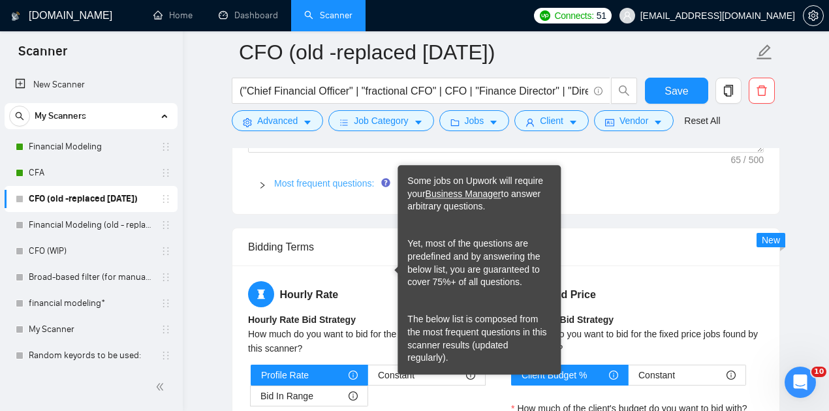
click at [371, 189] on link "Most frequent questions:" at bounding box center [324, 183] width 100 height 10
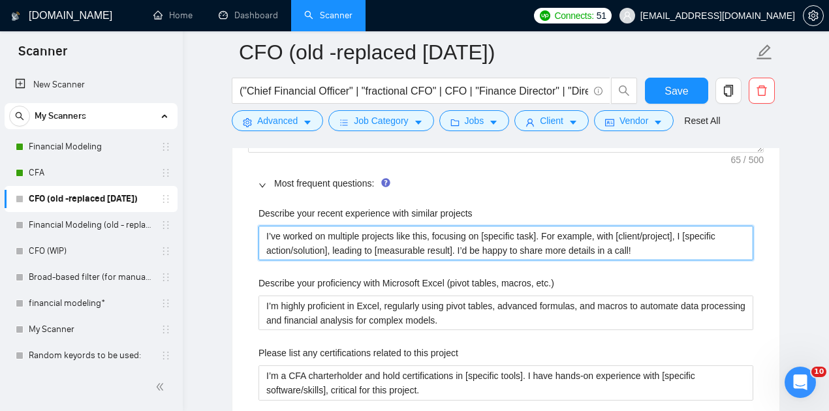
drag, startPoint x: 649, startPoint y: 340, endPoint x: 225, endPoint y: 322, distance: 424.2
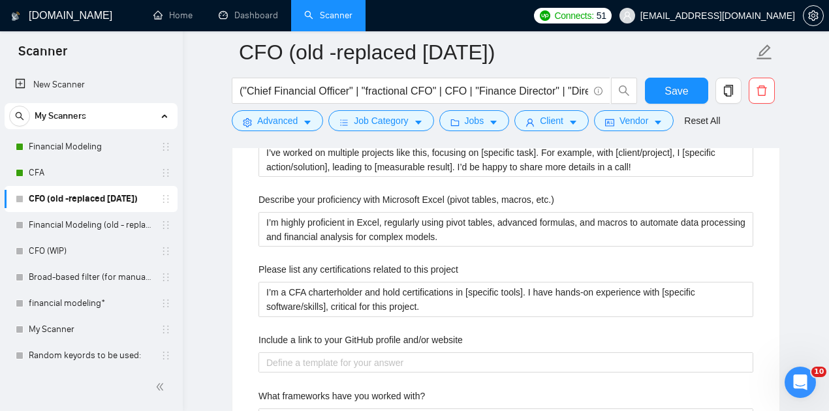
scroll to position [2046, 0]
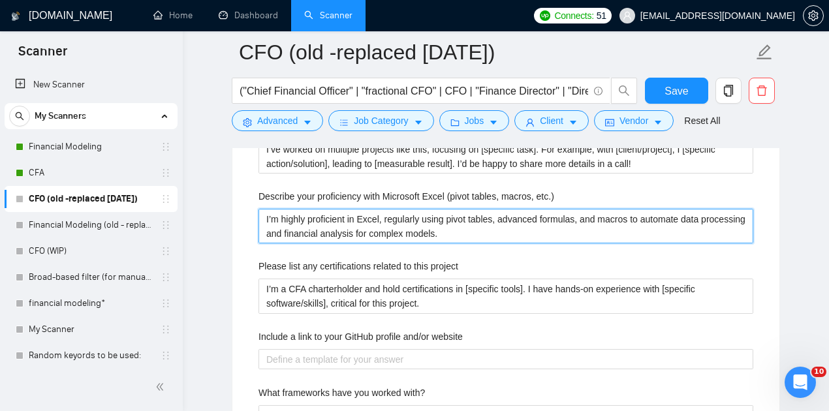
drag, startPoint x: 498, startPoint y: 325, endPoint x: 358, endPoint y: 317, distance: 139.9
click at [358, 244] on etc\ "I’m highly proficient in Excel, regularly using pivot tables, advanced formulas…" at bounding box center [506, 226] width 495 height 35
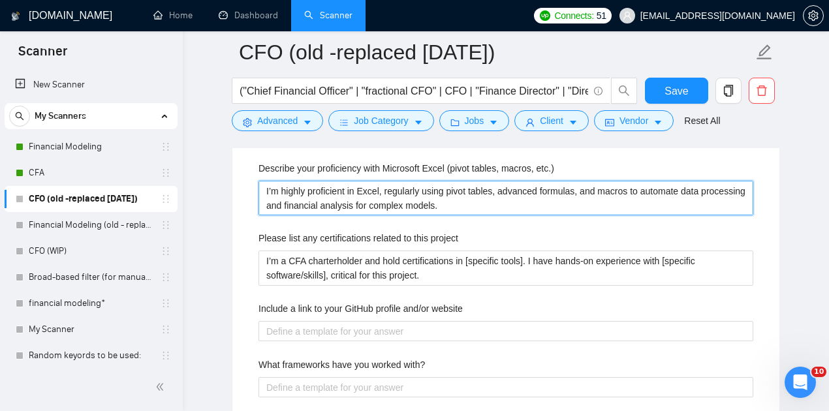
scroll to position [2090, 0]
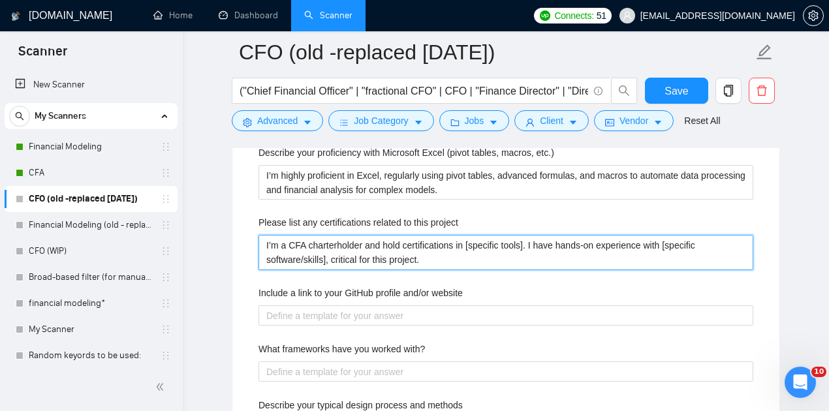
drag, startPoint x: 447, startPoint y: 345, endPoint x: 231, endPoint y: 330, distance: 216.1
click at [232, 330] on div "Custom Client Questions Default answer template: [answer the question if certai…" at bounding box center [506, 407] width 549 height 986
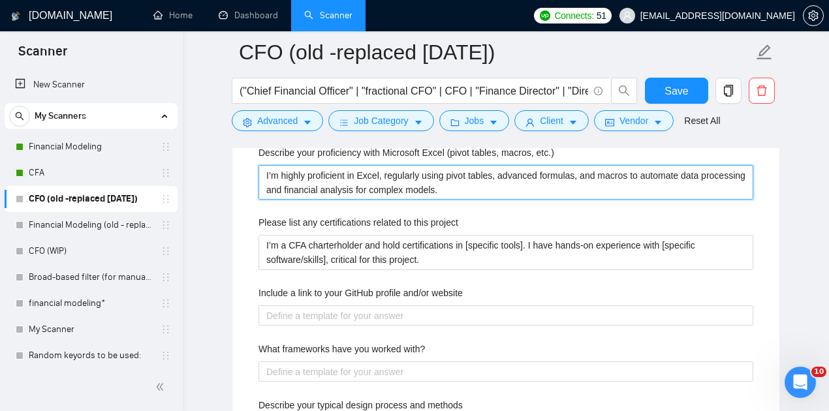
click at [479, 200] on etc\ "I’m highly proficient in Excel, regularly using pivot tables, advanced formulas…" at bounding box center [506, 182] width 495 height 35
drag, startPoint x: 467, startPoint y: 274, endPoint x: 216, endPoint y: 259, distance: 251.3
click at [216, 259] on main "CFO (old -replaced [DATE]) ("Chief Financial Officer" | "fractional CFO" | CFO …" at bounding box center [506, 313] width 605 height 4701
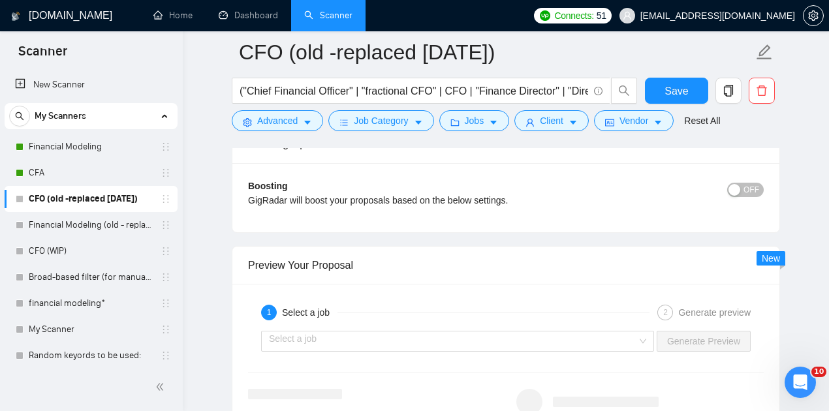
scroll to position [3178, 0]
